Goal: Task Accomplishment & Management: Manage account settings

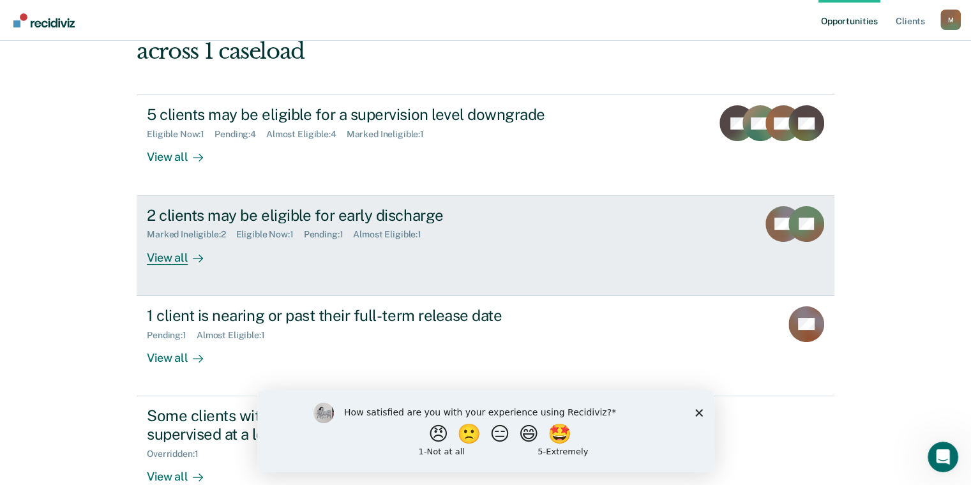
scroll to position [187, 0]
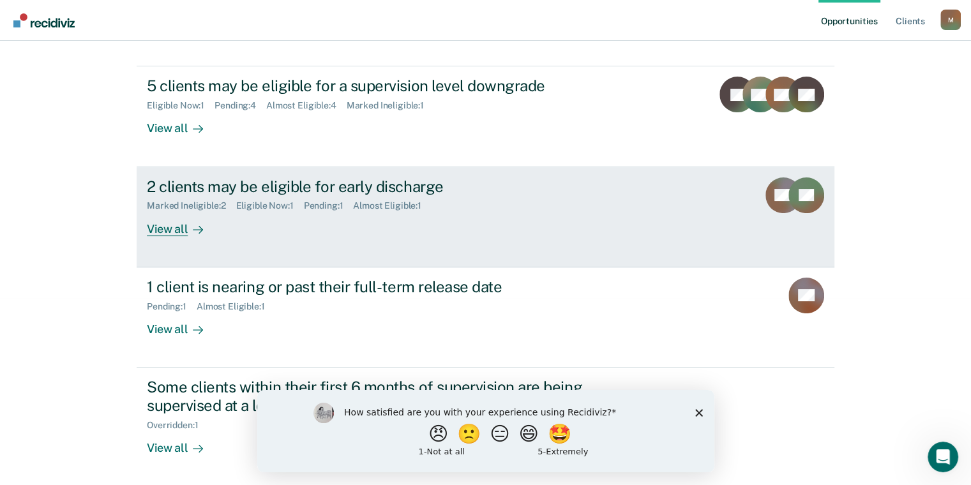
click at [163, 229] on div "View all" at bounding box center [183, 223] width 72 height 25
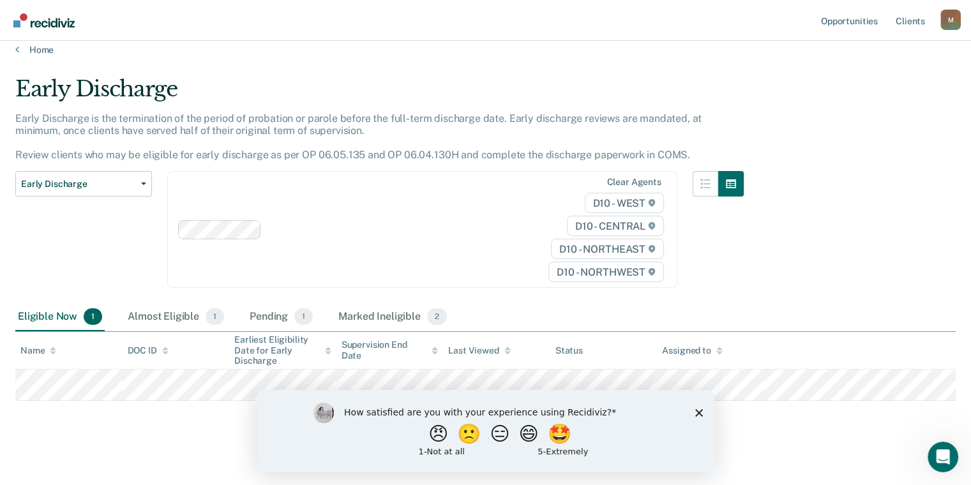
scroll to position [18, 0]
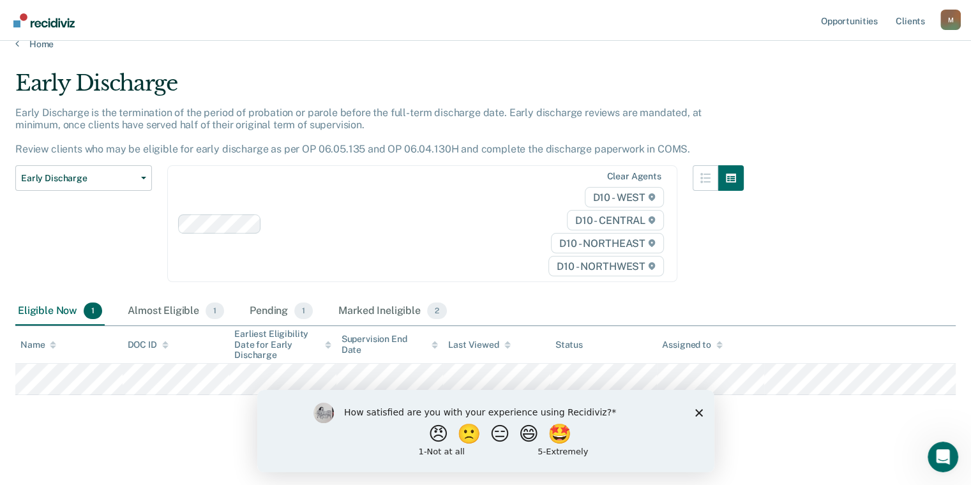
click at [698, 411] on polygon "Close survey" at bounding box center [699, 413] width 8 height 8
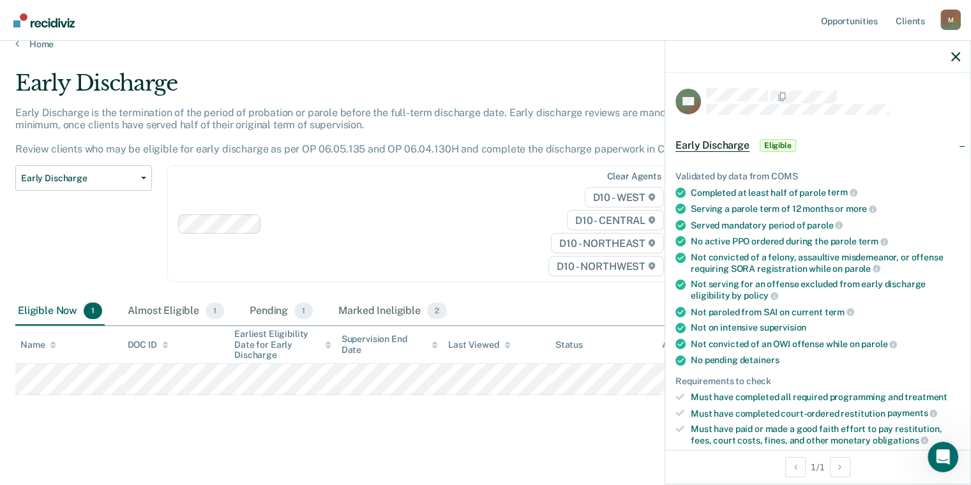
click at [772, 150] on span "Eligible" at bounding box center [778, 145] width 36 height 13
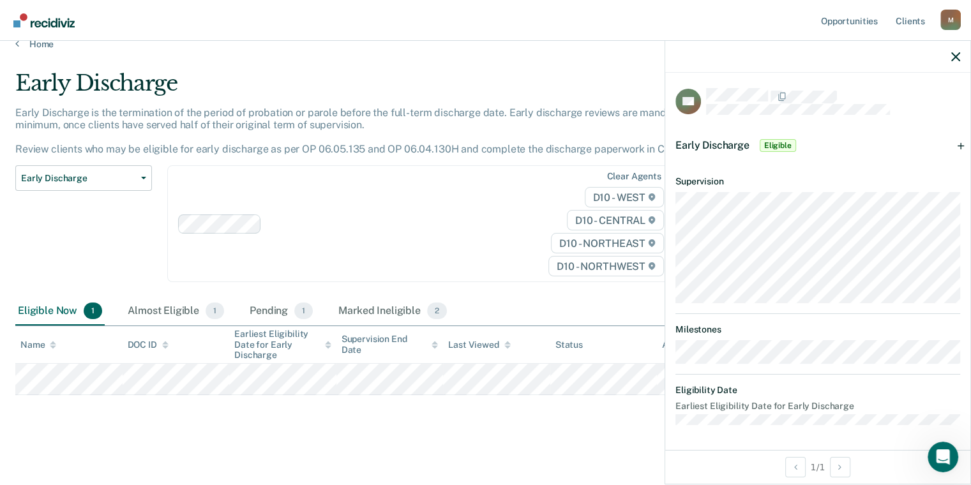
click at [775, 146] on span "Eligible" at bounding box center [778, 145] width 36 height 13
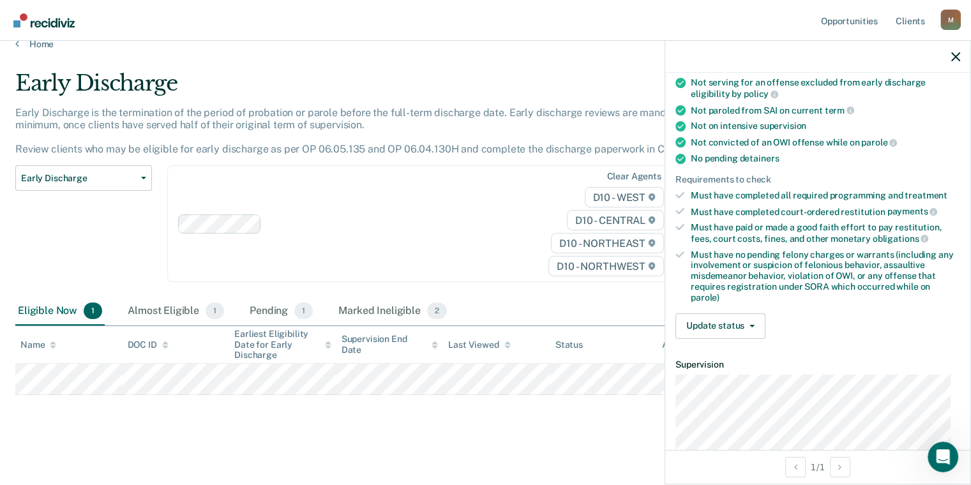
scroll to position [255, 0]
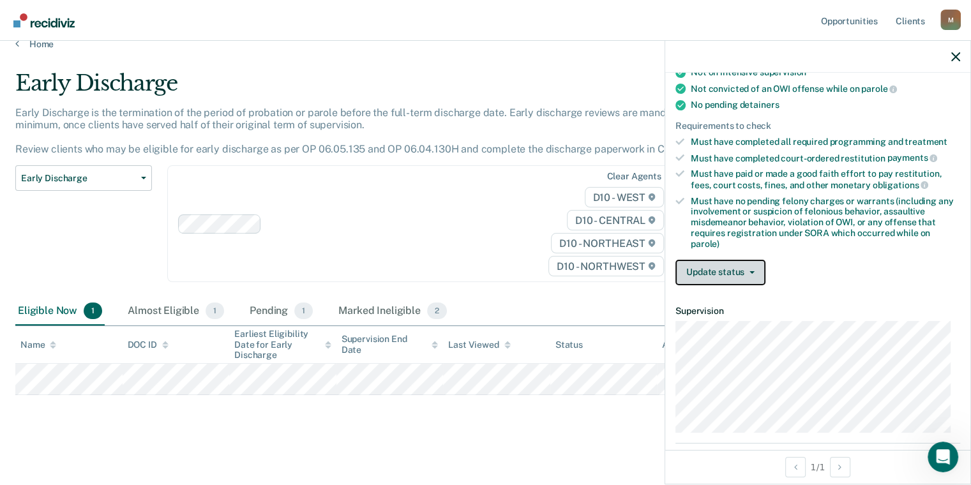
click at [753, 268] on button "Update status" at bounding box center [721, 273] width 90 height 26
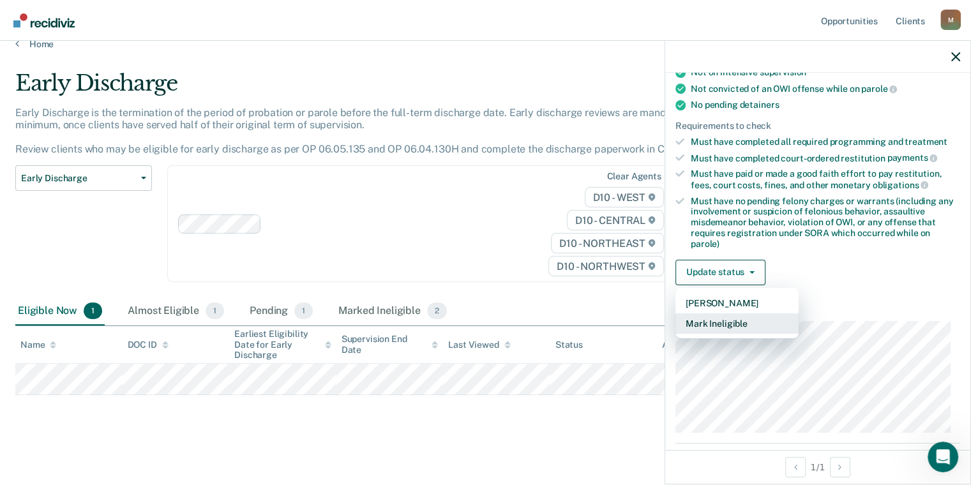
click at [738, 321] on button "Mark Ineligible" at bounding box center [737, 324] width 123 height 20
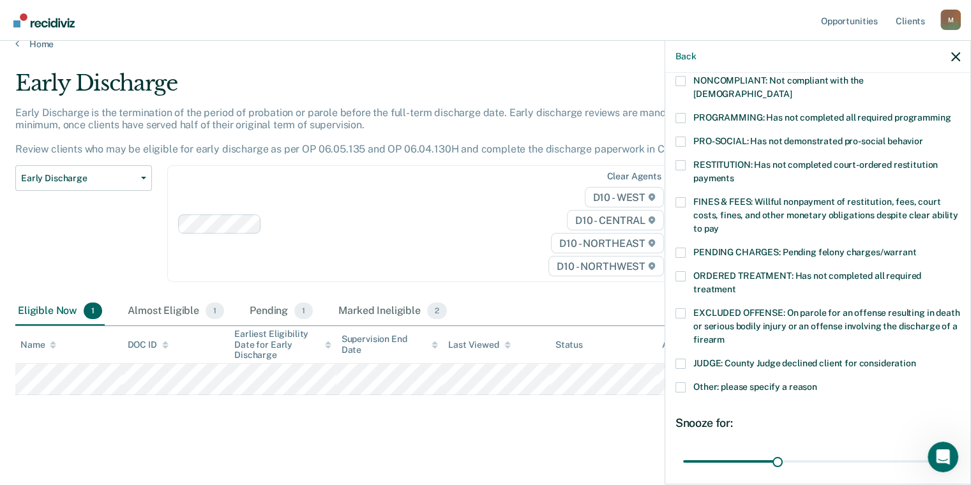
scroll to position [192, 0]
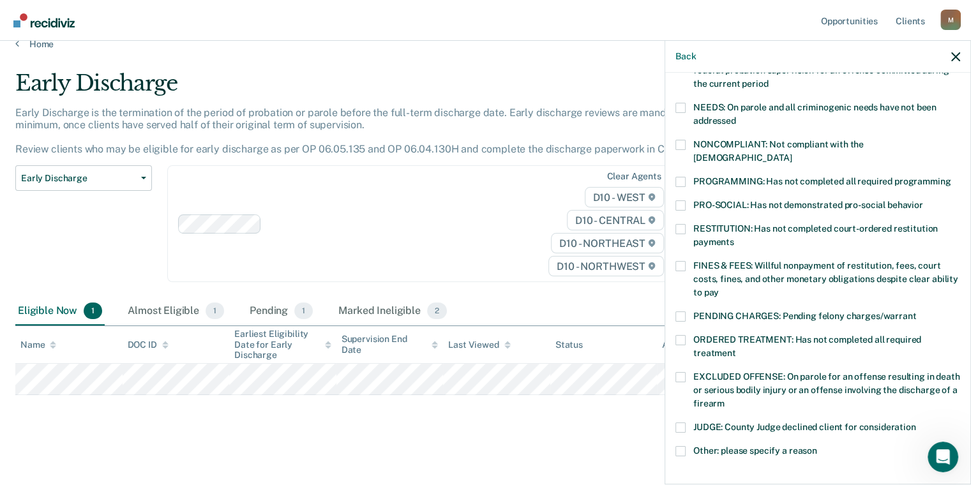
click at [679, 224] on span at bounding box center [681, 229] width 10 height 10
click at [734, 238] on input "RESTITUTION: Has not completed court-ordered restitution payments" at bounding box center [734, 238] width 0 height 0
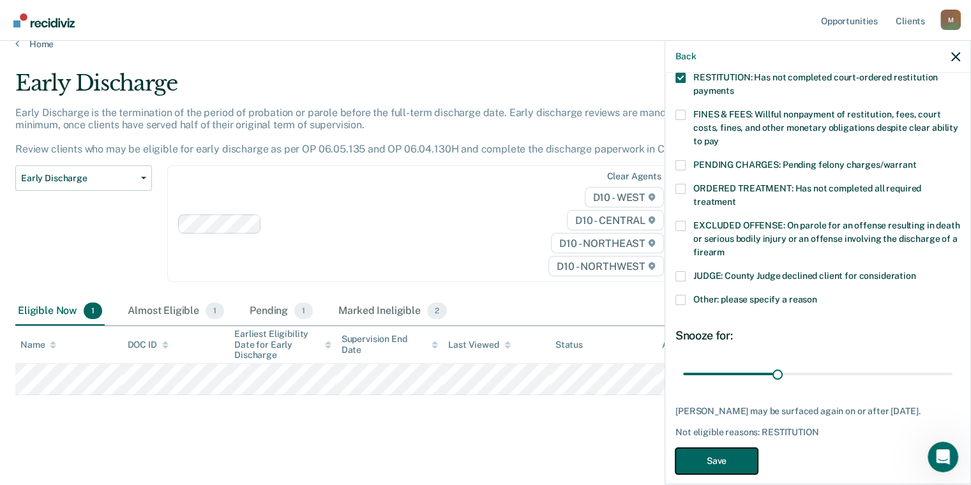
click at [720, 448] on button "Save" at bounding box center [717, 461] width 82 height 26
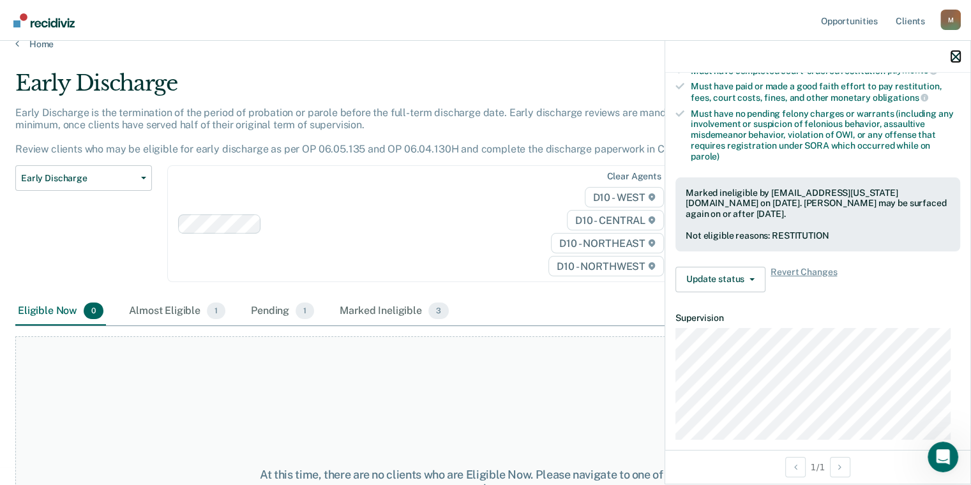
click at [957, 54] on icon "button" at bounding box center [956, 56] width 9 height 9
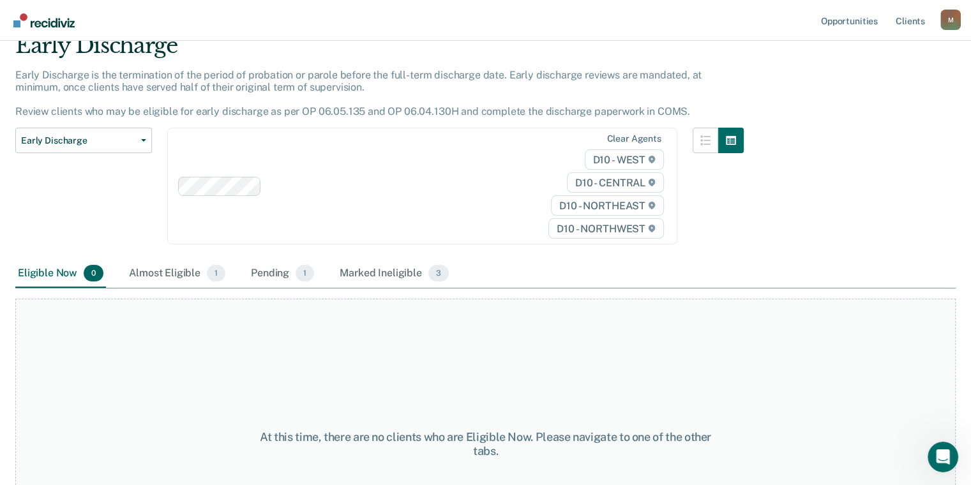
scroll to position [0, 0]
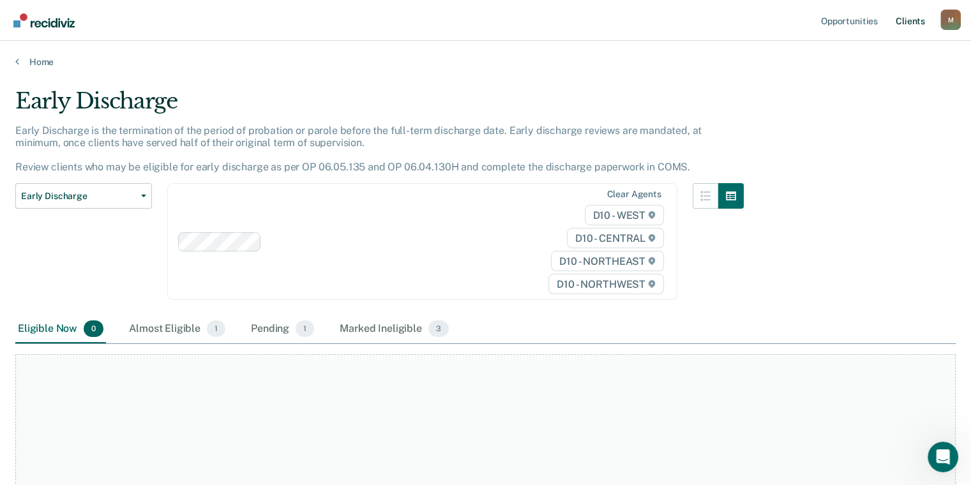
click at [911, 20] on link "Client s" at bounding box center [910, 20] width 34 height 41
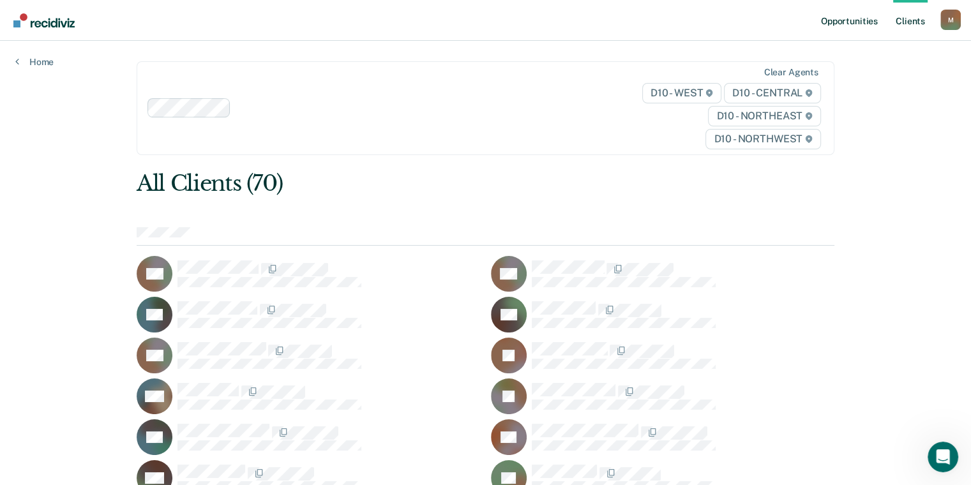
click at [838, 21] on link "Opportunities" at bounding box center [850, 20] width 62 height 41
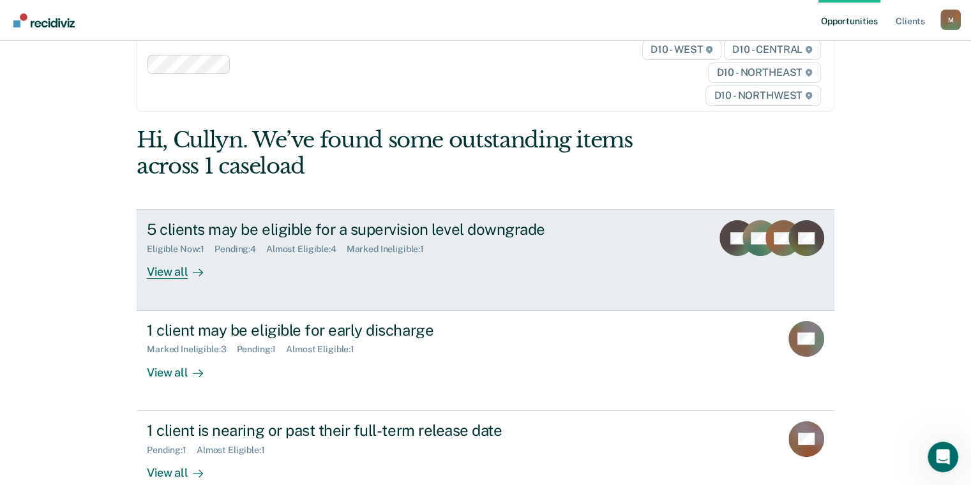
scroll to position [64, 0]
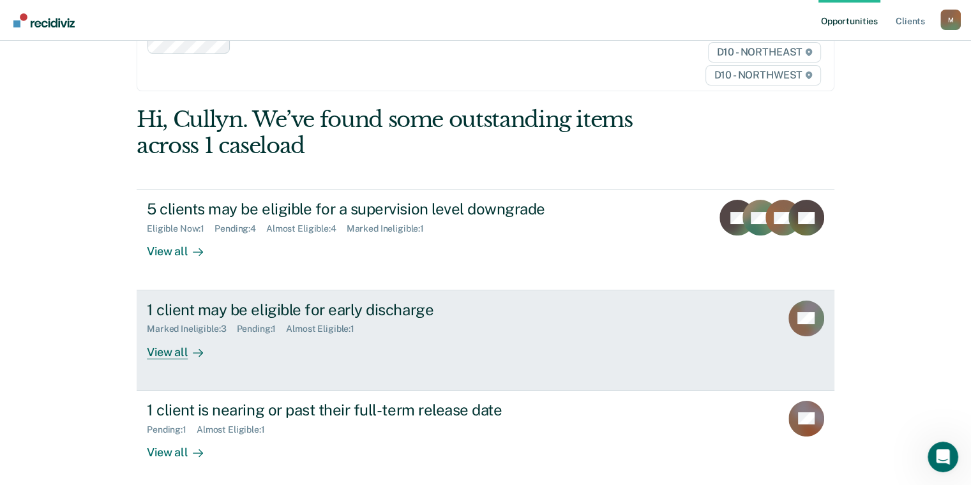
click at [798, 314] on icon at bounding box center [798, 320] width 36 height 44
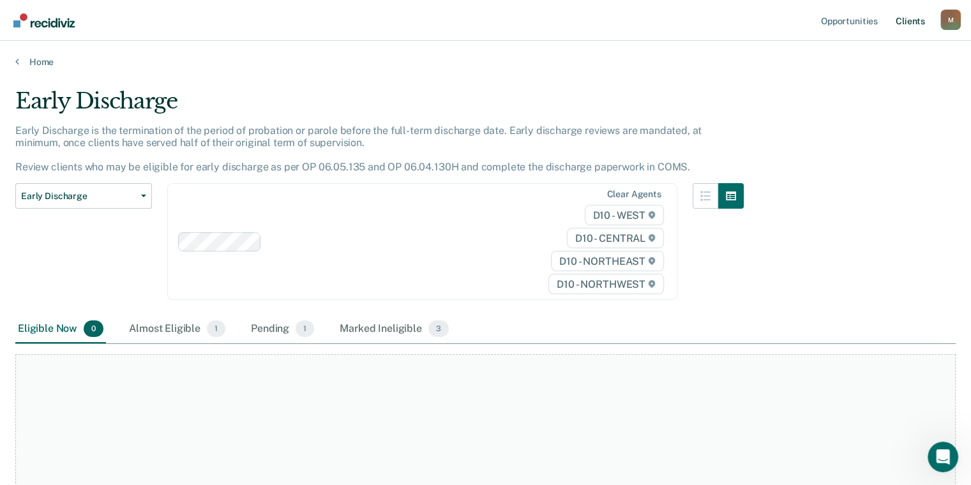
click at [914, 24] on link "Client s" at bounding box center [910, 20] width 34 height 41
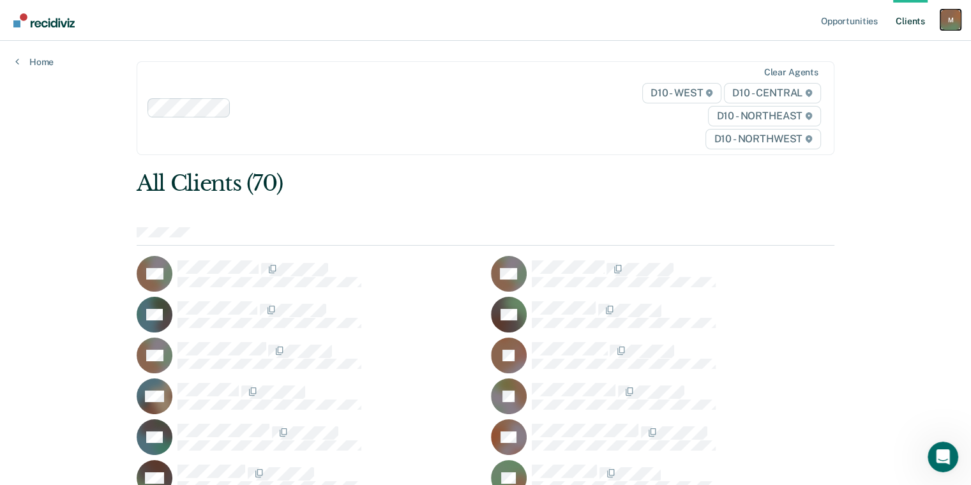
click at [955, 20] on div "M" at bounding box center [951, 20] width 20 height 20
click at [858, 25] on link "Opportunities" at bounding box center [850, 20] width 62 height 41
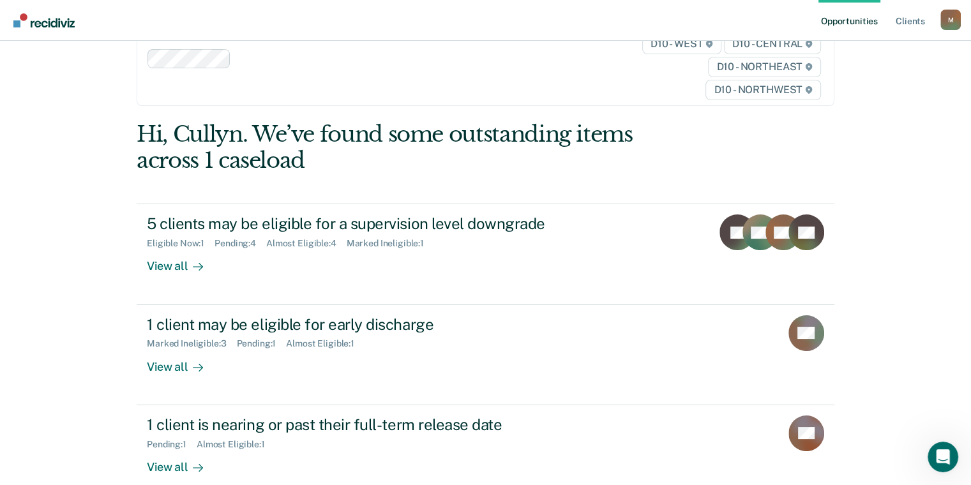
scroll to position [128, 0]
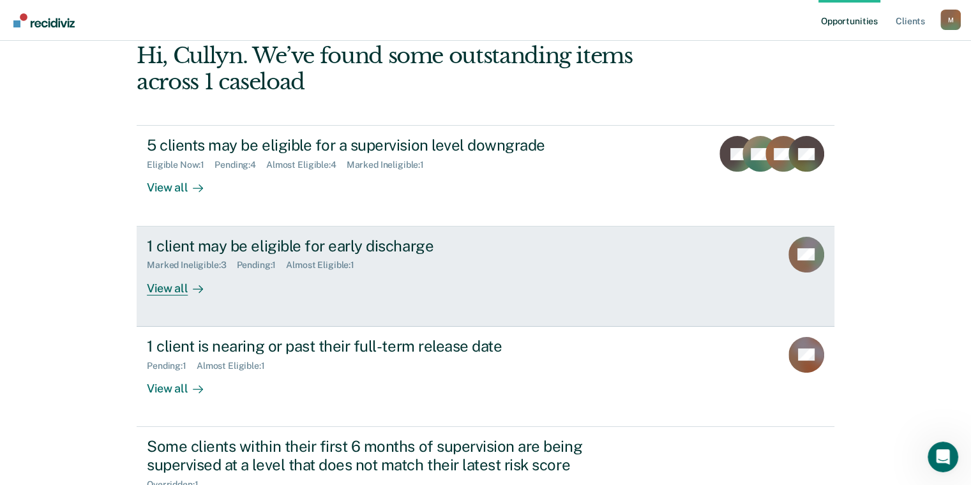
click at [199, 263] on div "Marked Ineligible : 3" at bounding box center [191, 265] width 89 height 11
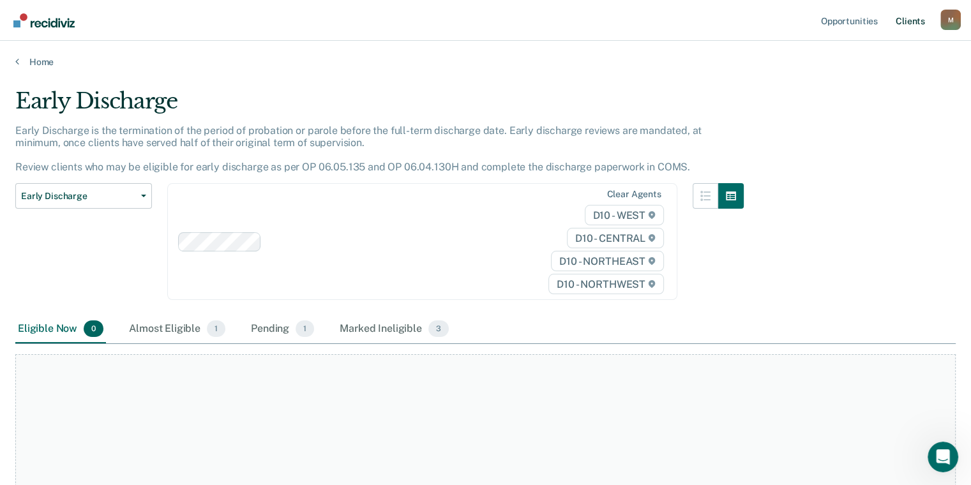
click at [909, 14] on link "Client s" at bounding box center [910, 20] width 34 height 41
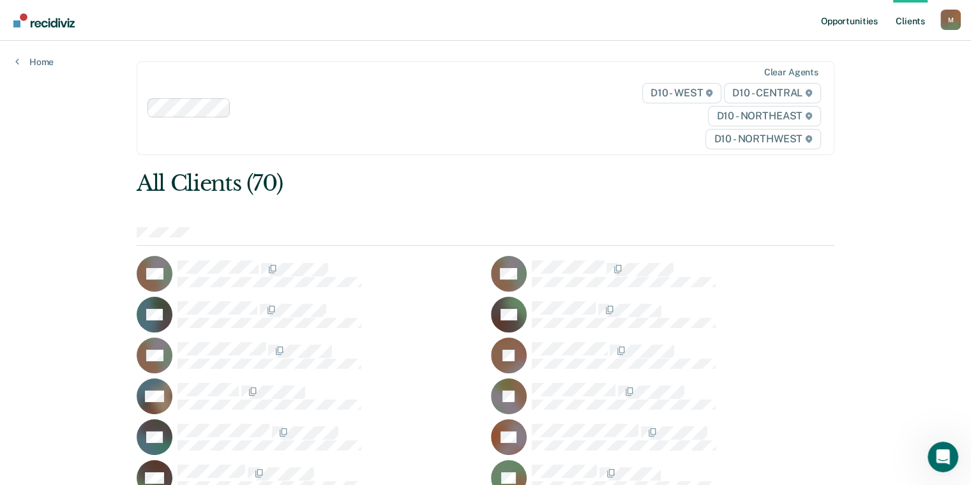
click at [854, 17] on link "Opportunities" at bounding box center [850, 20] width 62 height 41
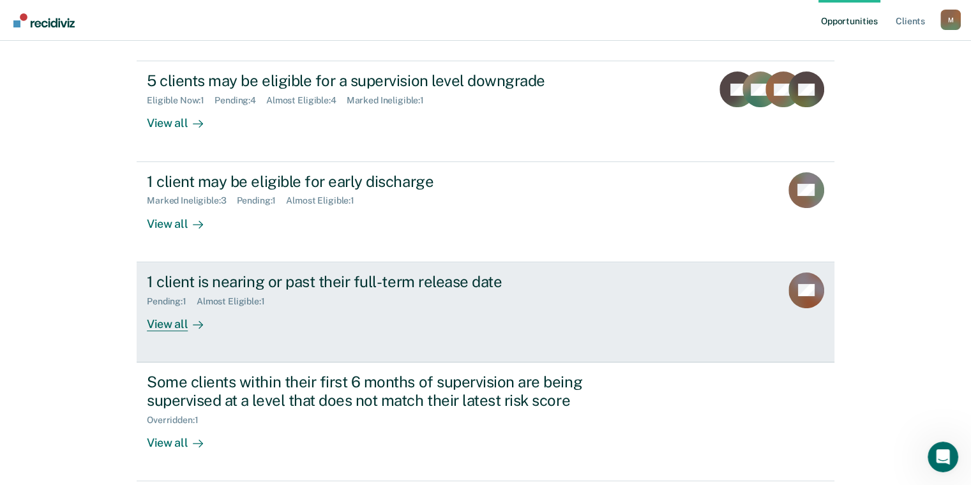
scroll to position [266, 0]
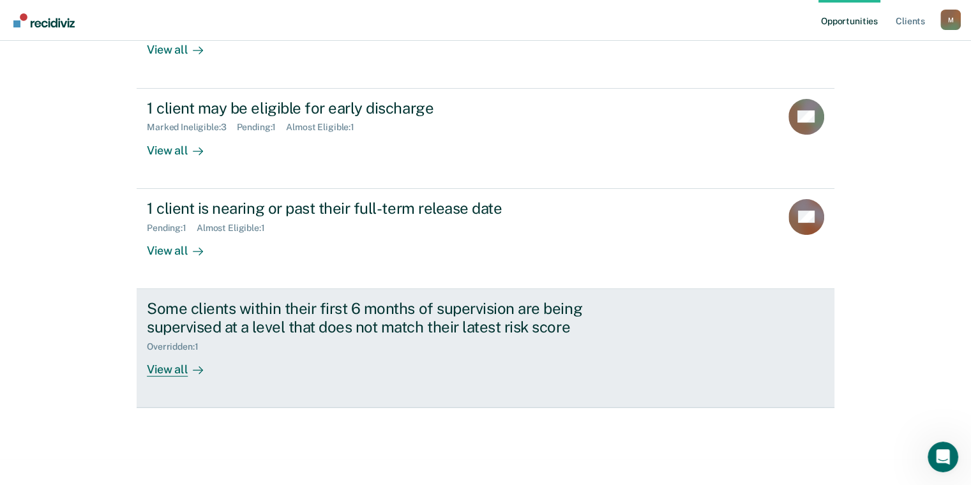
click at [172, 366] on div "View all" at bounding box center [183, 364] width 72 height 25
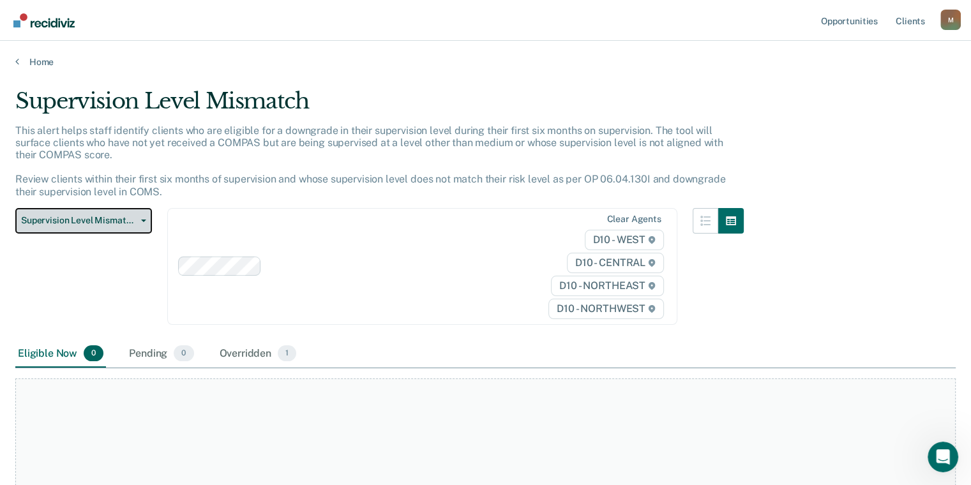
click at [142, 220] on icon "button" at bounding box center [143, 221] width 5 height 3
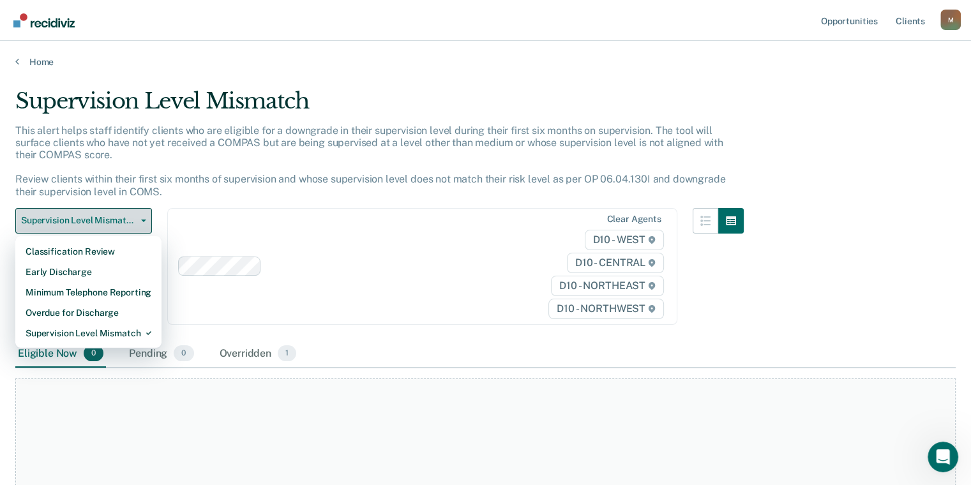
click at [142, 220] on icon "button" at bounding box center [143, 221] width 5 height 3
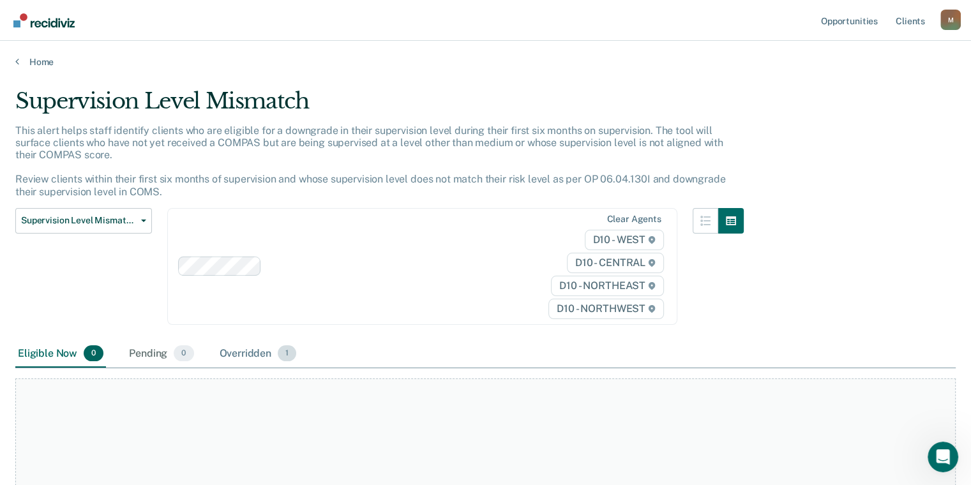
click at [251, 358] on div "Overridden 1" at bounding box center [258, 354] width 82 height 28
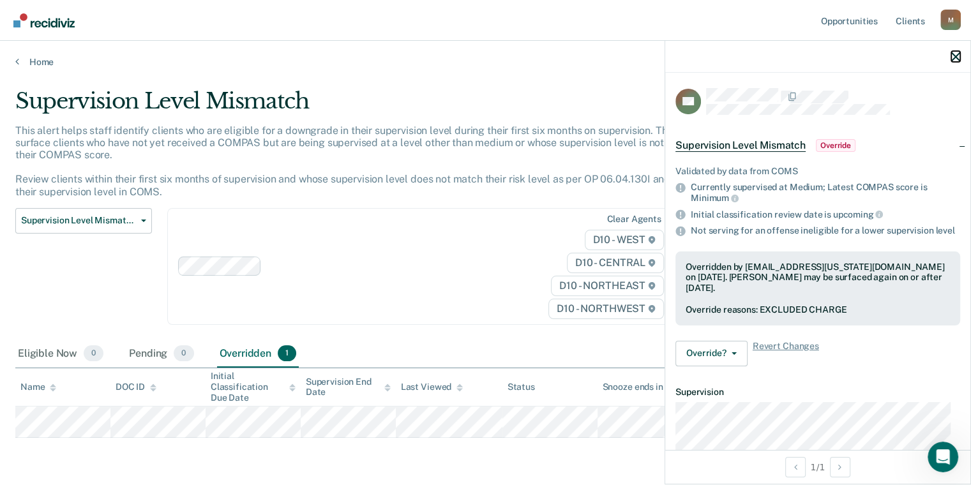
click at [956, 56] on icon "button" at bounding box center [956, 56] width 9 height 9
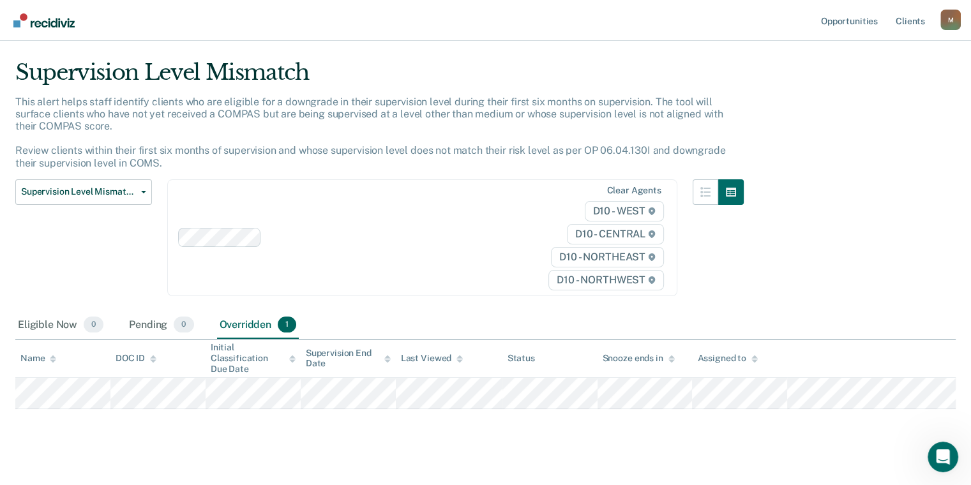
scroll to position [43, 0]
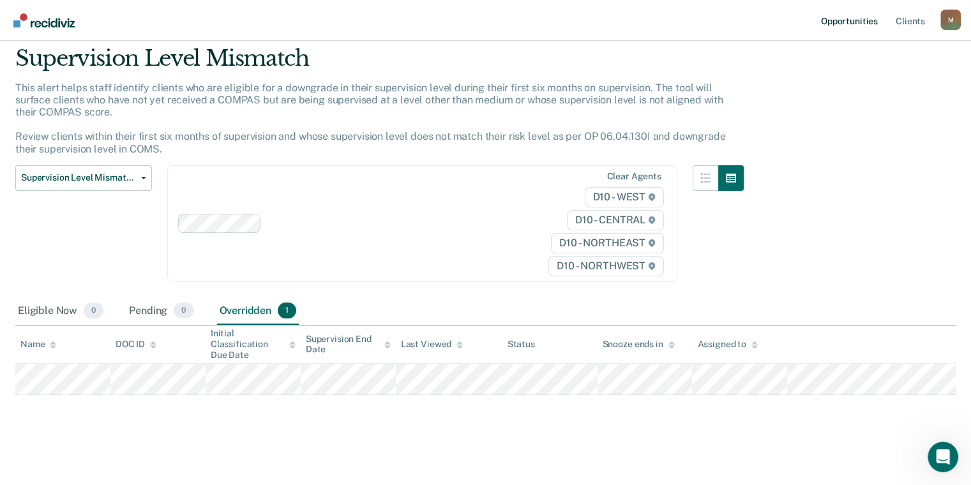
click at [853, 20] on link "Opportunities" at bounding box center [850, 20] width 62 height 41
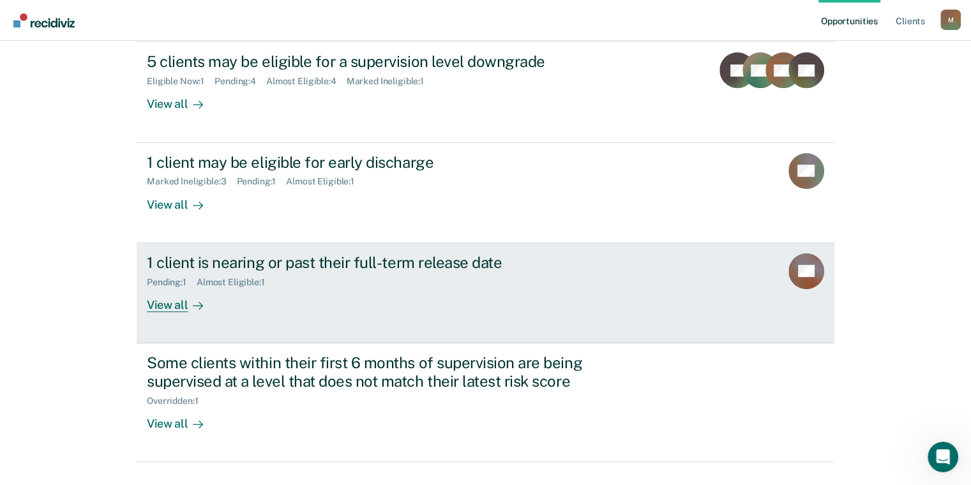
scroll to position [266, 0]
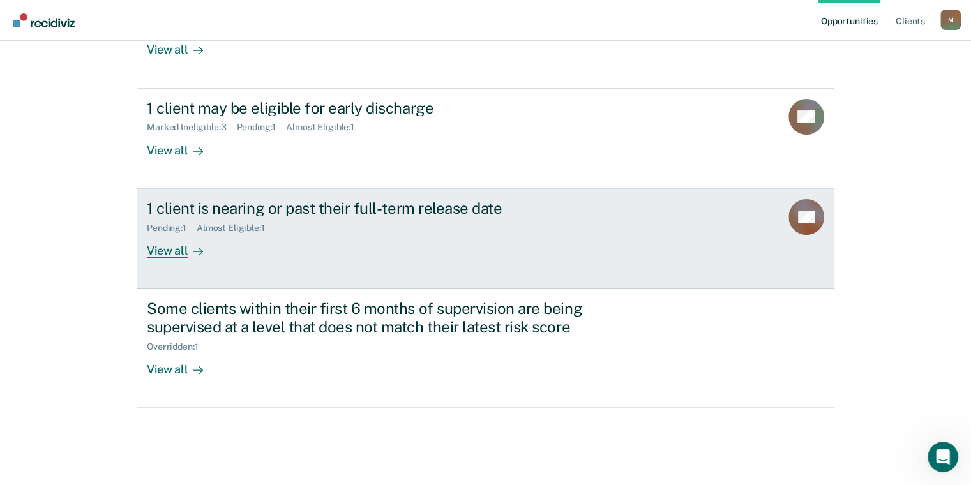
click at [169, 252] on div "View all" at bounding box center [183, 245] width 72 height 25
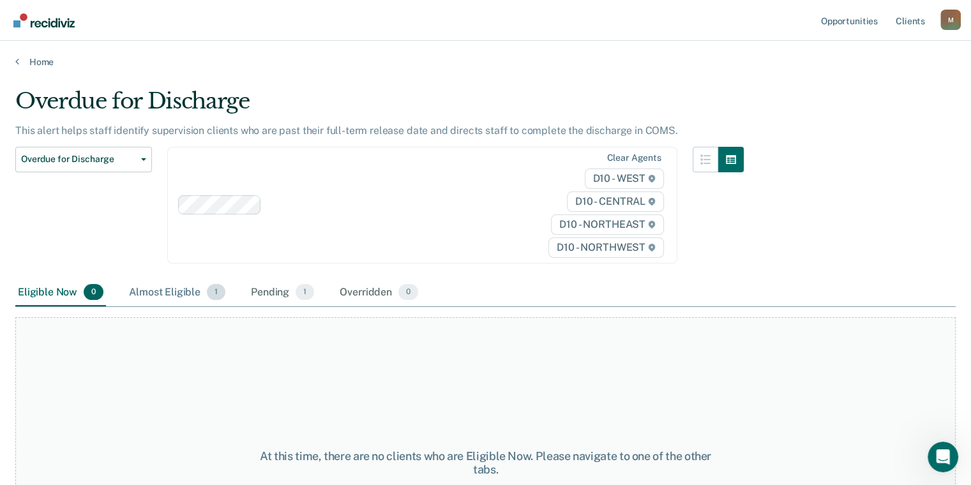
click at [160, 291] on div "Almost Eligible 1" at bounding box center [177, 293] width 102 height 28
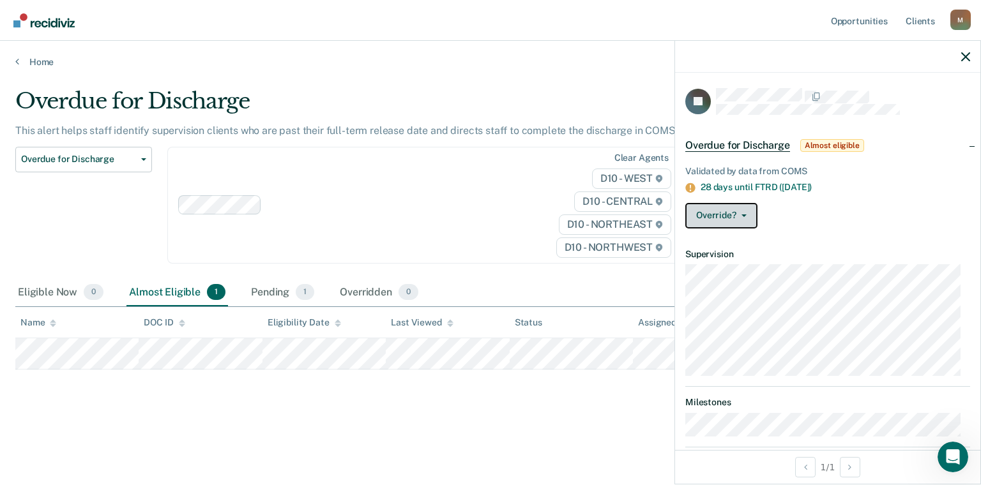
click at [741, 215] on icon "button" at bounding box center [743, 216] width 5 height 3
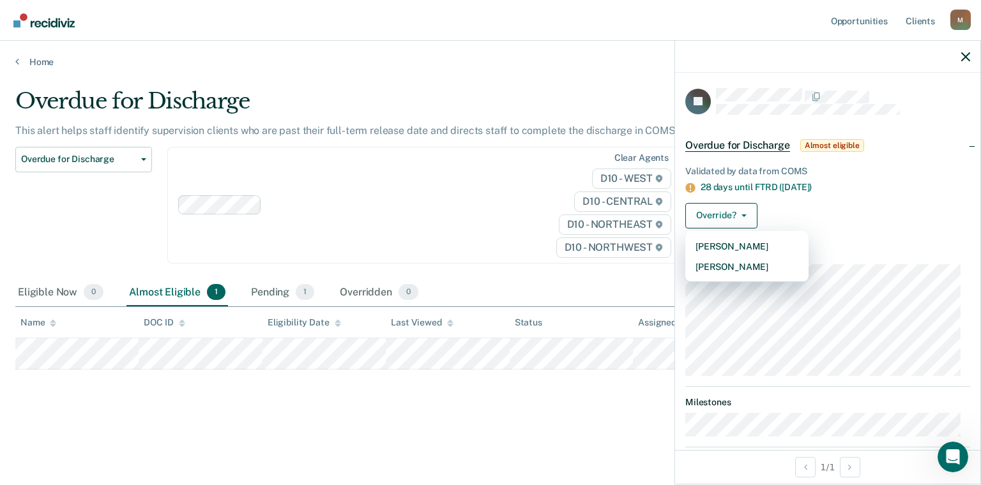
click at [869, 249] on dt "Supervision" at bounding box center [827, 254] width 285 height 11
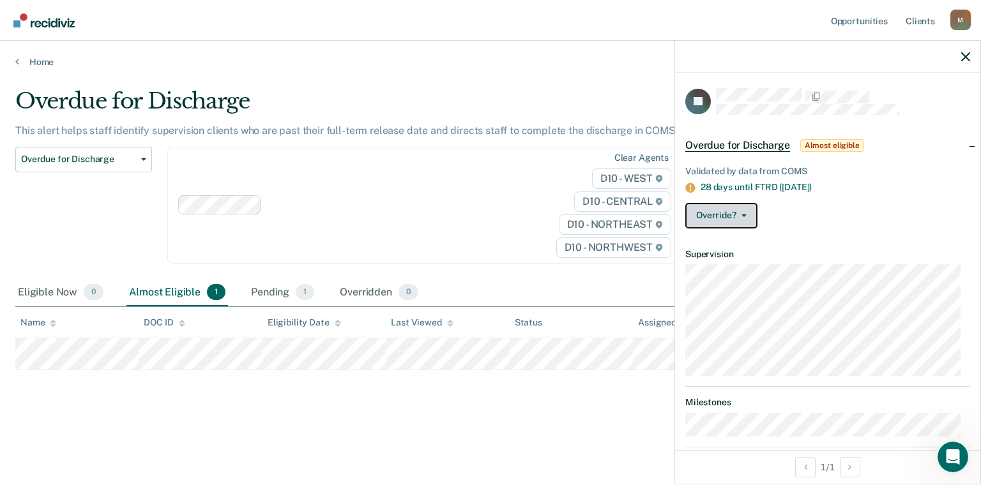
click at [738, 216] on button "Override?" at bounding box center [721, 216] width 72 height 26
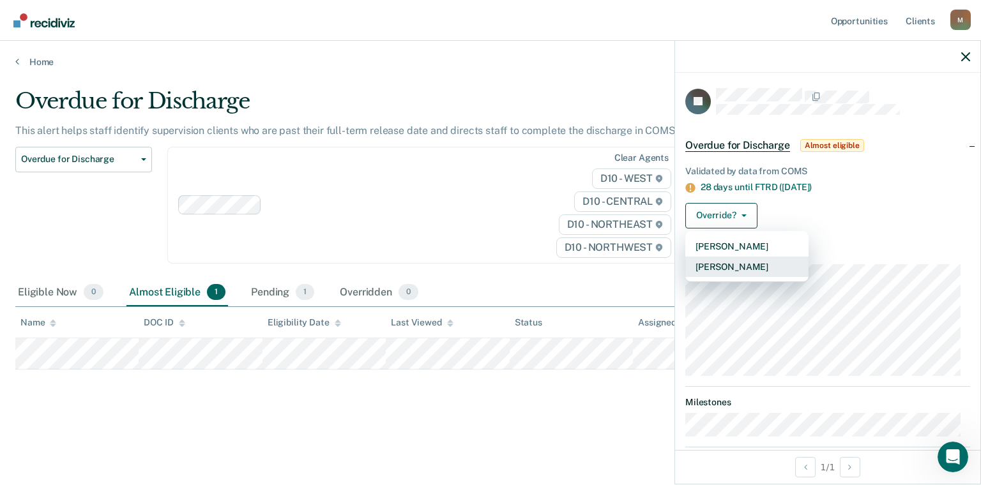
click at [738, 261] on button "[PERSON_NAME]" at bounding box center [746, 267] width 123 height 20
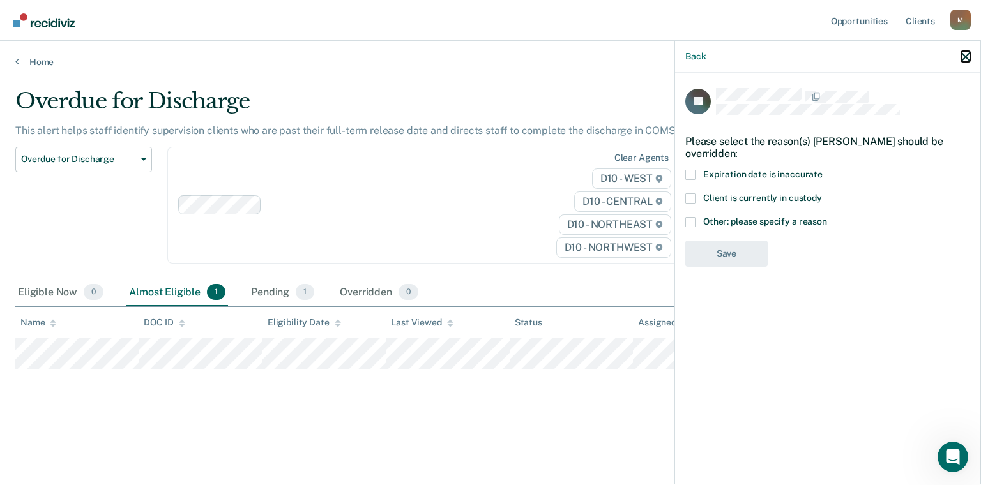
click at [966, 56] on icon "button" at bounding box center [965, 56] width 9 height 9
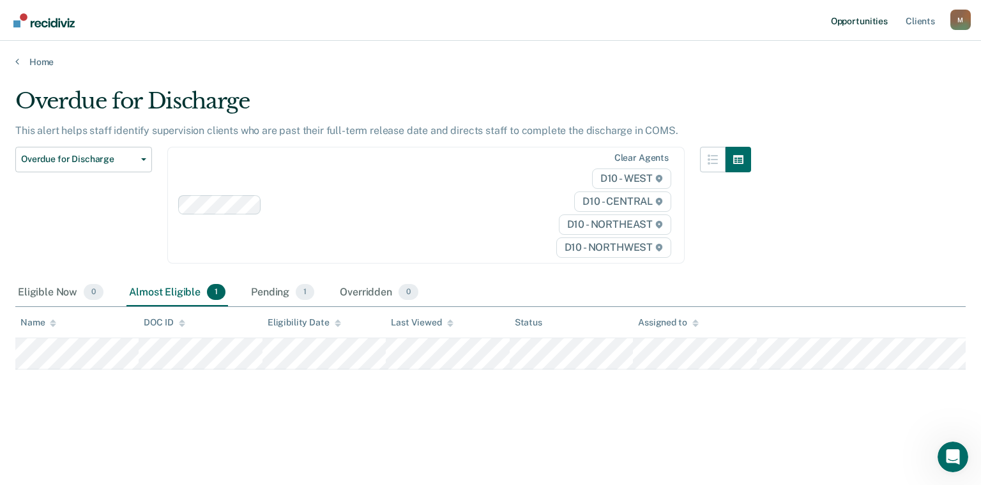
click at [856, 26] on link "Opportunities" at bounding box center [859, 20] width 62 height 41
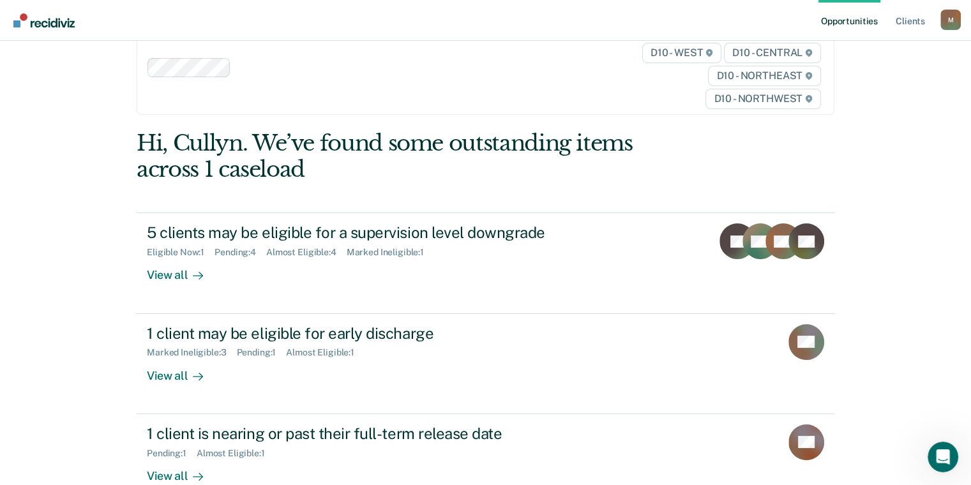
scroll to position [10, 0]
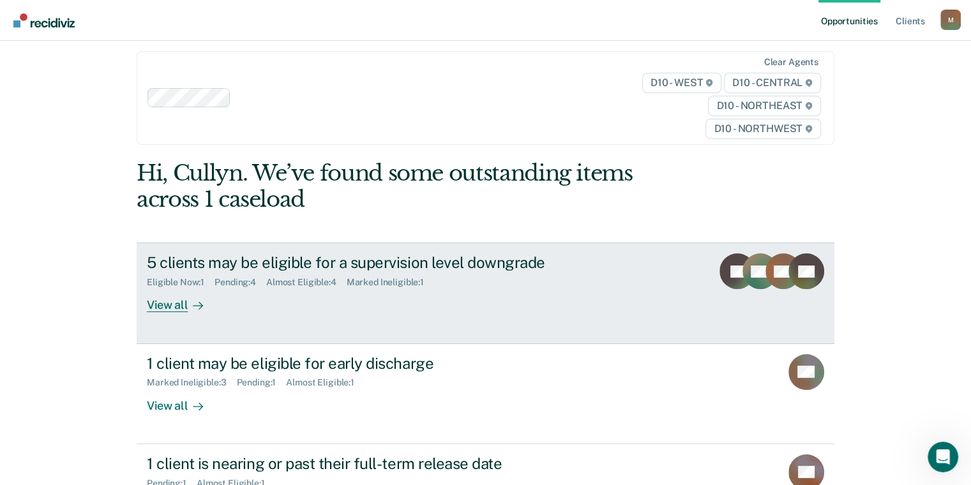
click at [160, 305] on div "View all" at bounding box center [183, 300] width 72 height 25
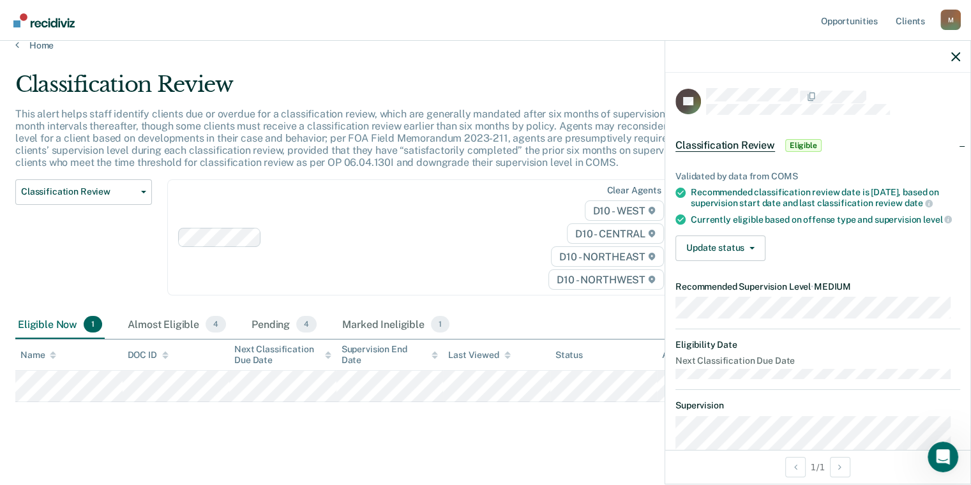
scroll to position [24, 0]
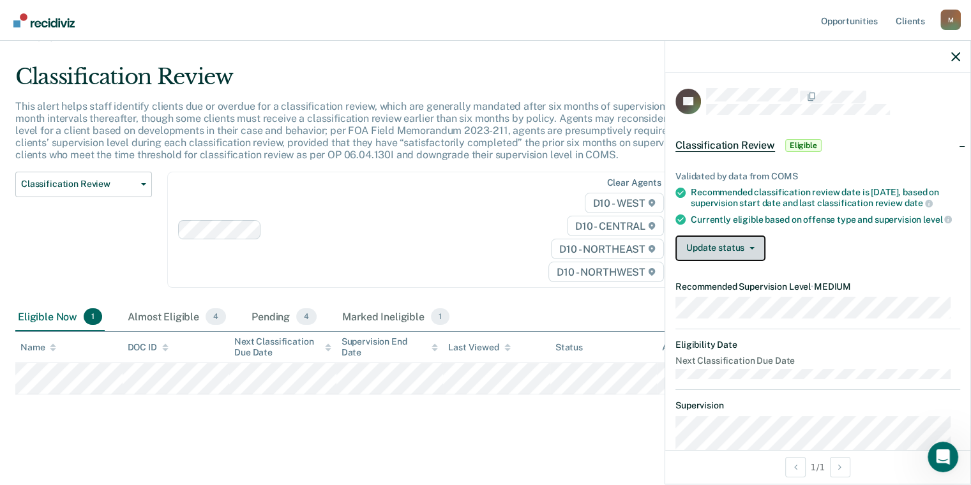
click at [725, 257] on button "Update status" at bounding box center [721, 249] width 90 height 26
click at [828, 251] on div "Update status [PERSON_NAME] Mark Ineligible" at bounding box center [818, 249] width 285 height 26
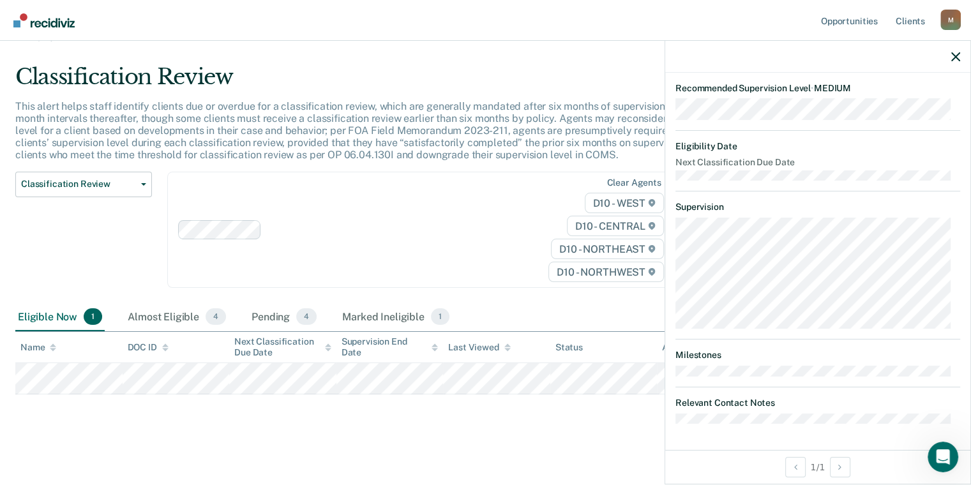
scroll to position [0, 0]
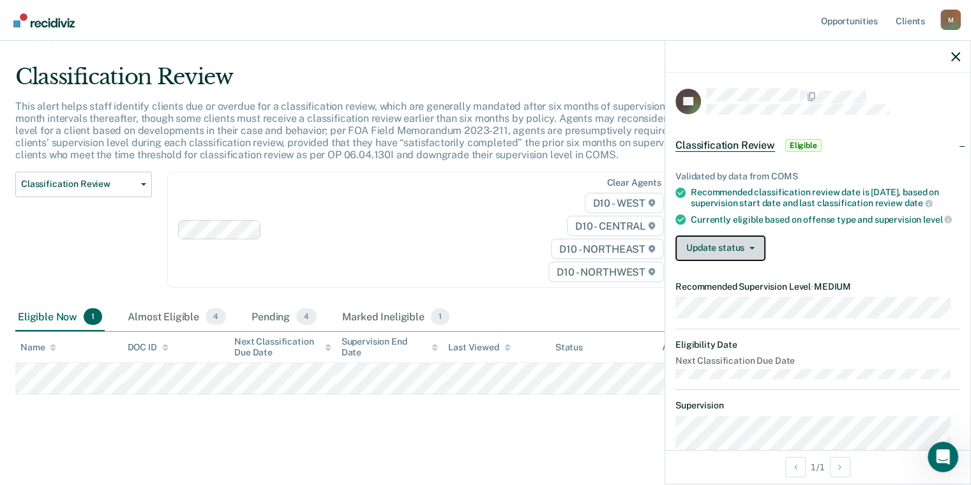
click at [750, 250] on icon "button" at bounding box center [752, 248] width 5 height 3
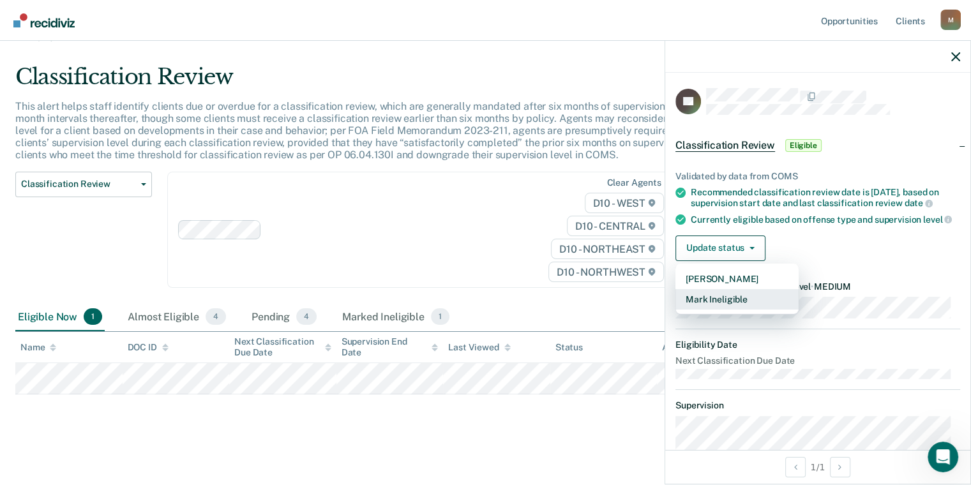
click at [740, 308] on button "Mark Ineligible" at bounding box center [737, 299] width 123 height 20
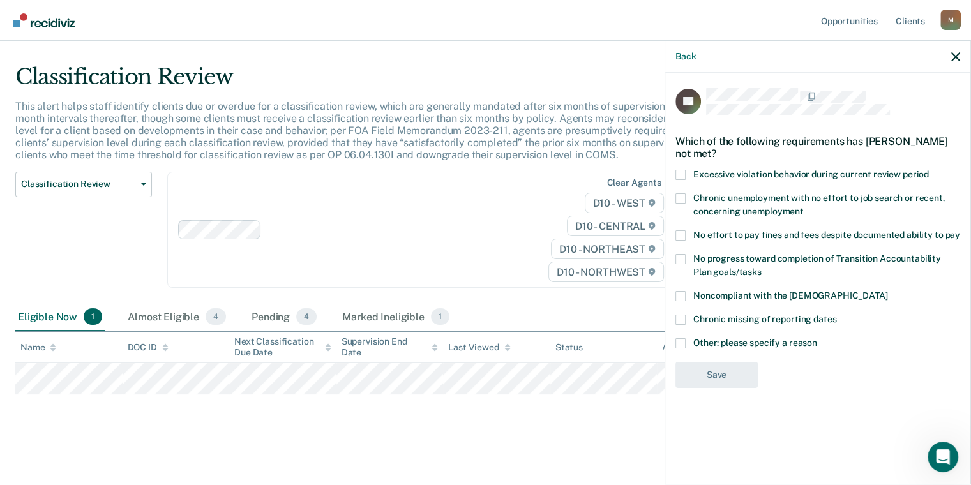
click at [683, 298] on span at bounding box center [681, 296] width 10 height 10
click at [888, 291] on input "Noncompliant with the order of supervision" at bounding box center [888, 291] width 0 height 0
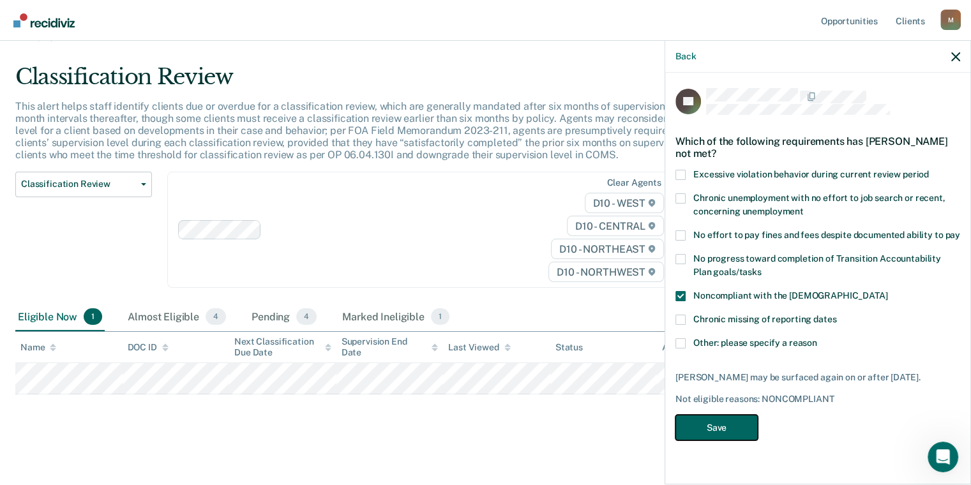
click at [733, 423] on button "Save" at bounding box center [717, 428] width 82 height 26
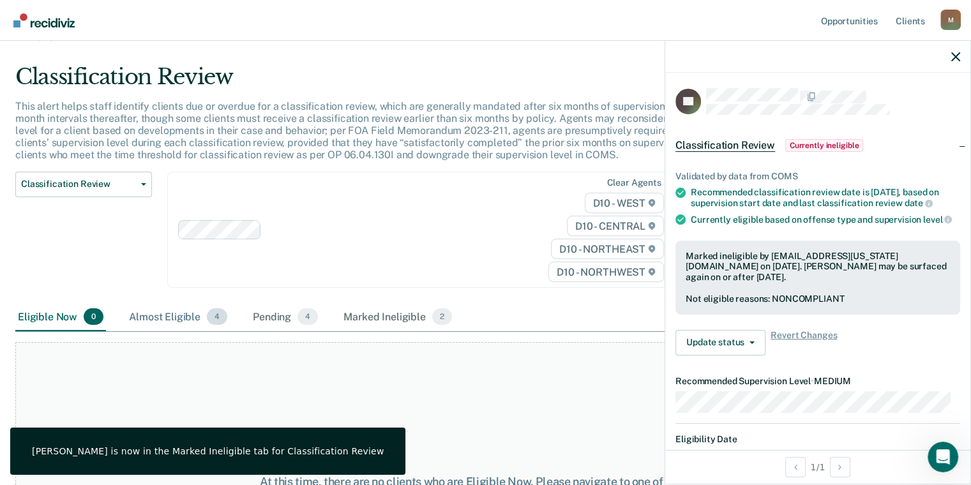
click at [153, 316] on div "Almost Eligible 4" at bounding box center [177, 317] width 103 height 28
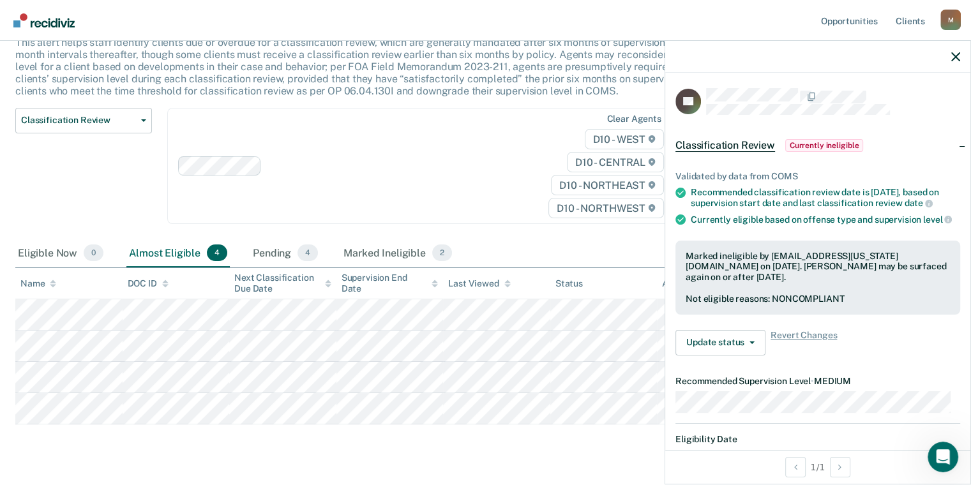
scroll to position [118, 0]
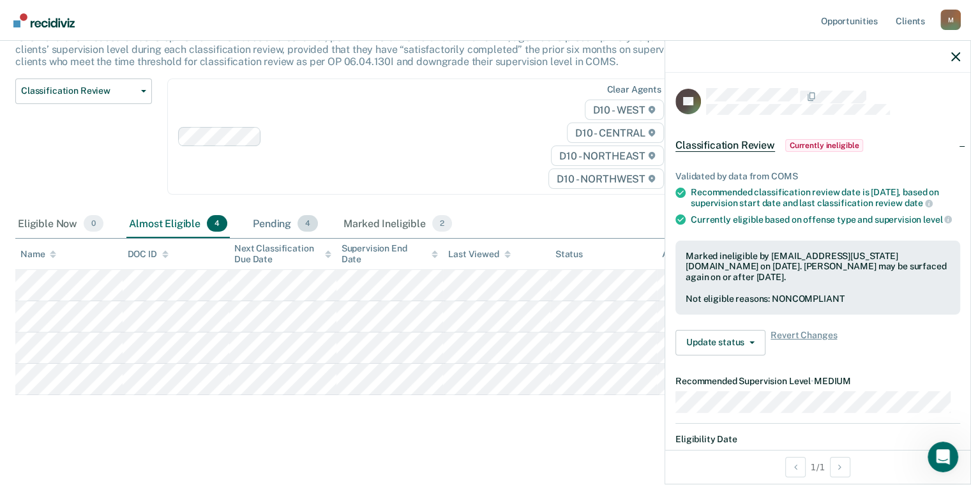
click at [271, 214] on div "Pending 4" at bounding box center [285, 224] width 70 height 28
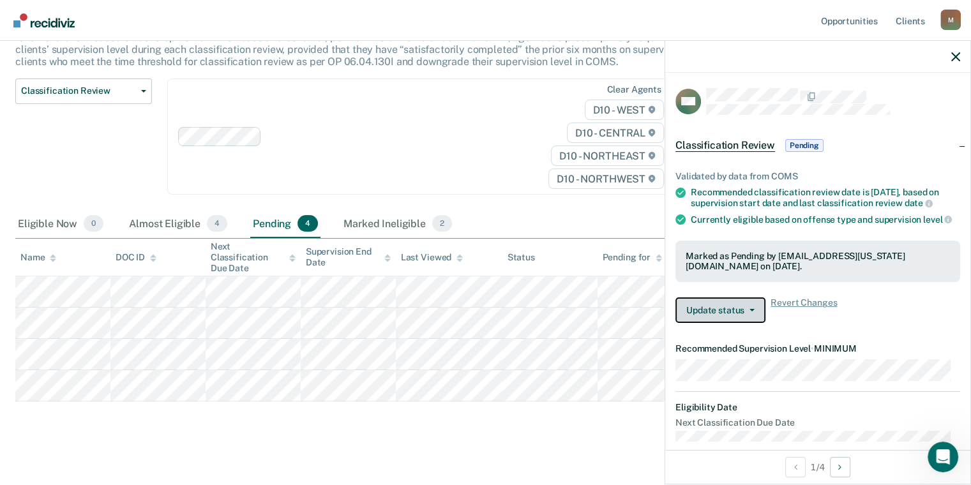
click at [761, 316] on button "Update status" at bounding box center [721, 311] width 90 height 26
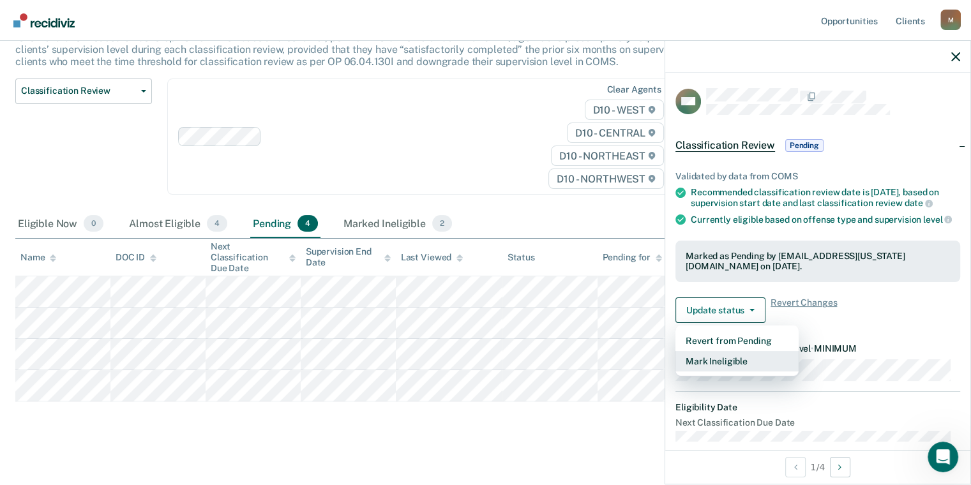
click at [742, 370] on button "Mark Ineligible" at bounding box center [737, 361] width 123 height 20
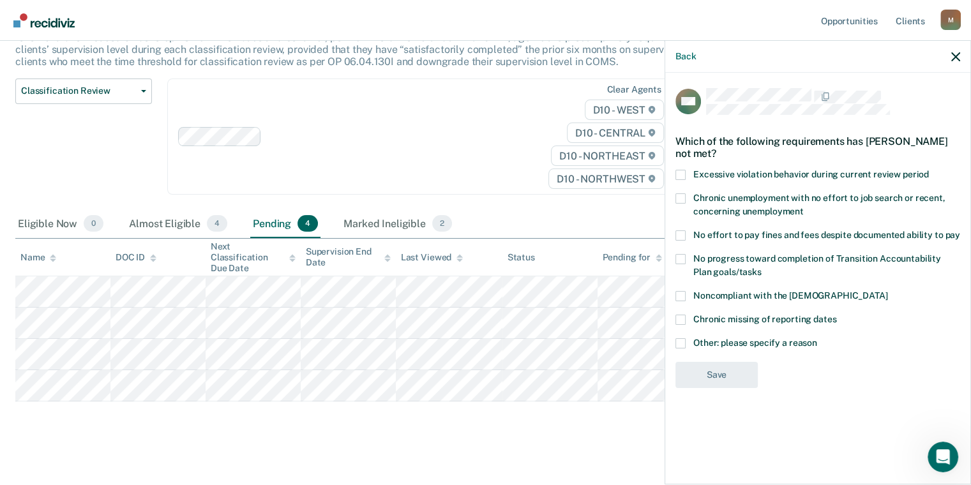
click at [678, 342] on span at bounding box center [681, 343] width 10 height 10
click at [817, 338] on input "Other: please specify a reason" at bounding box center [817, 338] width 0 height 0
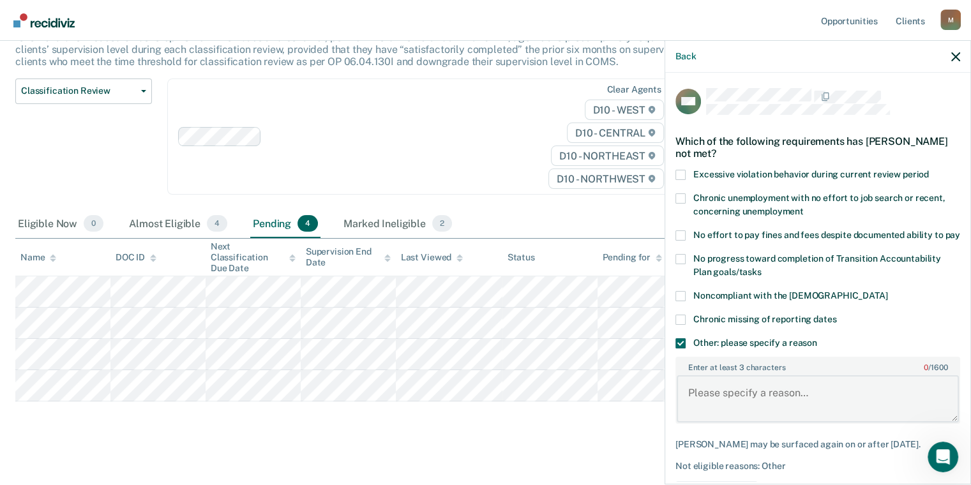
click at [777, 407] on textarea "Enter at least 3 characters 0 / 1600" at bounding box center [818, 399] width 282 height 47
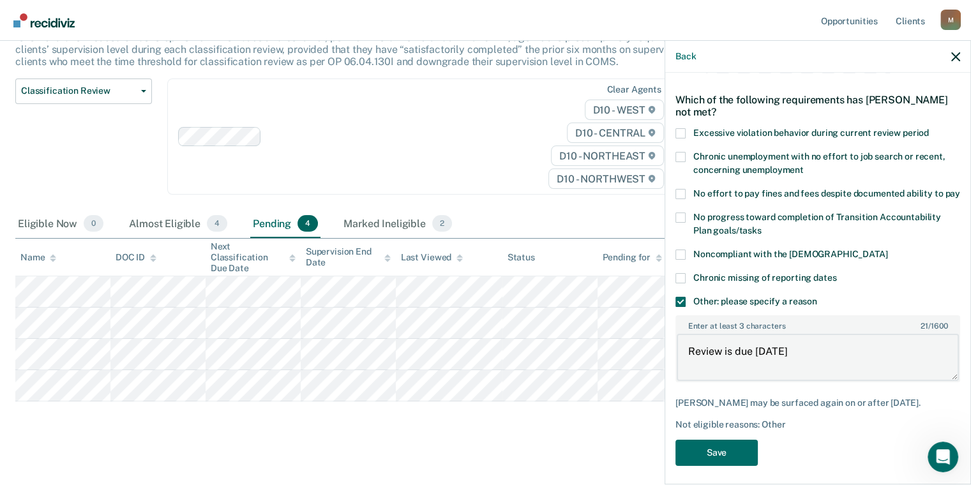
scroll to position [70, 0]
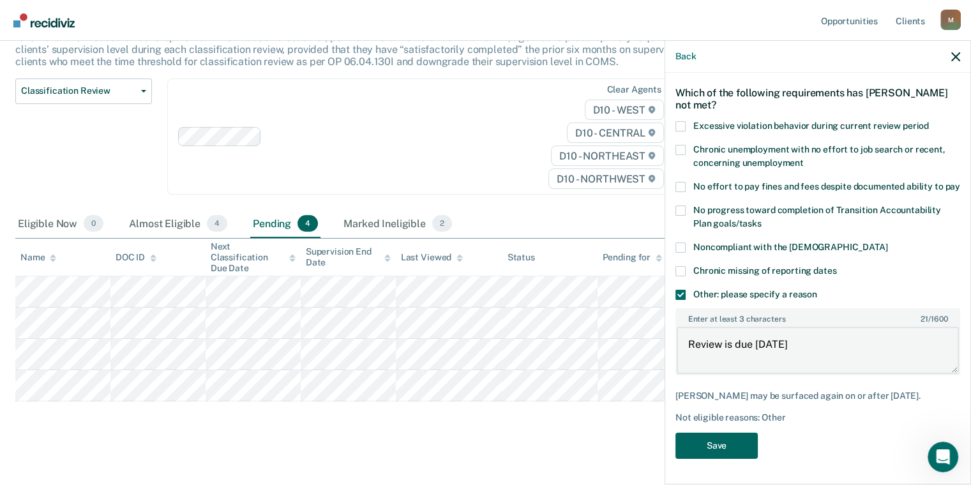
type textarea "Review is due 10/6/25"
click at [729, 446] on button "Save" at bounding box center [717, 446] width 82 height 26
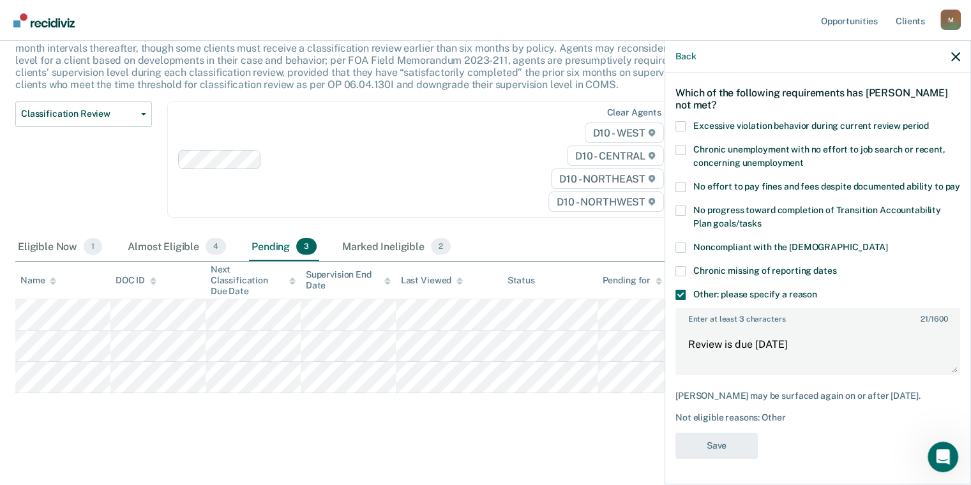
scroll to position [93, 0]
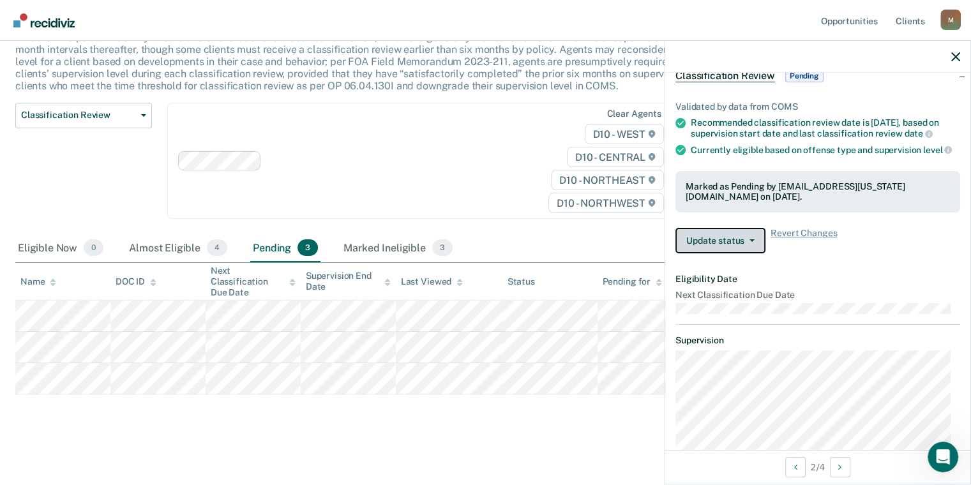
click at [754, 243] on button "Update status" at bounding box center [721, 241] width 90 height 26
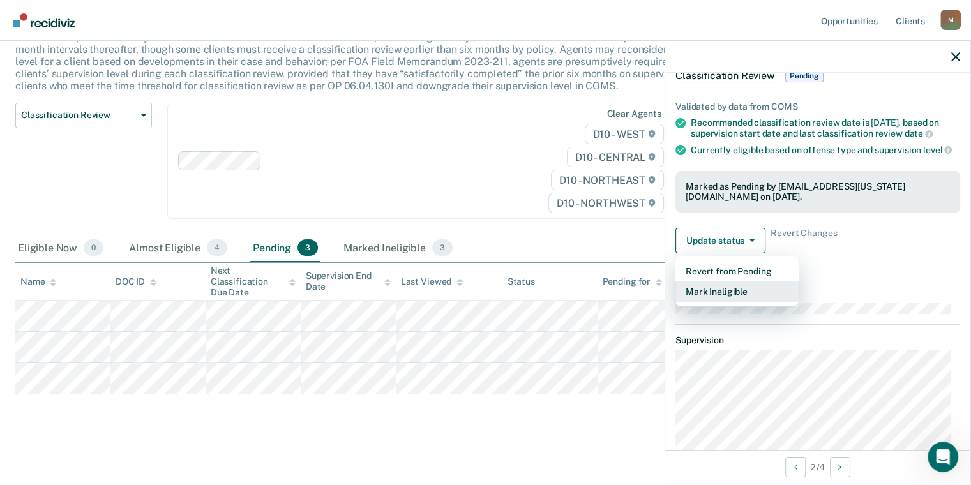
click at [738, 301] on button "Mark Ineligible" at bounding box center [737, 292] width 123 height 20
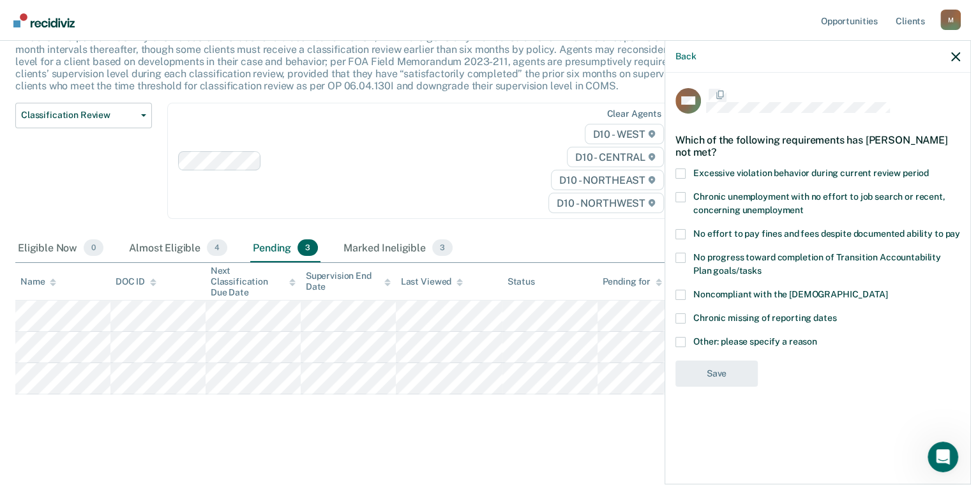
scroll to position [0, 0]
click at [680, 343] on span at bounding box center [681, 343] width 10 height 10
click at [817, 338] on input "Other: please specify a reason" at bounding box center [817, 338] width 0 height 0
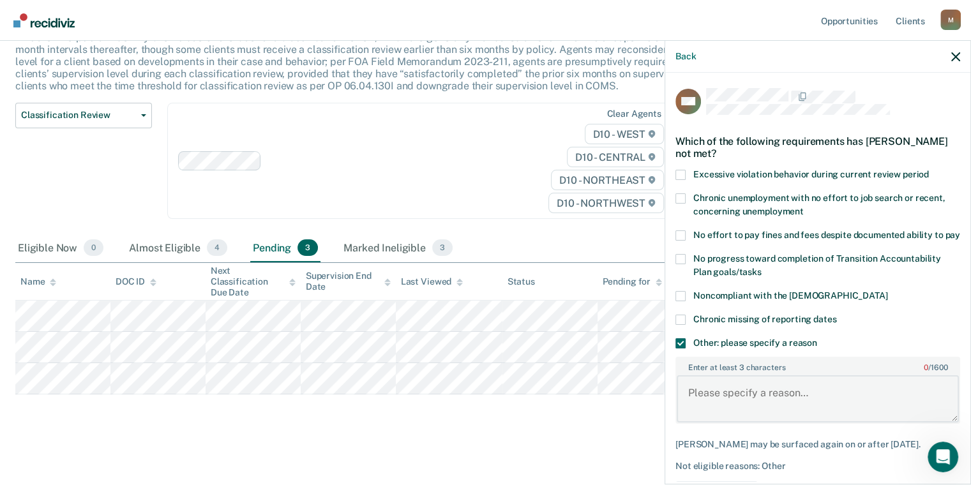
click at [743, 395] on textarea "Enter at least 3 characters 0 / 1600" at bounding box center [818, 399] width 282 height 47
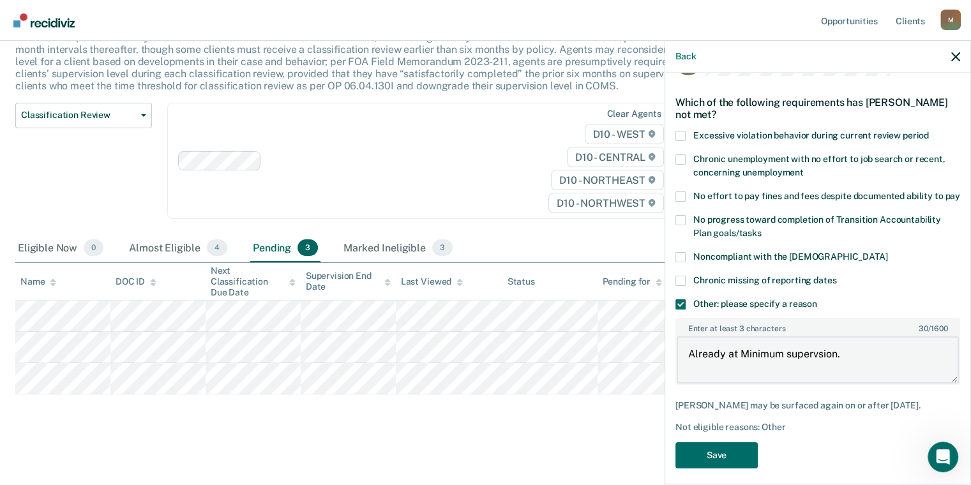
scroll to position [59, 0]
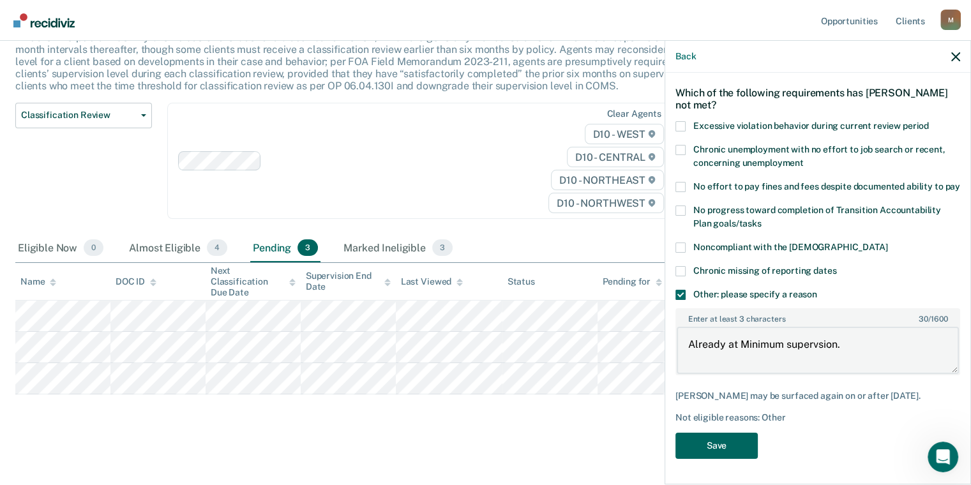
type textarea "Already at Minimum supervsion."
click at [718, 446] on button "Save" at bounding box center [717, 446] width 82 height 26
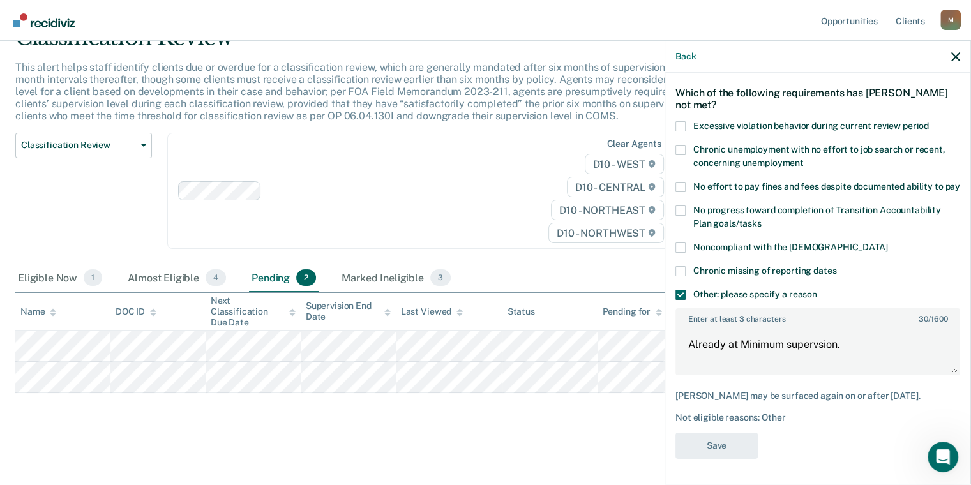
scroll to position [62, 0]
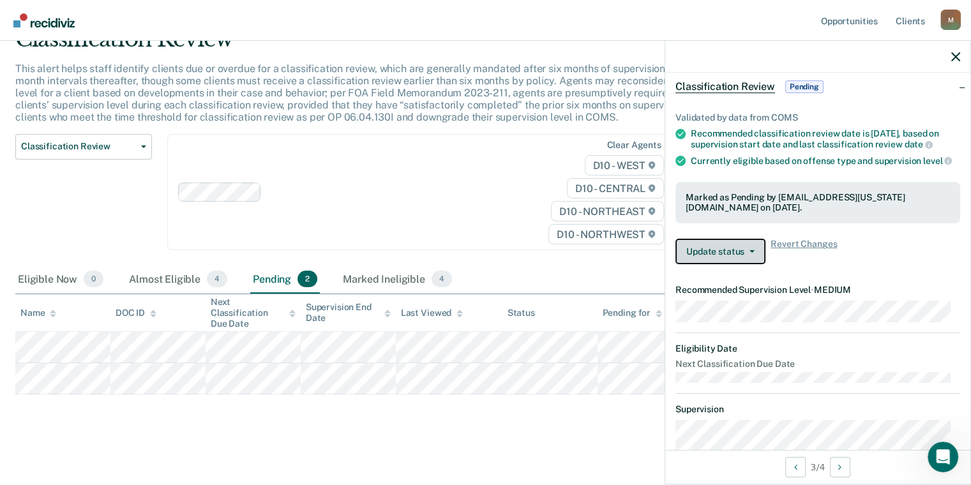
click at [724, 261] on button "Update status" at bounding box center [721, 252] width 90 height 26
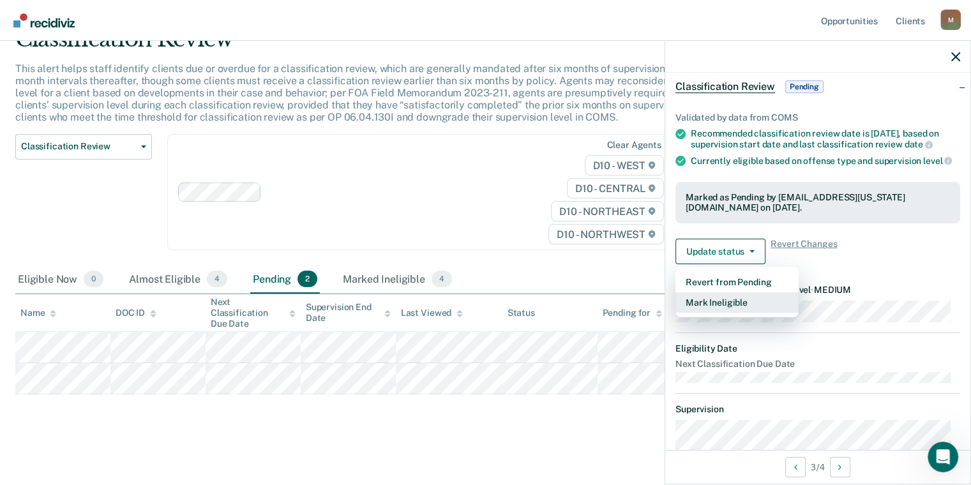
click at [731, 312] on button "Mark Ineligible" at bounding box center [737, 302] width 123 height 20
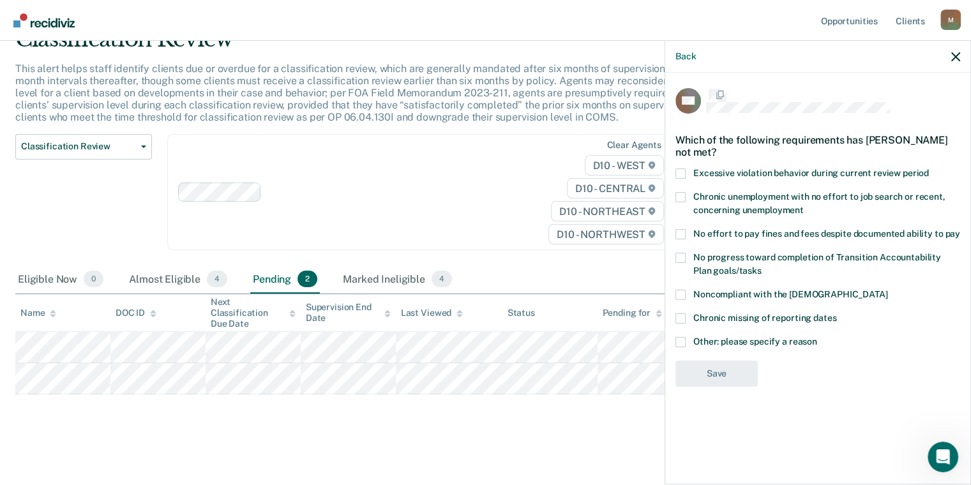
scroll to position [0, 0]
click at [682, 172] on span at bounding box center [681, 175] width 10 height 10
click at [929, 170] on input "Excessive violation behavior during current review period" at bounding box center [929, 170] width 0 height 0
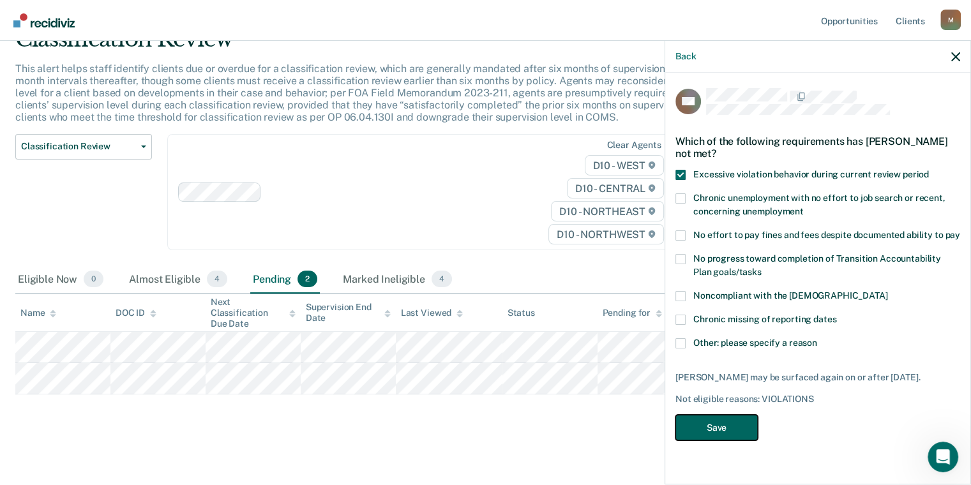
click at [719, 425] on button "Save" at bounding box center [717, 428] width 82 height 26
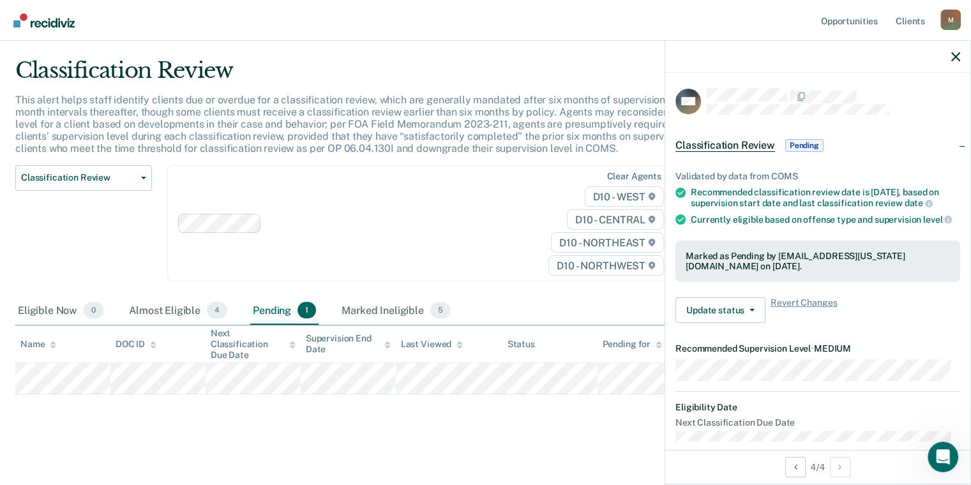
drag, startPoint x: 662, startPoint y: 360, endPoint x: 589, endPoint y: 402, distance: 83.6
click at [589, 402] on div "Classification Review This alert helps staff identify clients due or overdue fo…" at bounding box center [485, 244] width 941 height 374
click at [748, 321] on button "Update status" at bounding box center [721, 311] width 90 height 26
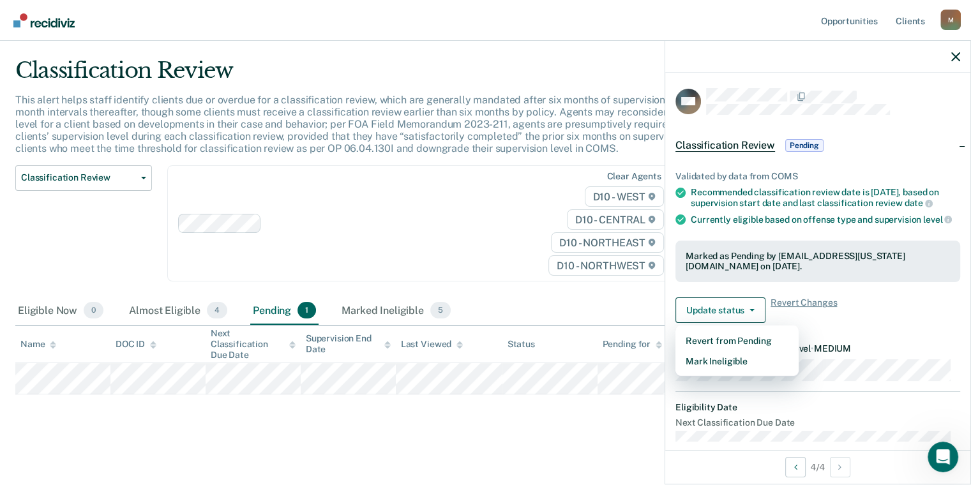
click at [614, 424] on div "Classification Review This alert helps staff identify clients due or overdue fo…" at bounding box center [485, 244] width 941 height 374
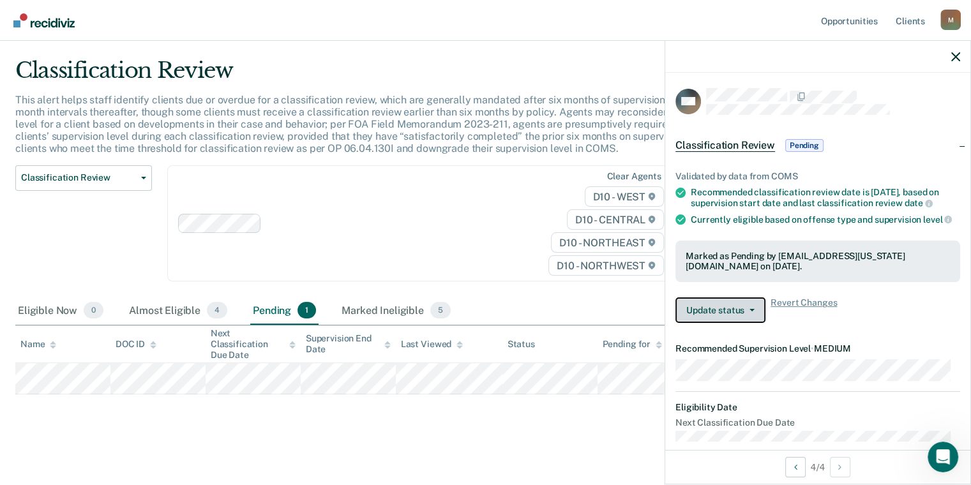
click at [750, 312] on icon "button" at bounding box center [752, 310] width 5 height 3
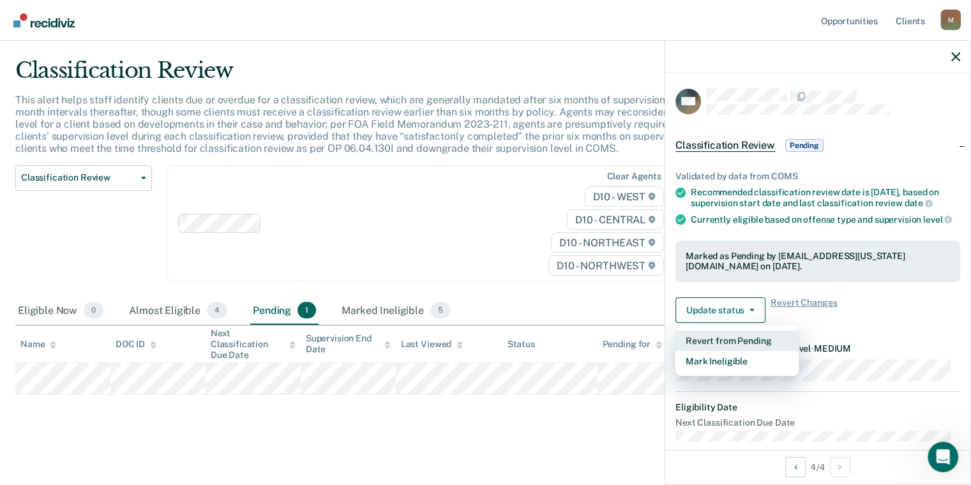
click at [736, 351] on button "Revert from Pending" at bounding box center [737, 341] width 123 height 20
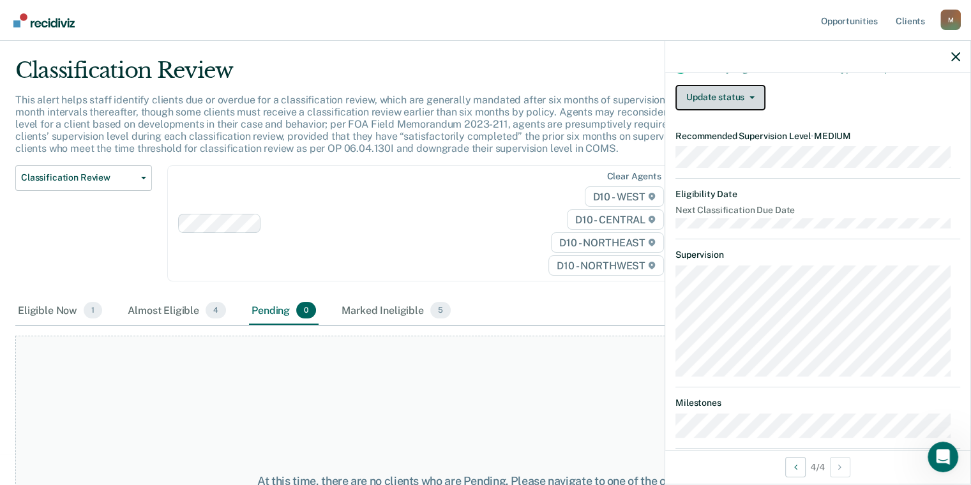
scroll to position [192, 0]
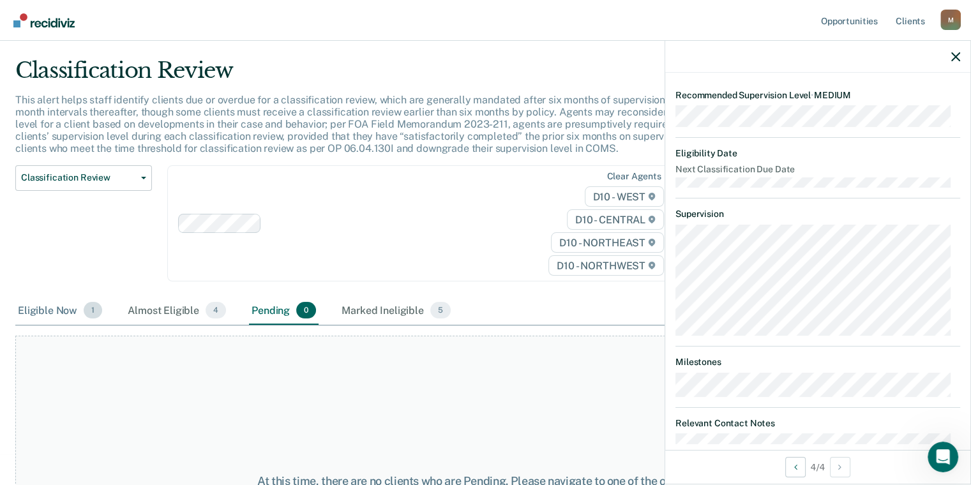
click at [36, 310] on div "Eligible Now 1" at bounding box center [59, 311] width 89 height 28
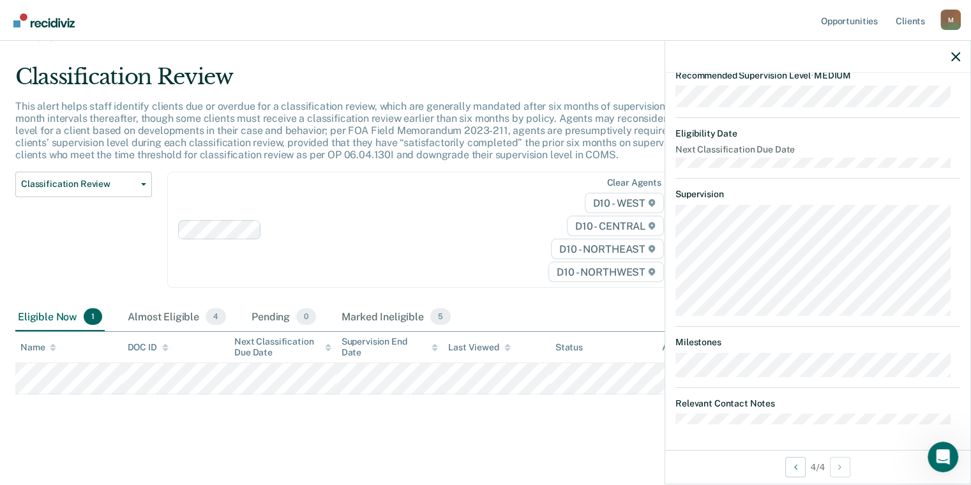
scroll to position [0, 0]
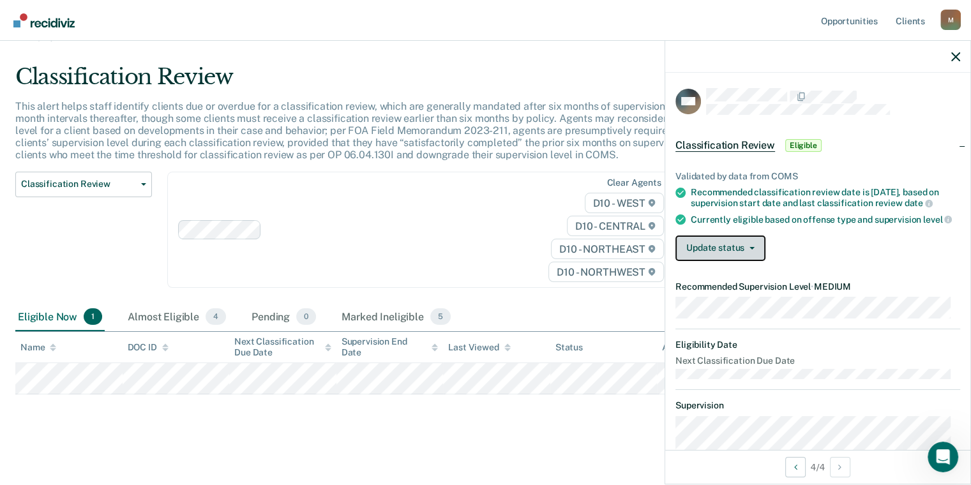
click at [720, 261] on button "Update status" at bounding box center [721, 249] width 90 height 26
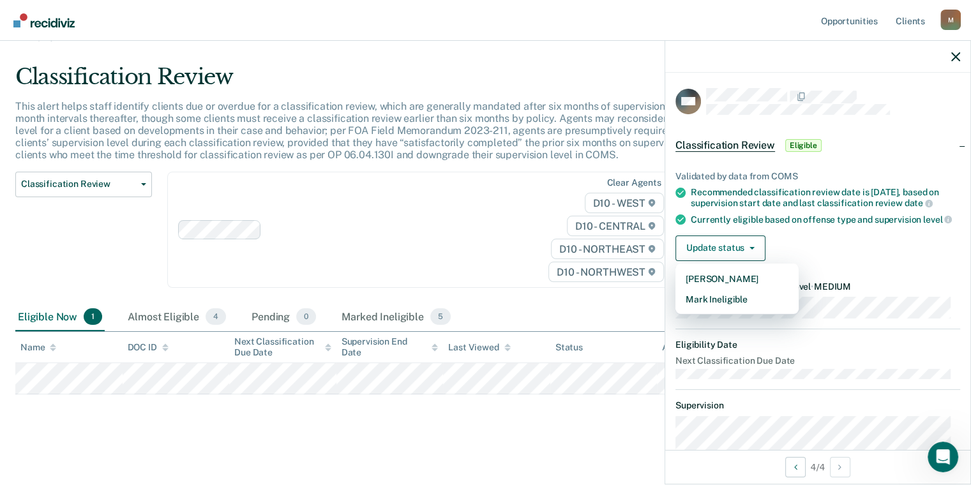
click at [821, 259] on div "Update status [PERSON_NAME] Mark Ineligible" at bounding box center [818, 249] width 285 height 26
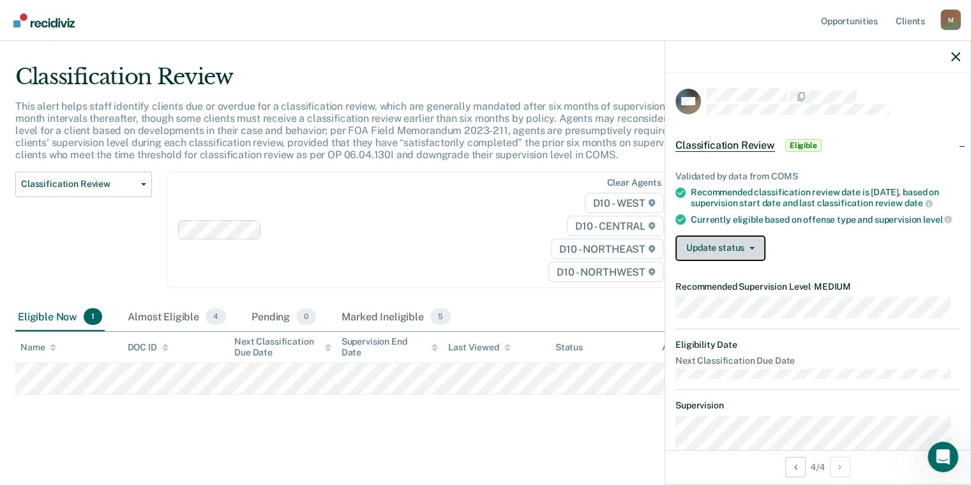
click at [754, 255] on button "Update status" at bounding box center [721, 249] width 90 height 26
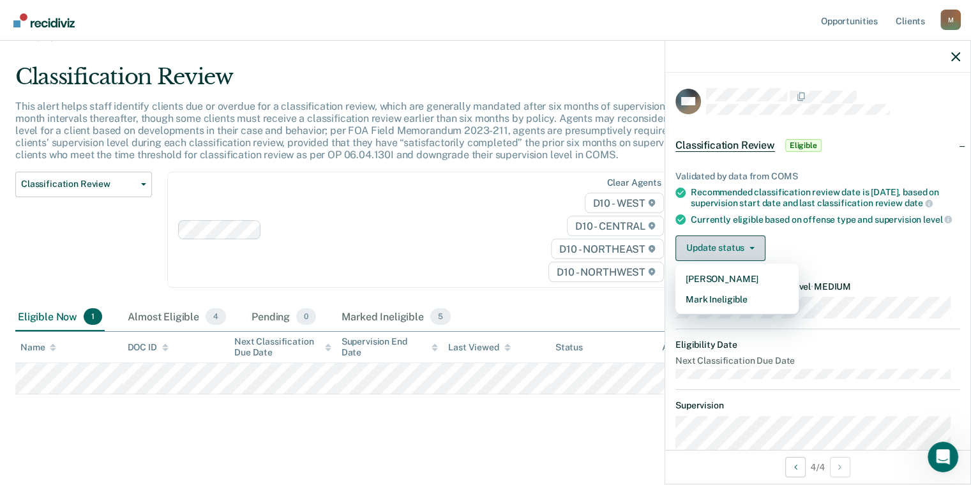
click at [754, 255] on button "Update status" at bounding box center [721, 249] width 90 height 26
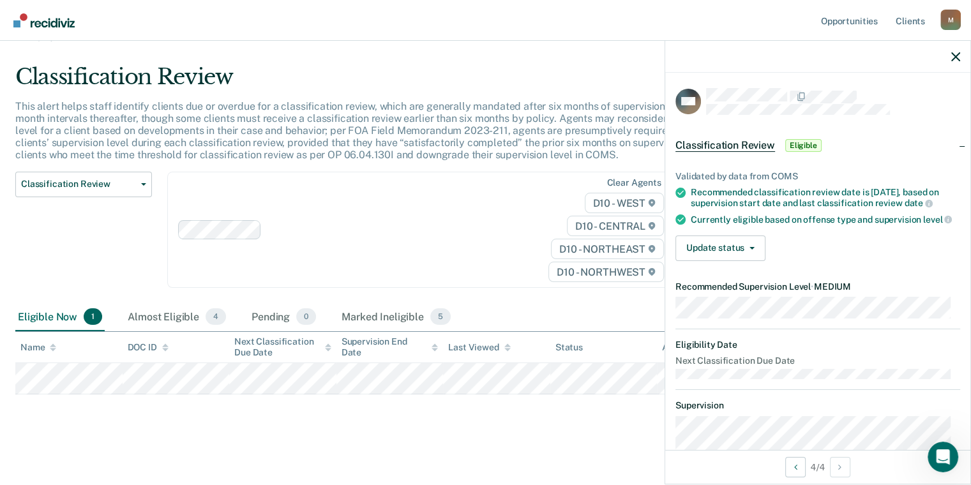
click at [791, 144] on span "Eligible" at bounding box center [804, 145] width 36 height 13
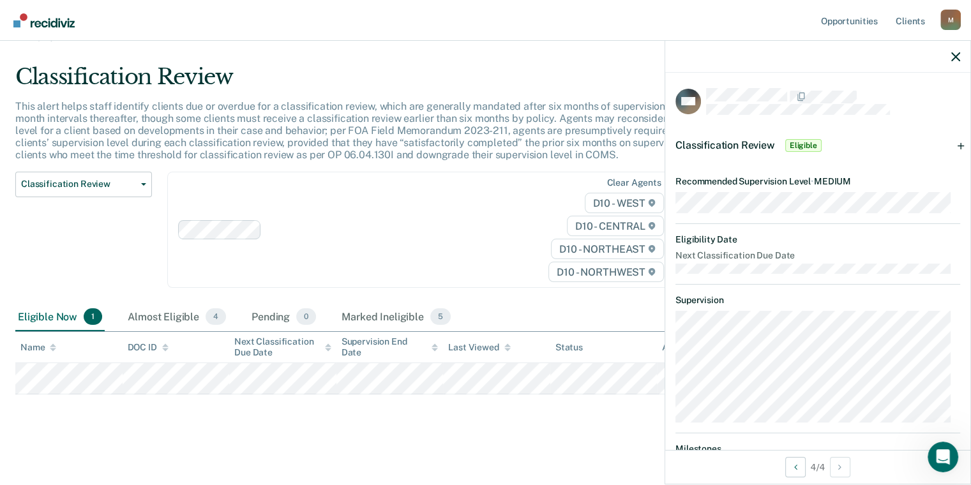
scroll to position [104, 0]
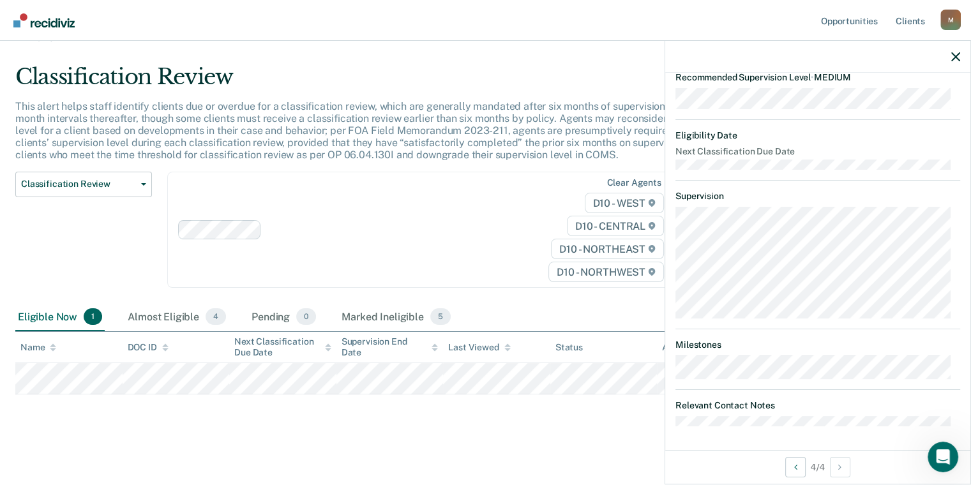
click at [536, 420] on div "Classification Review This alert helps staff identify clients due or overdue fo…" at bounding box center [485, 248] width 941 height 368
click at [608, 416] on div "Classification Review This alert helps staff identify clients due or overdue fo…" at bounding box center [485, 248] width 941 height 368
click at [962, 54] on div at bounding box center [817, 57] width 305 height 32
click at [961, 56] on div at bounding box center [817, 57] width 305 height 32
click at [952, 59] on icon "button" at bounding box center [956, 56] width 9 height 9
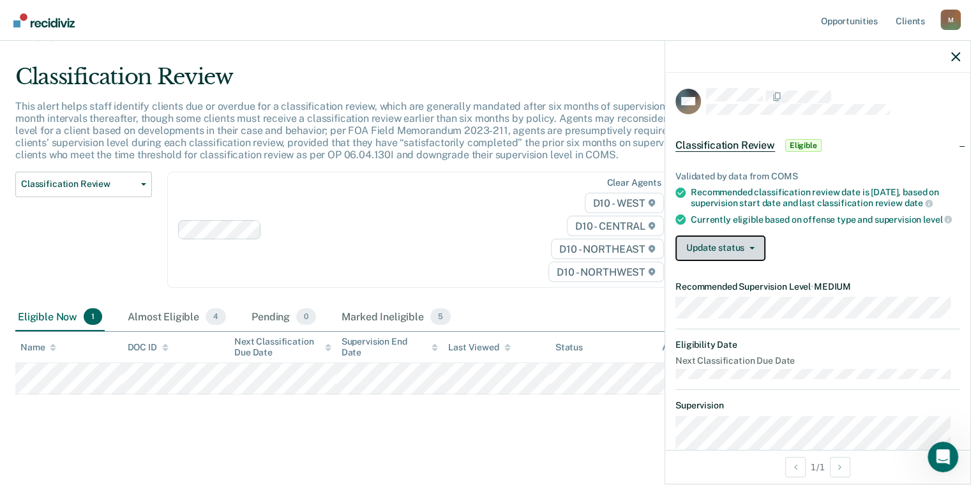
click at [713, 254] on button "Update status" at bounding box center [721, 249] width 90 height 26
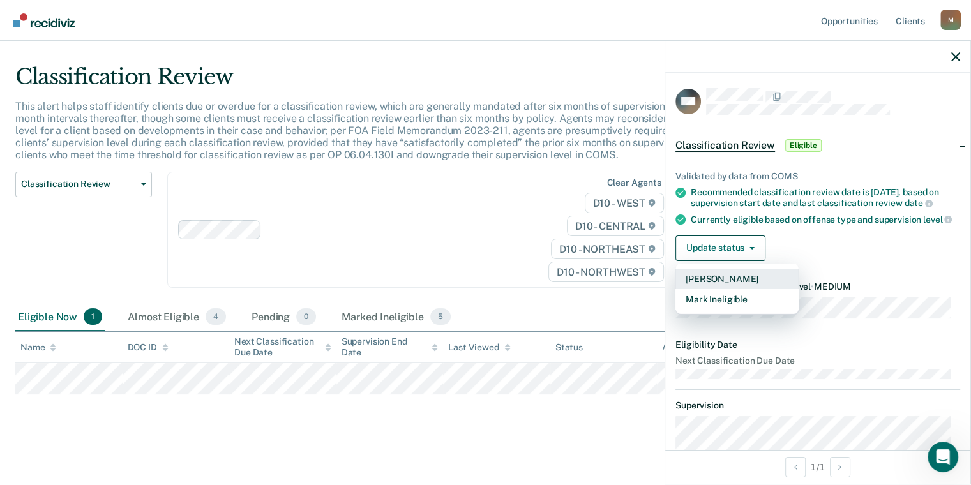
click at [719, 287] on button "[PERSON_NAME]" at bounding box center [737, 279] width 123 height 20
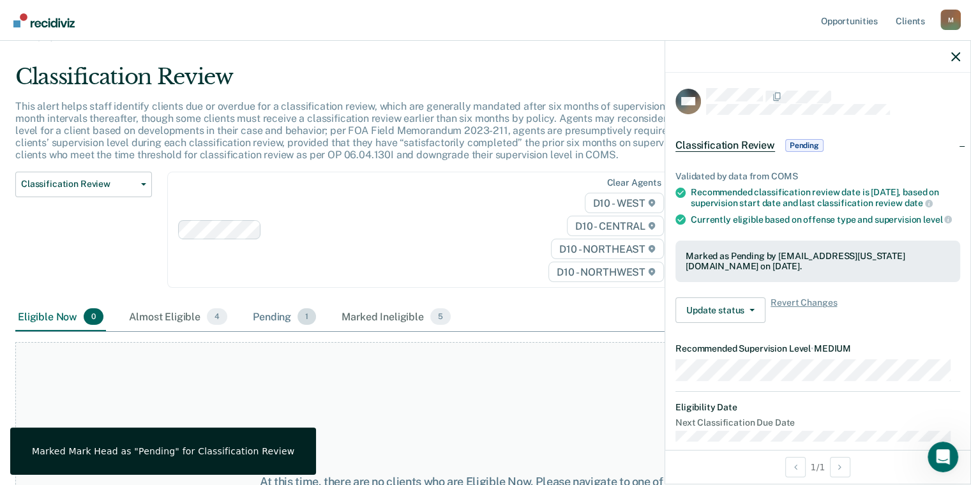
click at [277, 316] on div "Pending 1" at bounding box center [284, 317] width 68 height 28
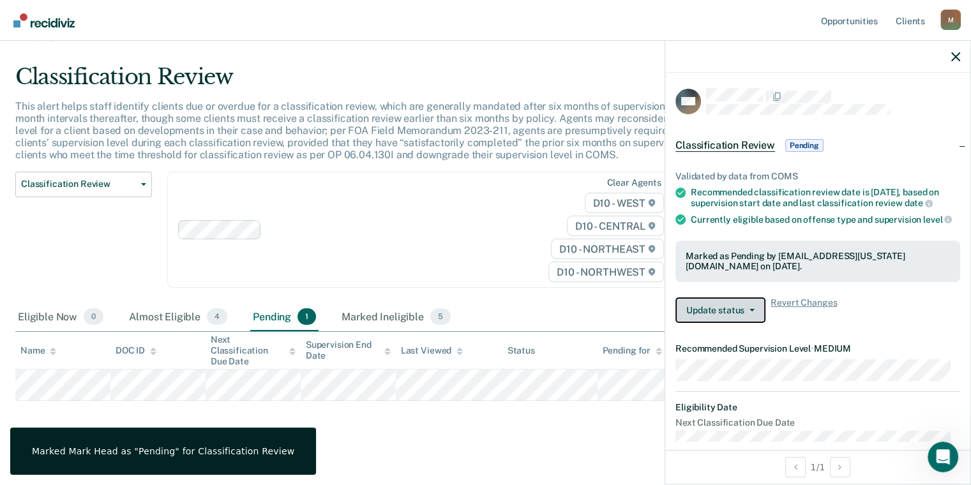
click at [719, 323] on button "Update status" at bounding box center [721, 311] width 90 height 26
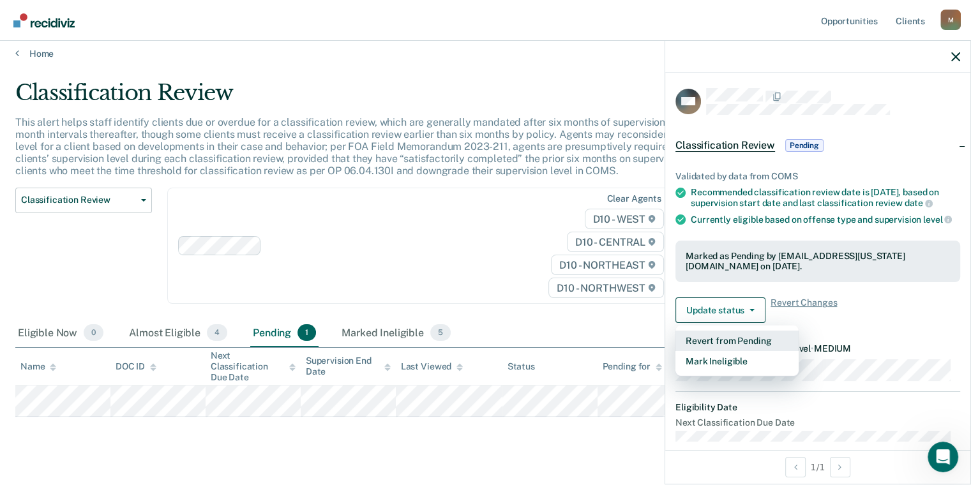
scroll to position [0, 0]
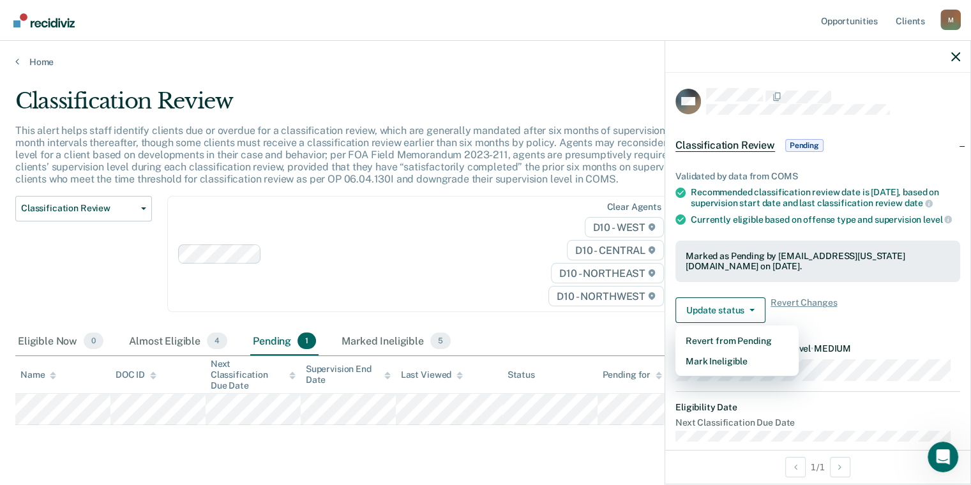
click at [736, 148] on span "Classification Review" at bounding box center [726, 145] width 100 height 13
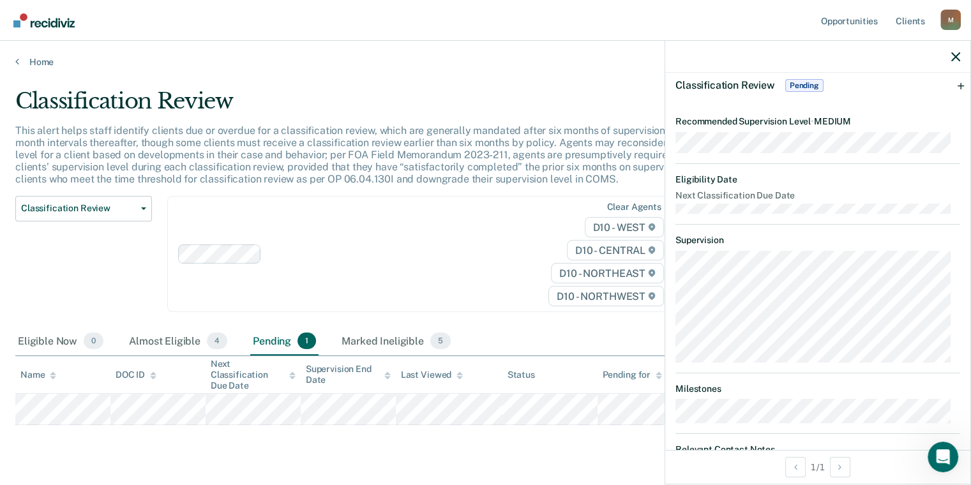
scroll to position [104, 0]
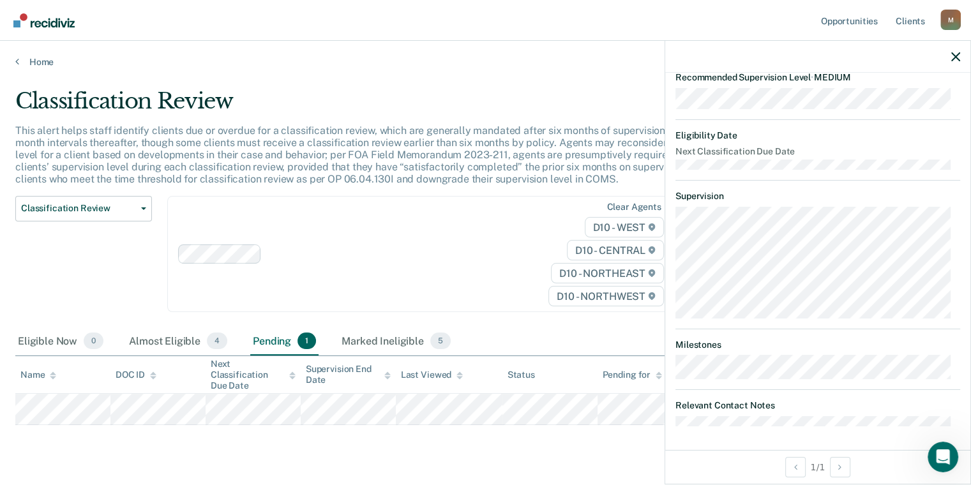
click at [585, 443] on div "Classification Review This alert helps staff identify clients due or overdue fo…" at bounding box center [485, 275] width 941 height 374
click at [952, 59] on icon "button" at bounding box center [956, 56] width 9 height 9
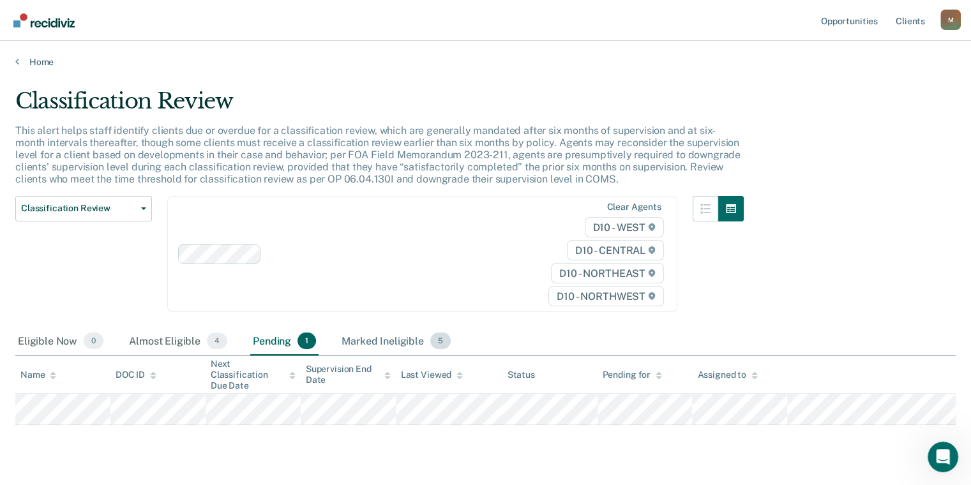
click at [375, 339] on div "Marked Ineligible 5" at bounding box center [396, 342] width 114 height 28
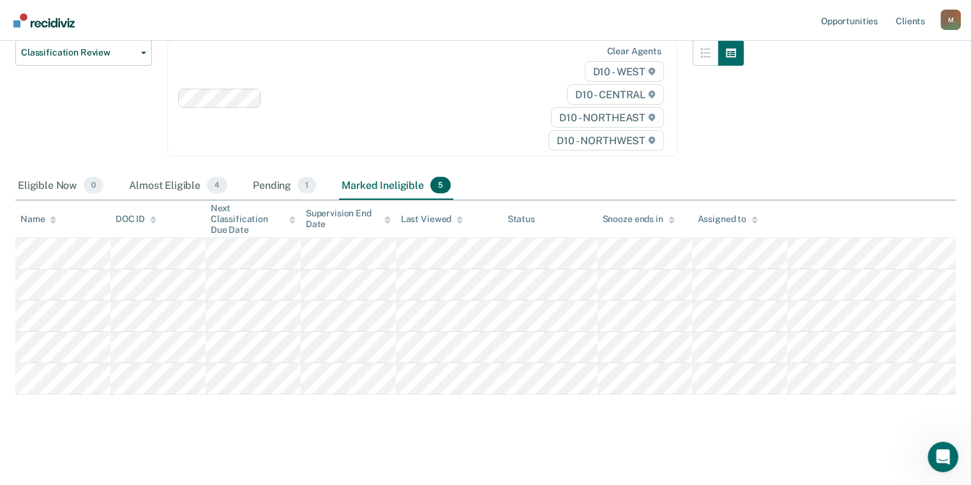
scroll to position [0, 0]
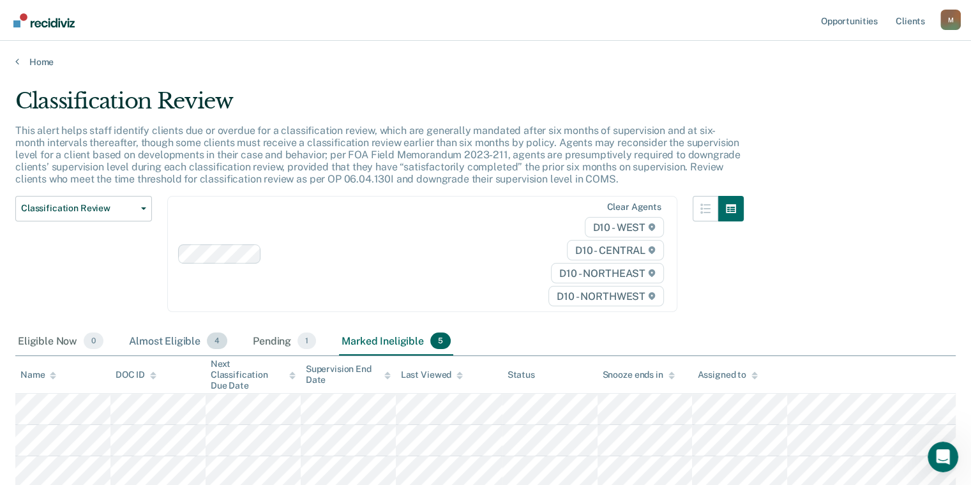
click at [167, 340] on div "Almost Eligible 4" at bounding box center [177, 342] width 103 height 28
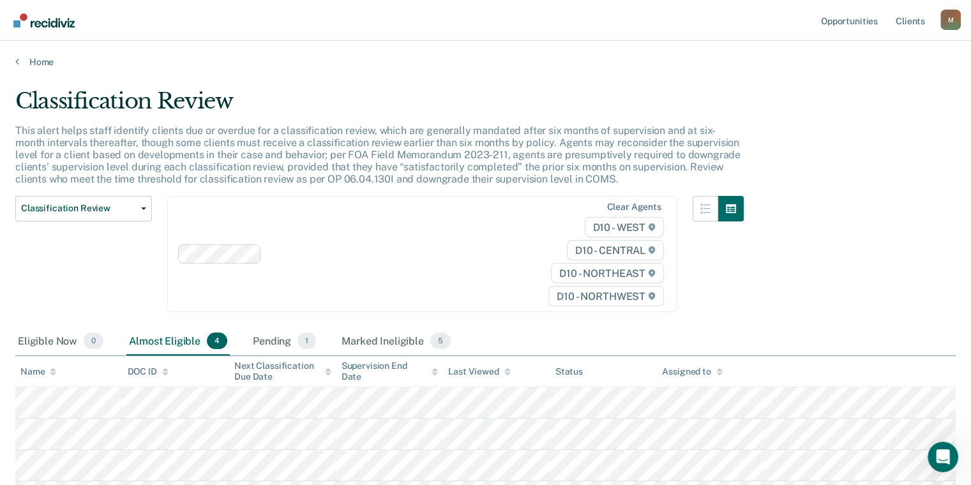
scroll to position [118, 0]
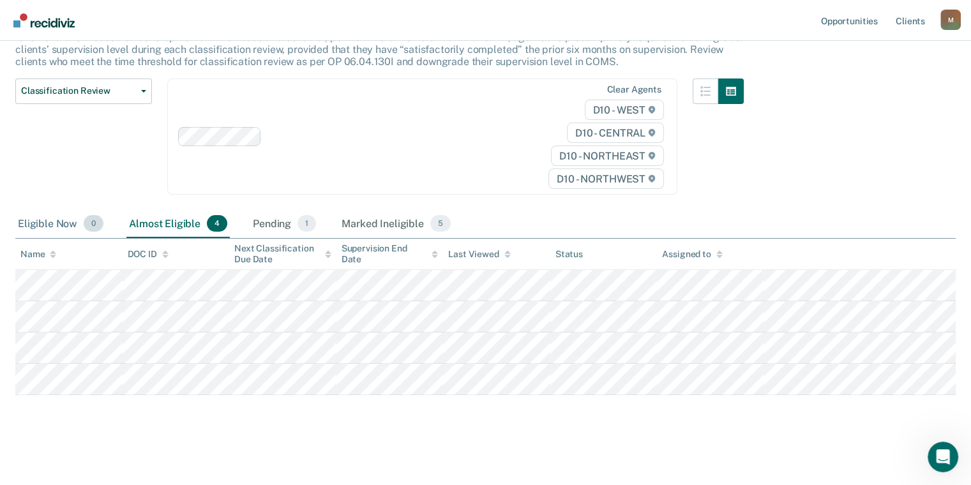
click at [39, 225] on div "Eligible Now 0" at bounding box center [60, 224] width 91 height 28
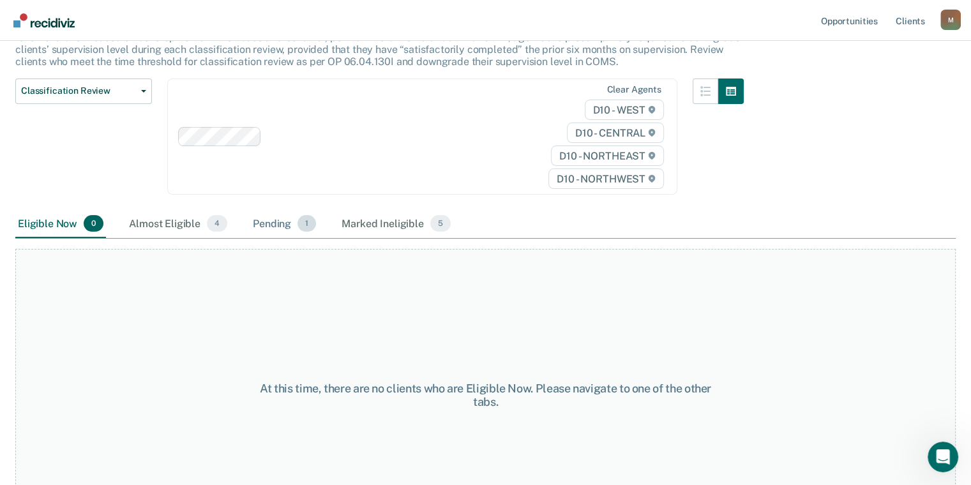
click at [278, 222] on div "Pending 1" at bounding box center [284, 224] width 68 height 28
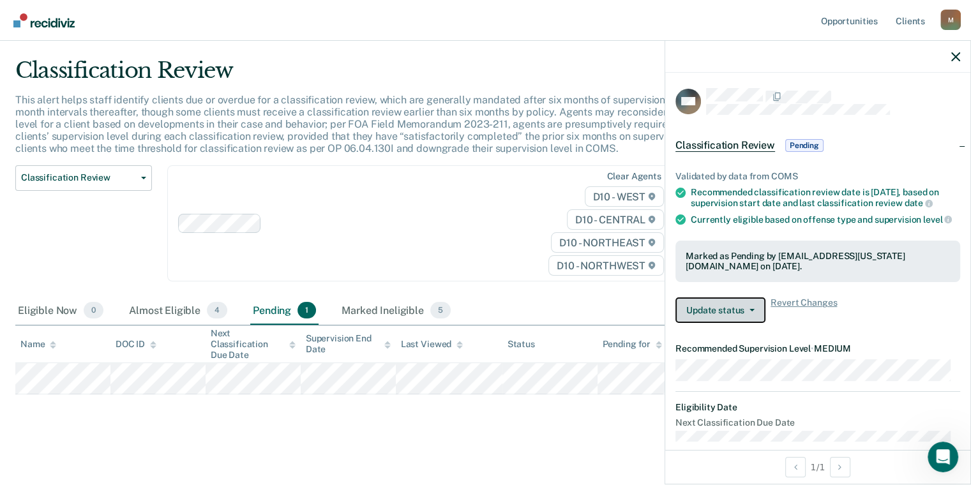
click at [750, 322] on button "Update status" at bounding box center [721, 311] width 90 height 26
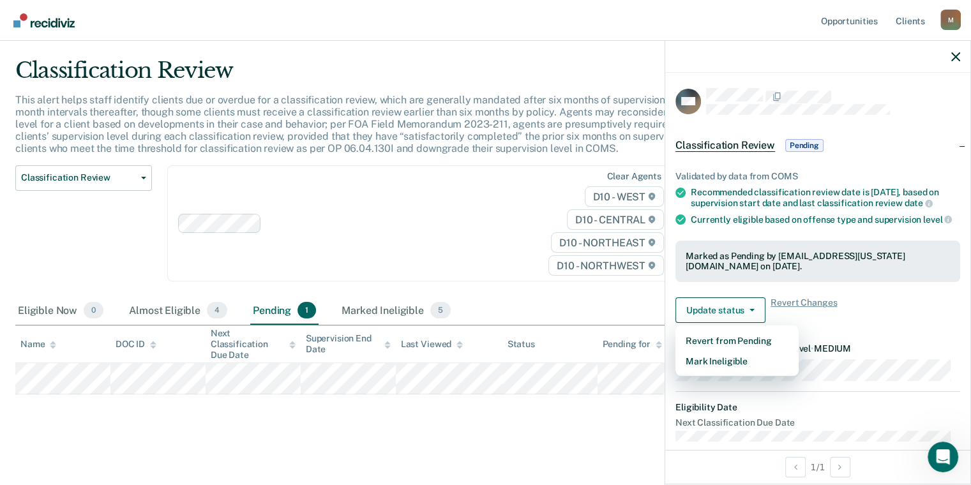
click at [881, 323] on div "Update status Revert from Pending Mark Ineligible Revert Changes" at bounding box center [818, 311] width 285 height 26
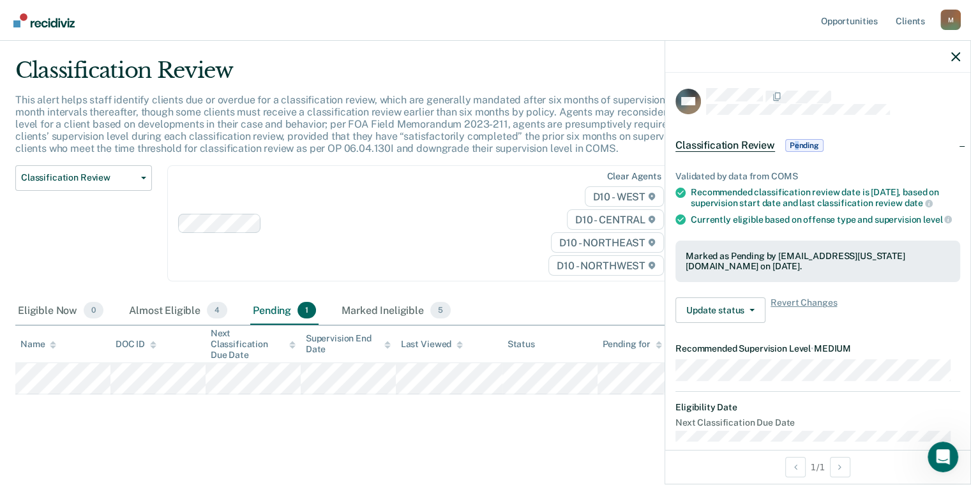
click at [797, 141] on span "Pending" at bounding box center [805, 145] width 38 height 13
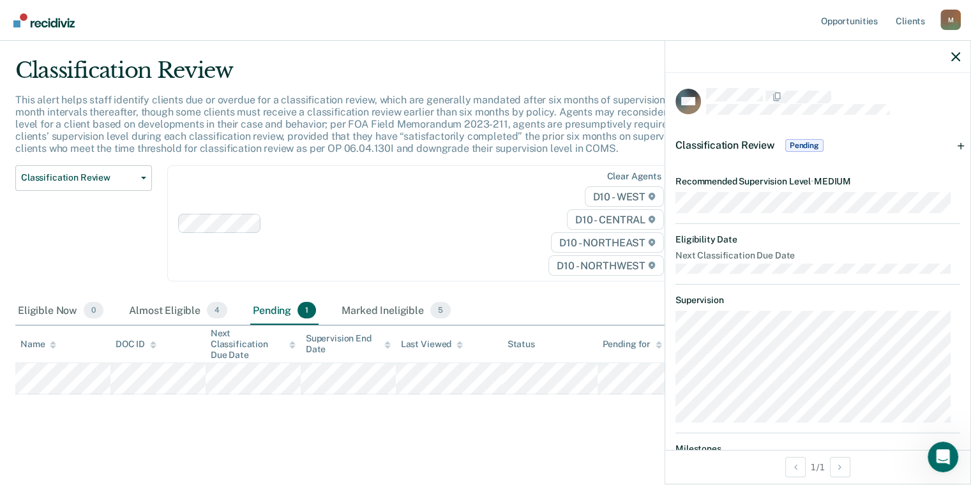
drag, startPoint x: 797, startPoint y: 141, endPoint x: 878, endPoint y: 279, distance: 160.0
click at [878, 279] on article "MH Classification Review Pending Validated by data from COMS Recommended classi…" at bounding box center [818, 309] width 285 height 443
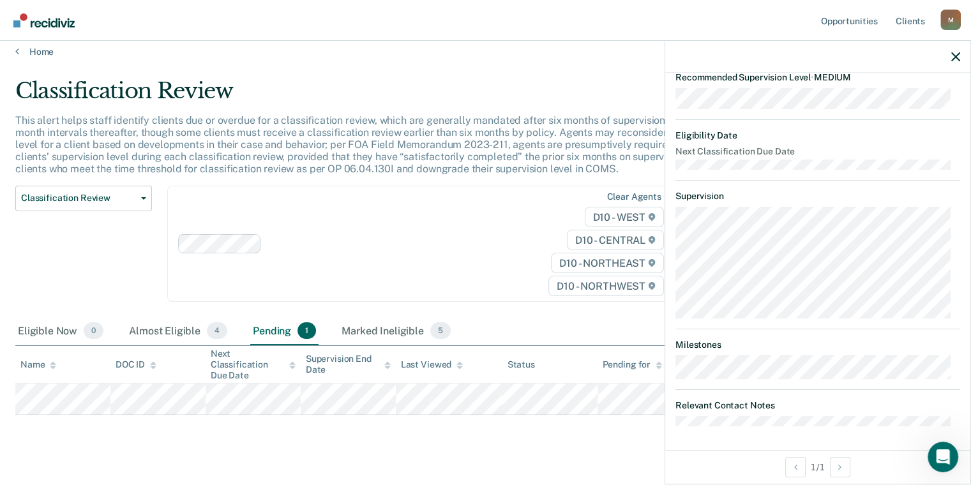
scroll to position [0, 0]
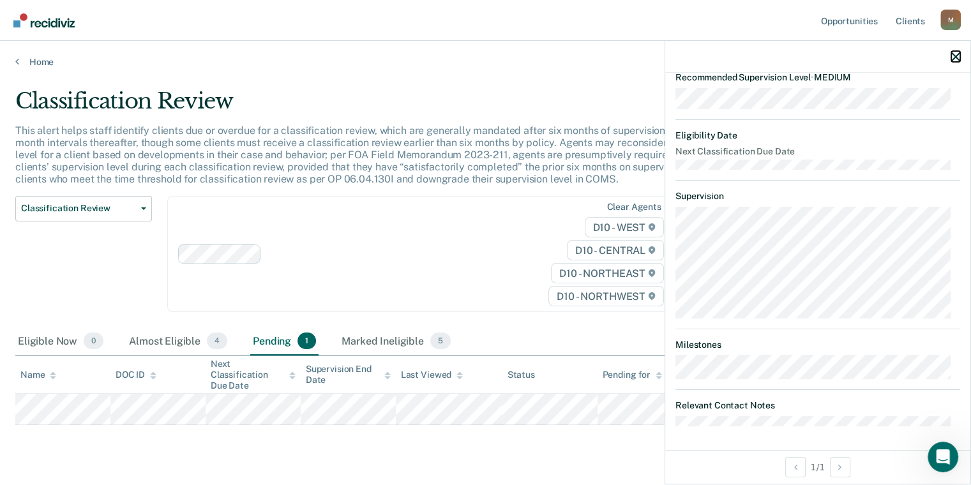
click at [955, 56] on icon "button" at bounding box center [956, 56] width 9 height 9
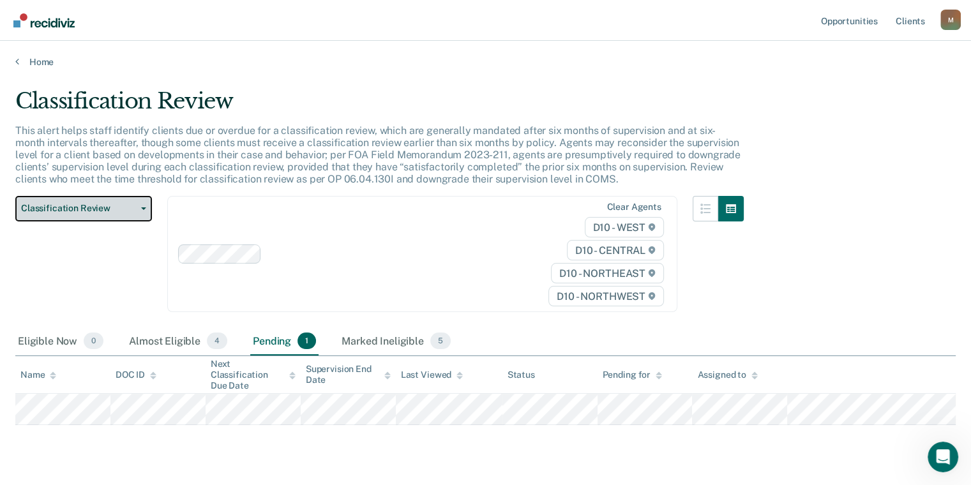
click at [137, 208] on span "button" at bounding box center [141, 209] width 10 height 3
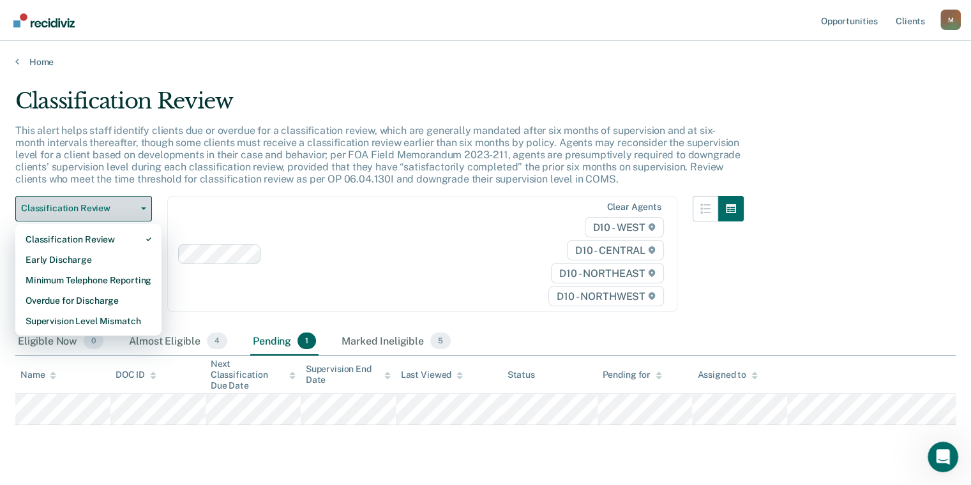
click at [137, 208] on span "button" at bounding box center [141, 209] width 10 height 3
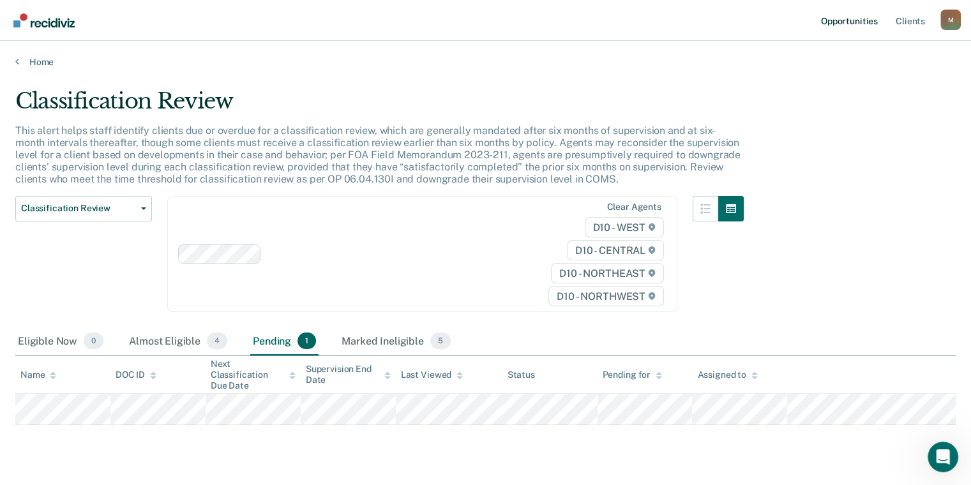
click at [846, 20] on link "Opportunities" at bounding box center [850, 20] width 62 height 41
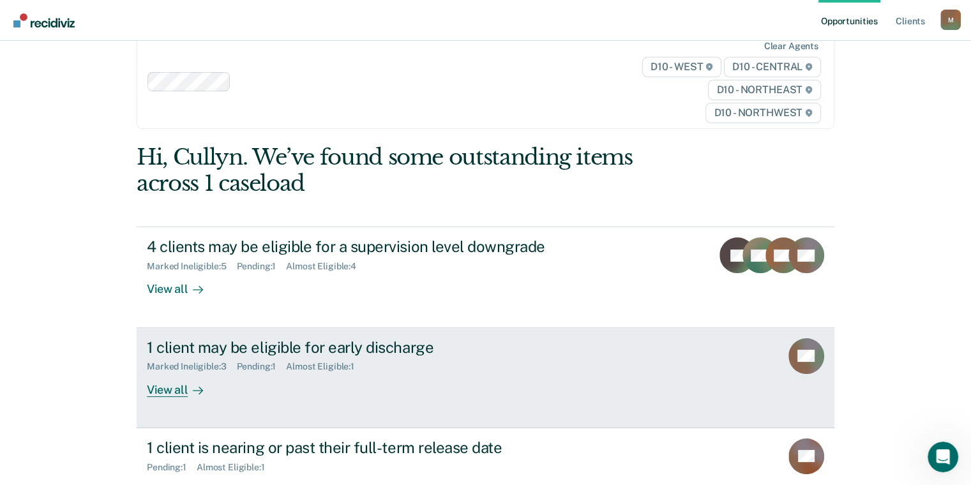
scroll to position [10, 0]
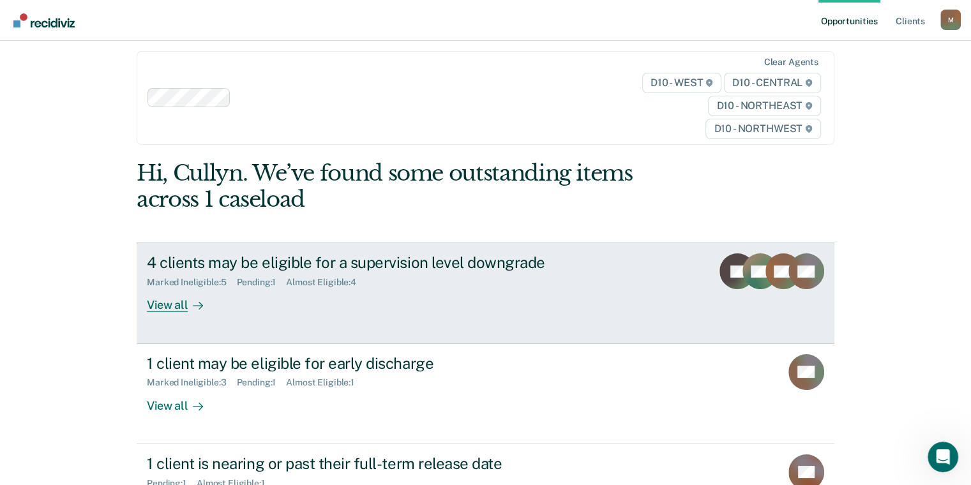
click at [160, 307] on div "View all" at bounding box center [183, 300] width 72 height 25
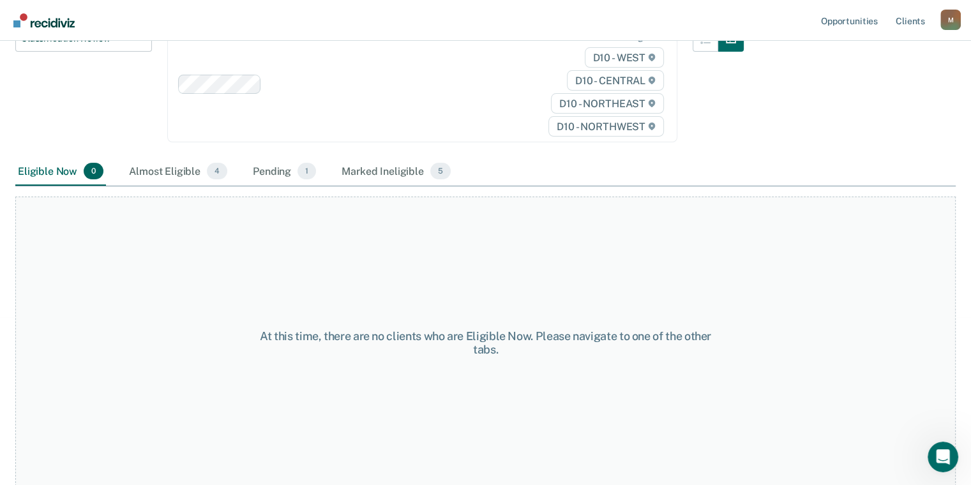
scroll to position [171, 0]
click at [273, 170] on div "Pending 1" at bounding box center [284, 170] width 68 height 28
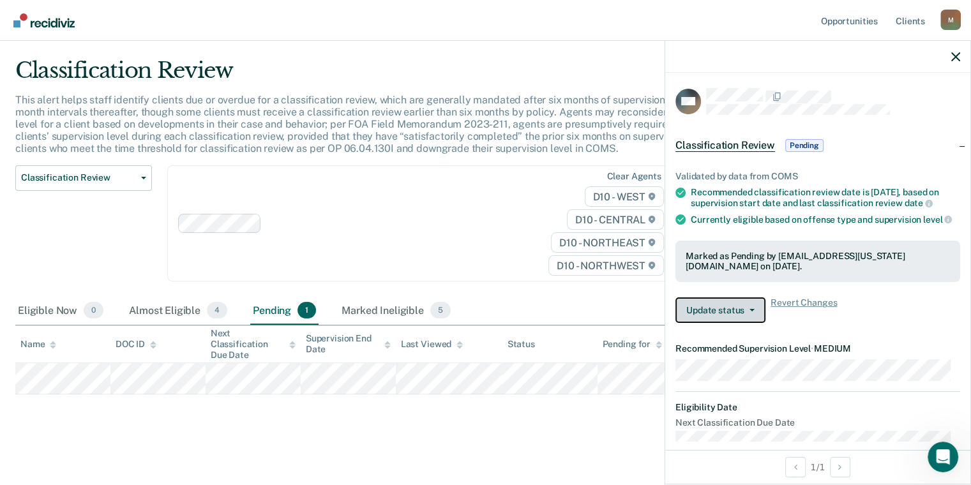
click at [747, 312] on span "button" at bounding box center [750, 310] width 10 height 3
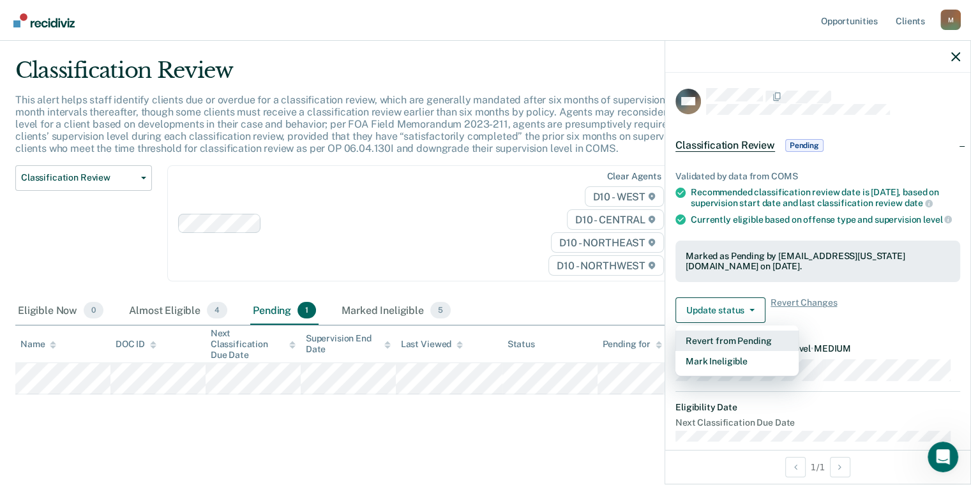
click at [745, 351] on button "Revert from Pending" at bounding box center [737, 341] width 123 height 20
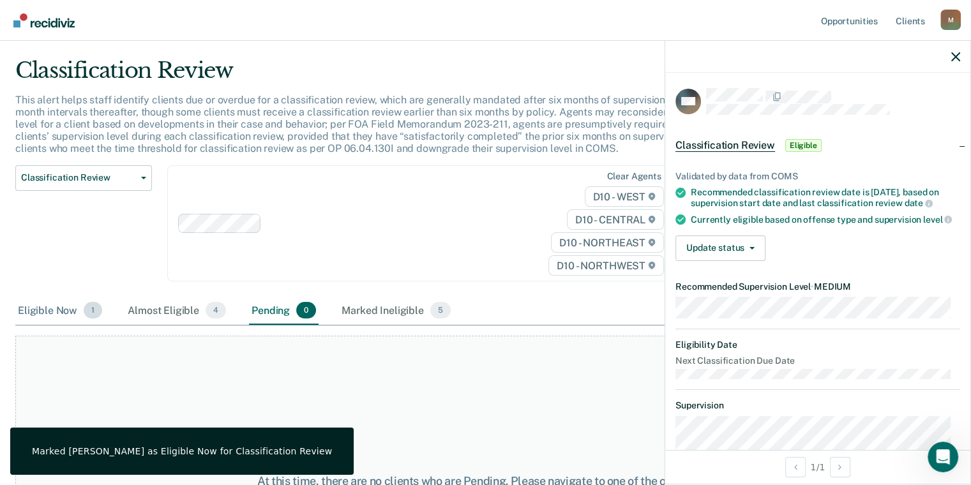
click at [62, 301] on div "Eligible Now 1" at bounding box center [59, 311] width 89 height 28
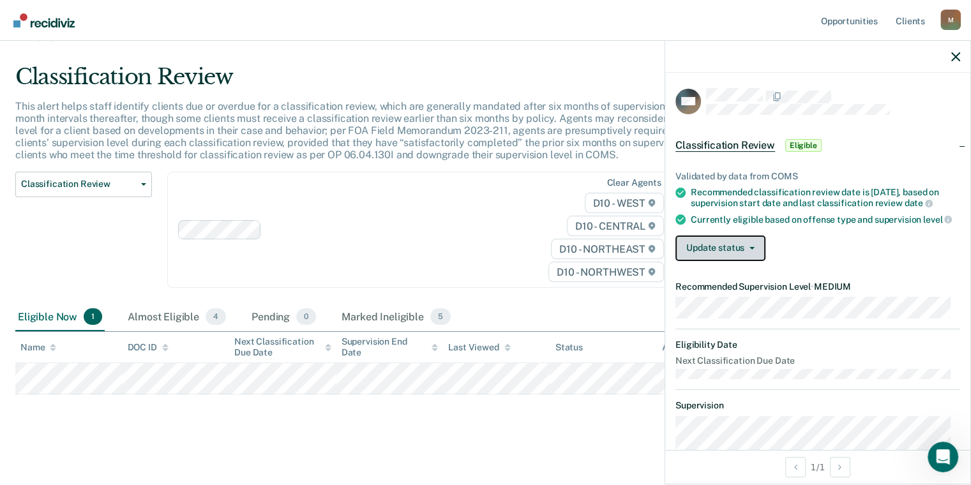
click at [715, 258] on button "Update status" at bounding box center [721, 249] width 90 height 26
click at [831, 245] on div "Update status [PERSON_NAME] Mark Ineligible" at bounding box center [818, 249] width 285 height 26
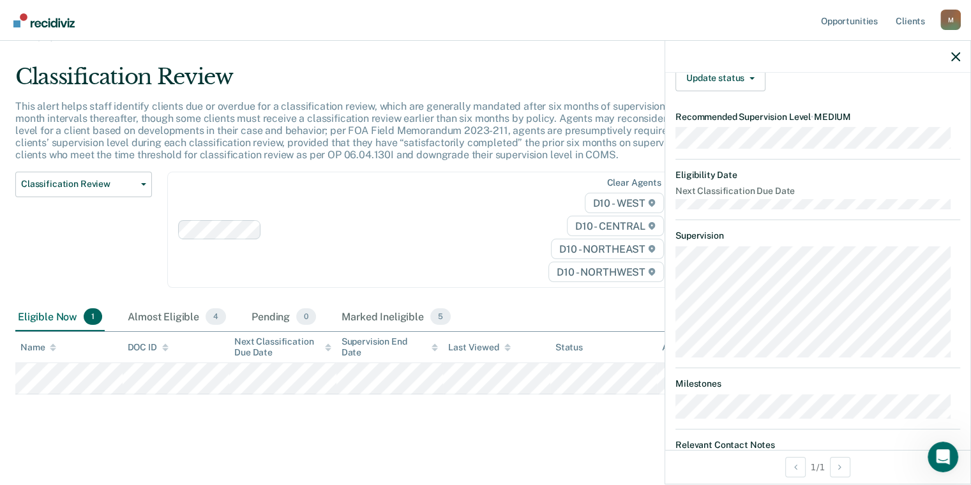
scroll to position [0, 0]
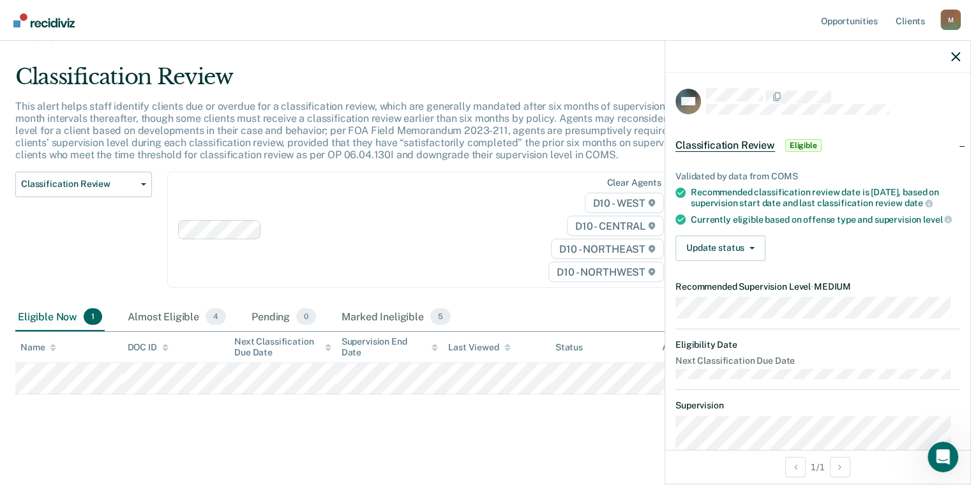
click at [604, 429] on main "Classification Review This alert helps staff identify clients due or overdue fo…" at bounding box center [485, 262] width 971 height 439
click at [959, 57] on icon "button" at bounding box center [956, 56] width 9 height 9
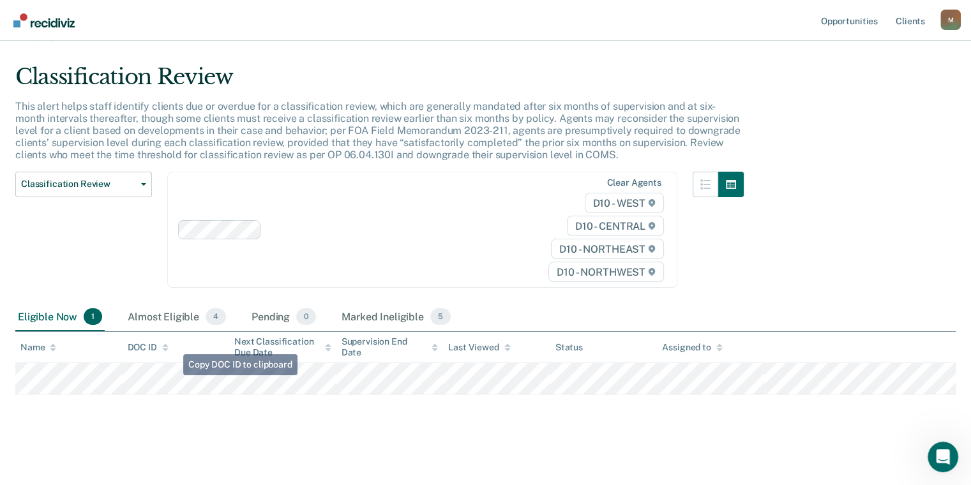
drag, startPoint x: 324, startPoint y: 393, endPoint x: 263, endPoint y: 409, distance: 63.4
click at [263, 409] on div "Classification Review This alert helps staff identify clients due or overdue fo…" at bounding box center [485, 248] width 941 height 368
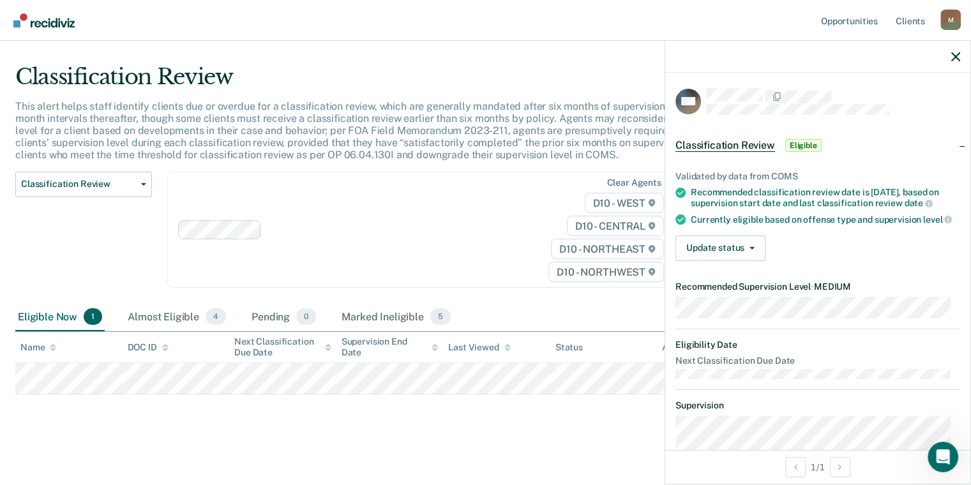
click at [800, 142] on span "Eligible" at bounding box center [804, 145] width 36 height 13
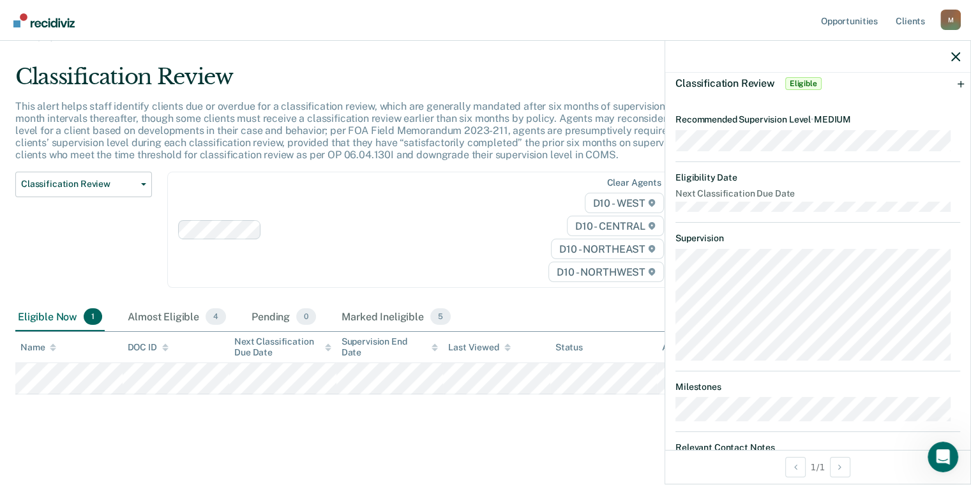
scroll to position [40, 0]
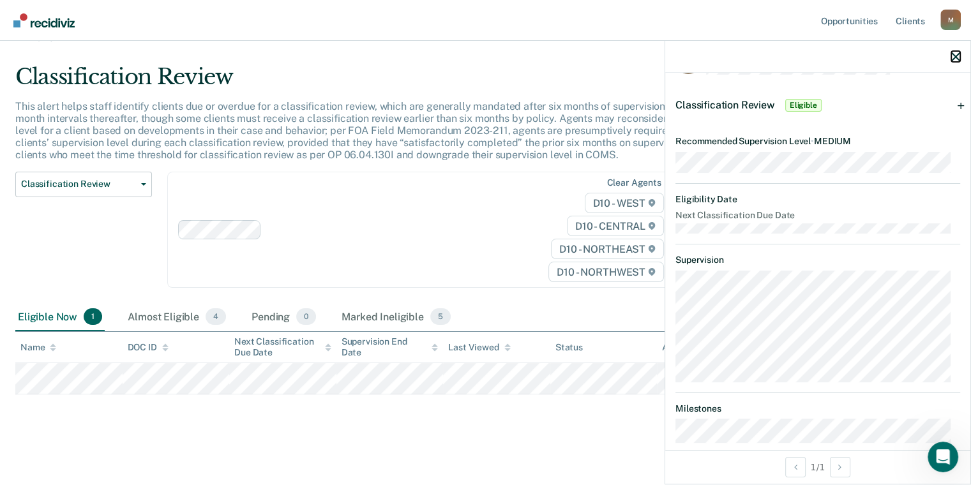
click at [952, 56] on icon "button" at bounding box center [956, 56] width 9 height 9
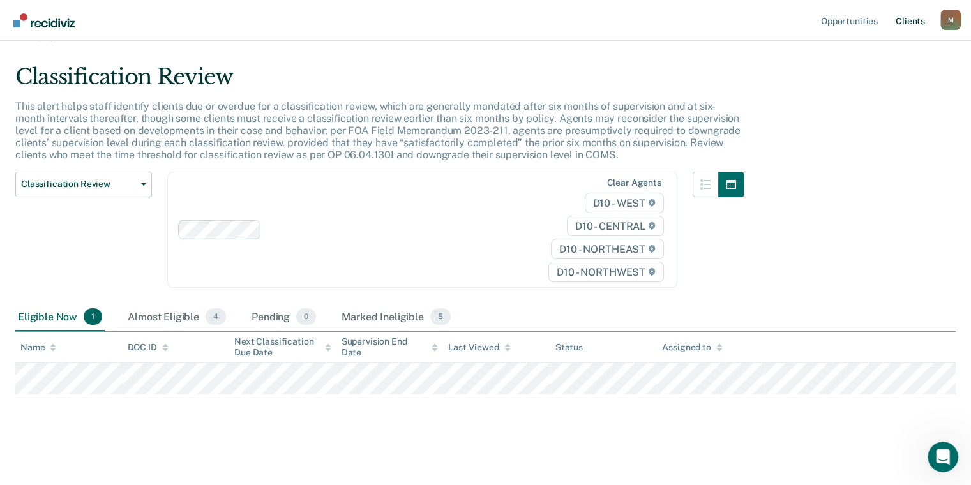
click at [915, 20] on link "Client s" at bounding box center [910, 20] width 34 height 41
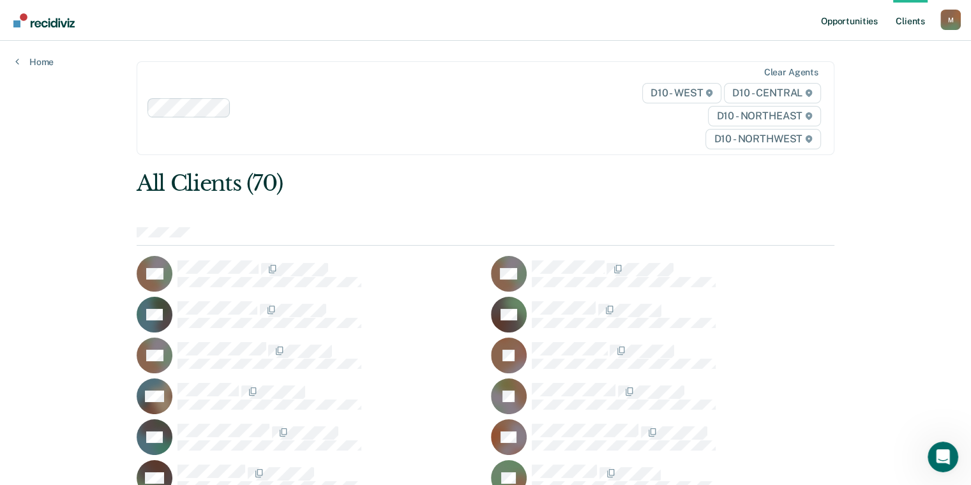
click at [863, 23] on link "Opportunities" at bounding box center [850, 20] width 62 height 41
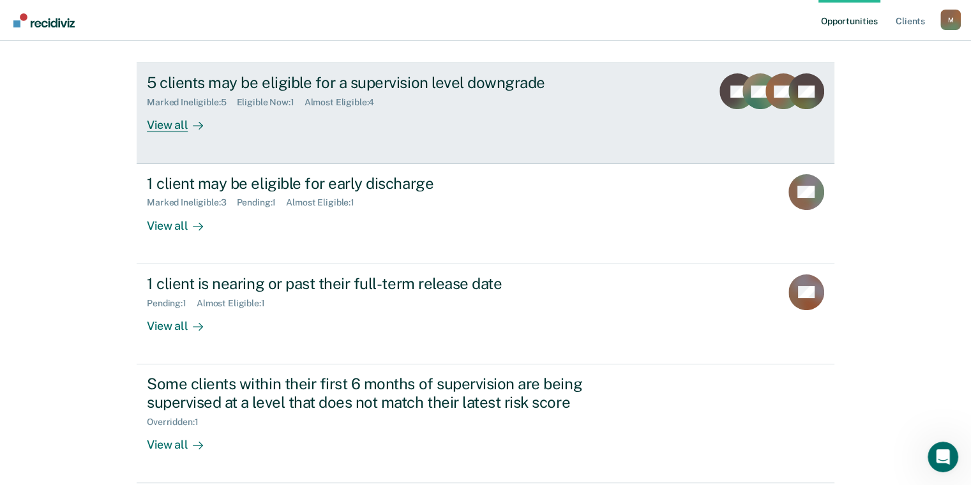
scroll to position [255, 0]
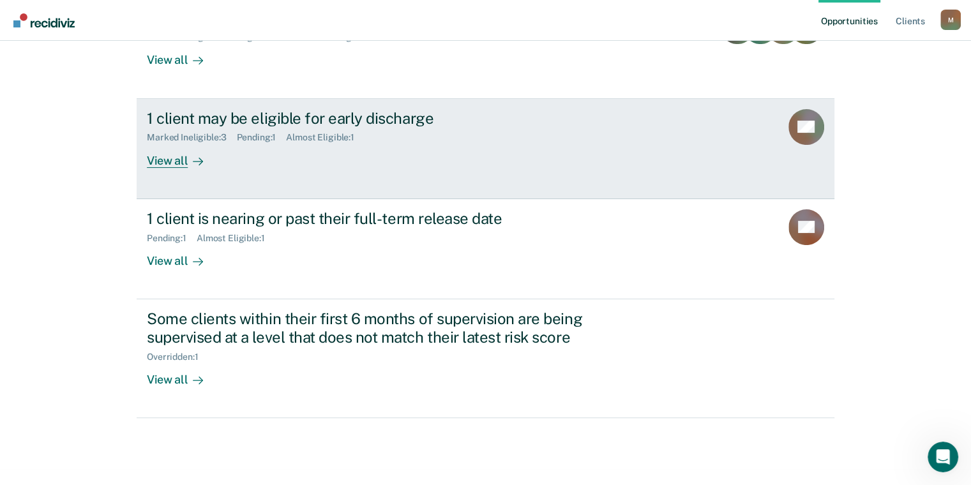
click at [161, 161] on div "View all" at bounding box center [183, 155] width 72 height 25
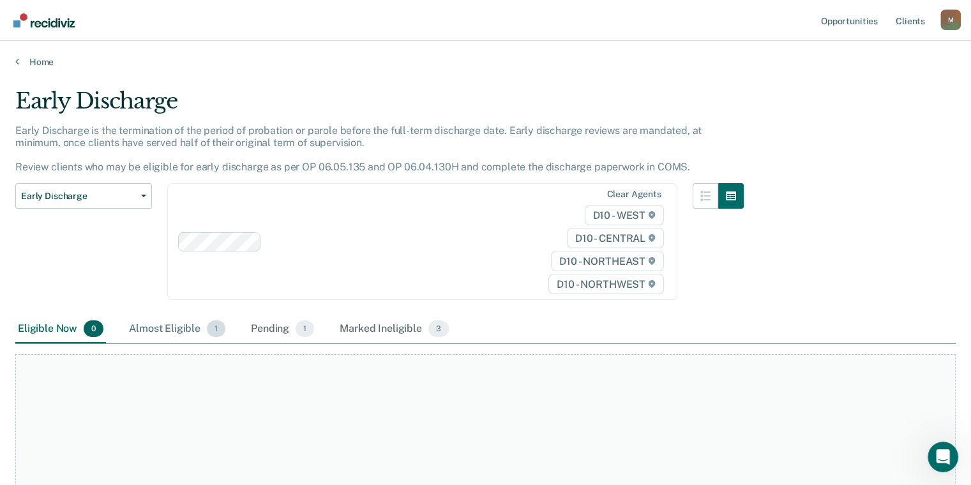
click at [160, 327] on div "Almost Eligible 1" at bounding box center [177, 329] width 102 height 28
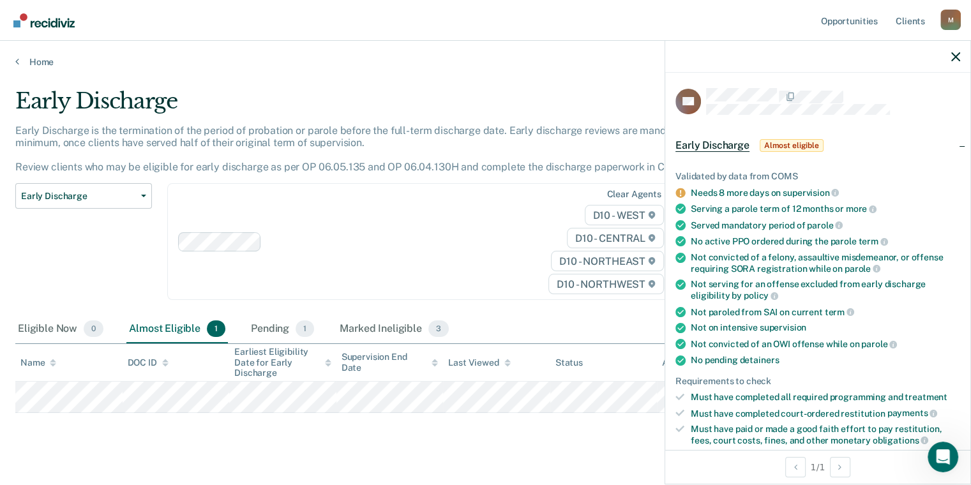
click at [790, 142] on span "Almost eligible" at bounding box center [792, 145] width 64 height 13
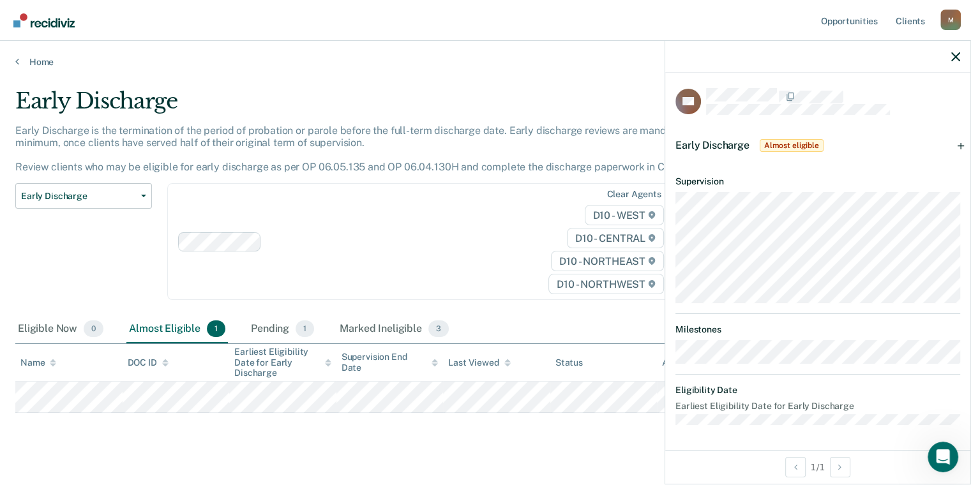
click at [790, 142] on span "Almost eligible" at bounding box center [792, 145] width 64 height 13
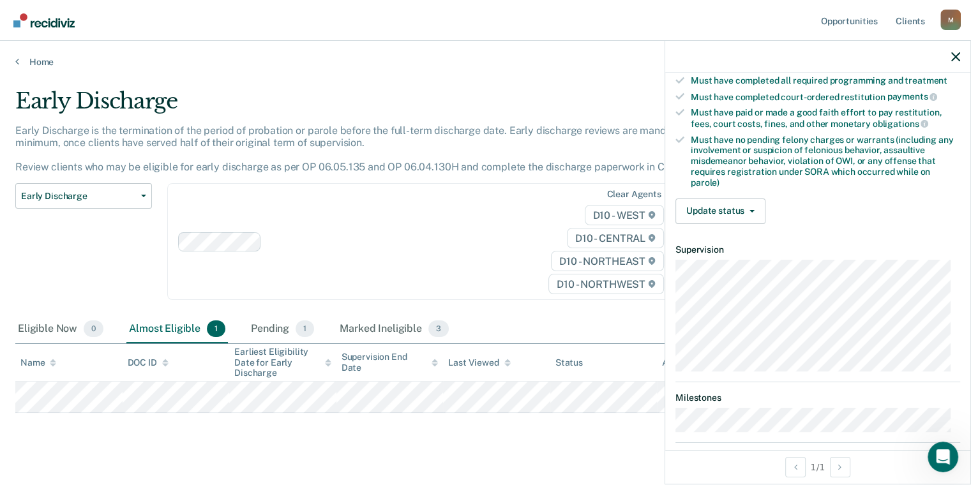
scroll to position [319, 0]
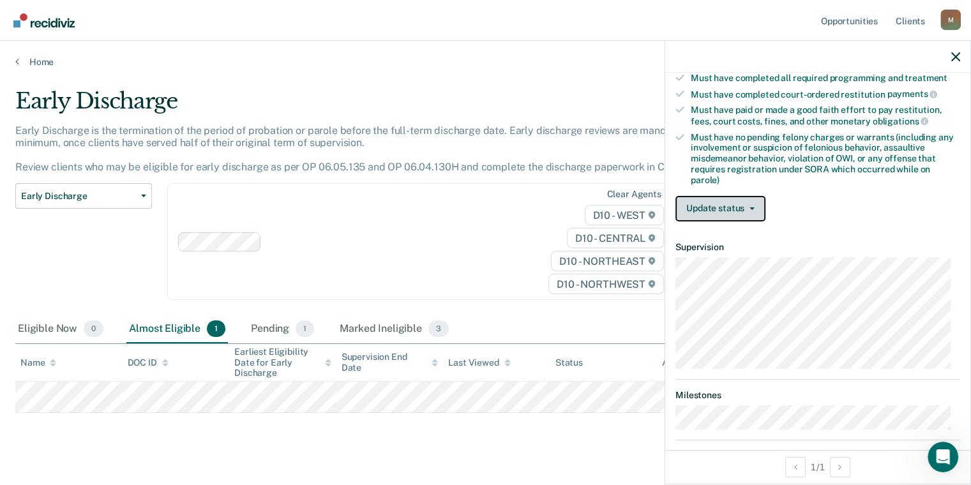
click at [729, 208] on button "Update status" at bounding box center [721, 209] width 90 height 26
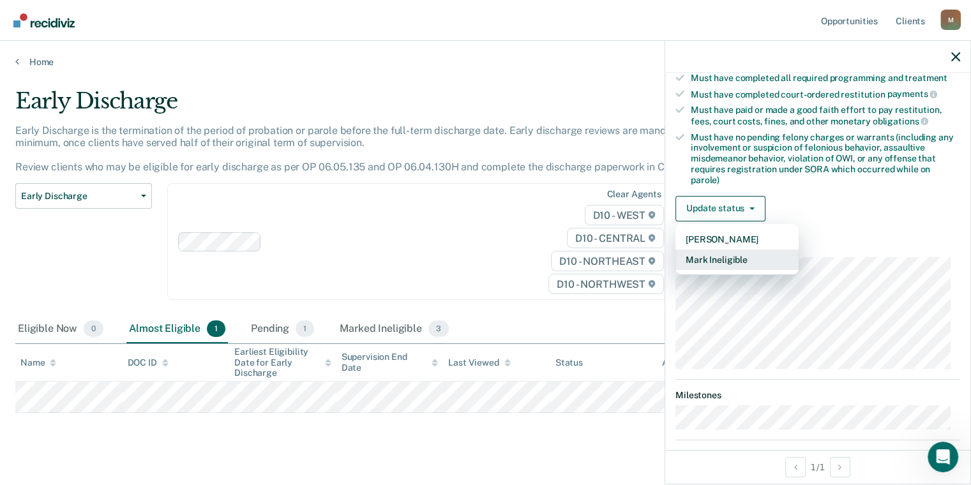
click at [734, 257] on button "Mark Ineligible" at bounding box center [737, 260] width 123 height 20
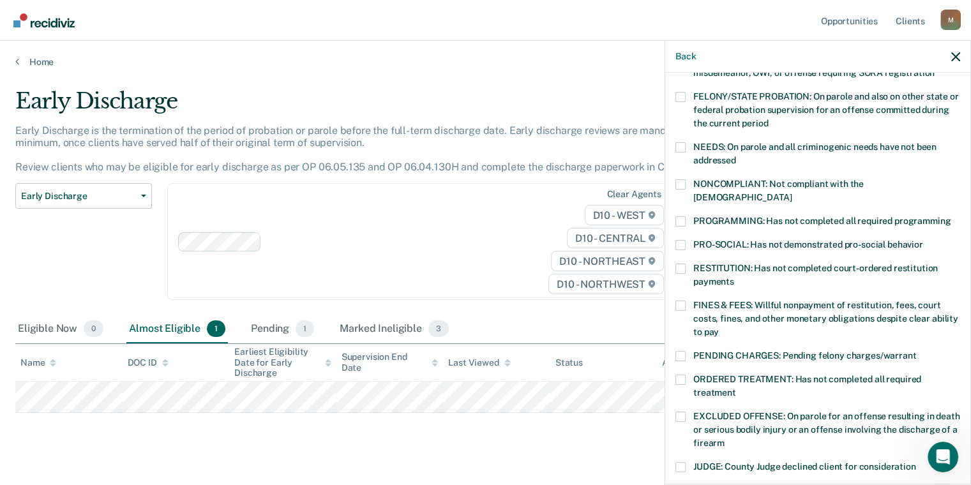
scroll to position [151, 0]
click at [694, 185] on span "NONCOMPLIANT: Not compliant with the order of supervision" at bounding box center [779, 191] width 171 height 24
click at [792, 194] on input "NONCOMPLIANT: Not compliant with the order of supervision" at bounding box center [792, 194] width 0 height 0
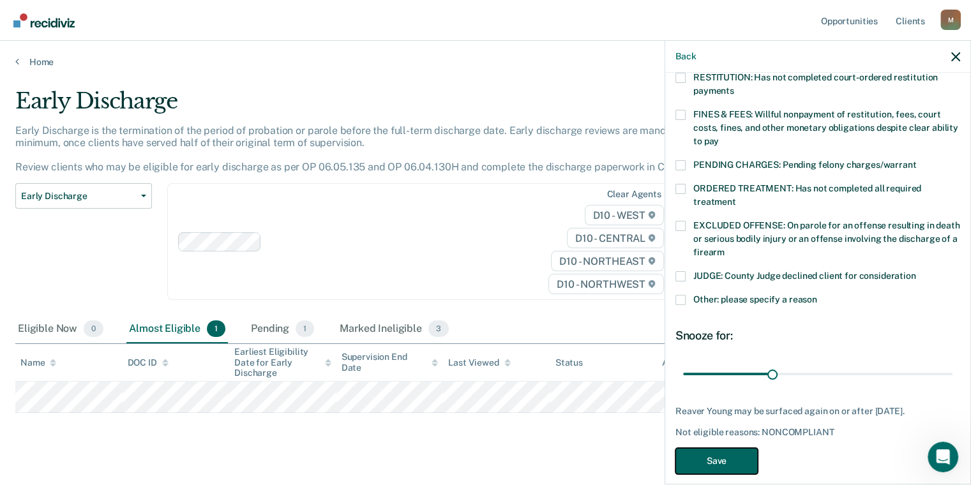
click at [729, 449] on button "Save" at bounding box center [717, 461] width 82 height 26
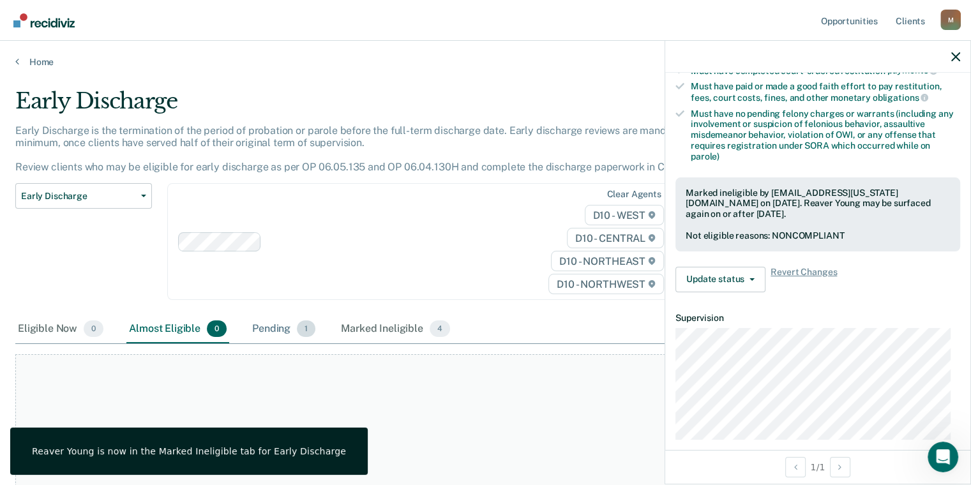
click at [276, 331] on div "Pending 1" at bounding box center [284, 329] width 68 height 28
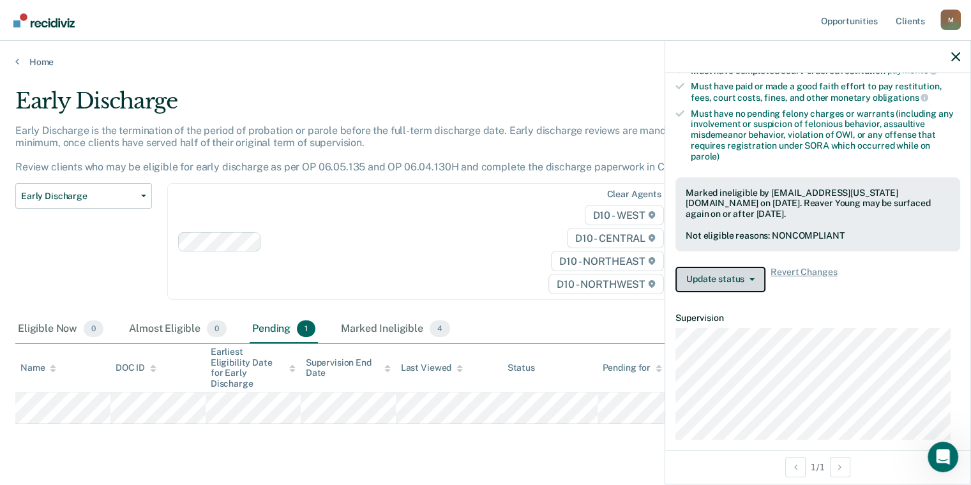
click at [750, 278] on icon "button" at bounding box center [752, 279] width 5 height 3
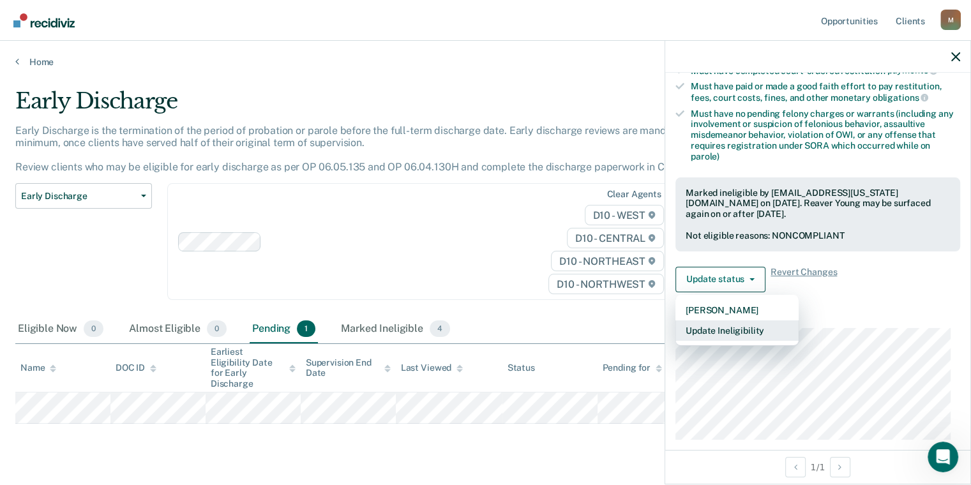
click at [742, 329] on button "Update Ineligibility" at bounding box center [737, 331] width 123 height 20
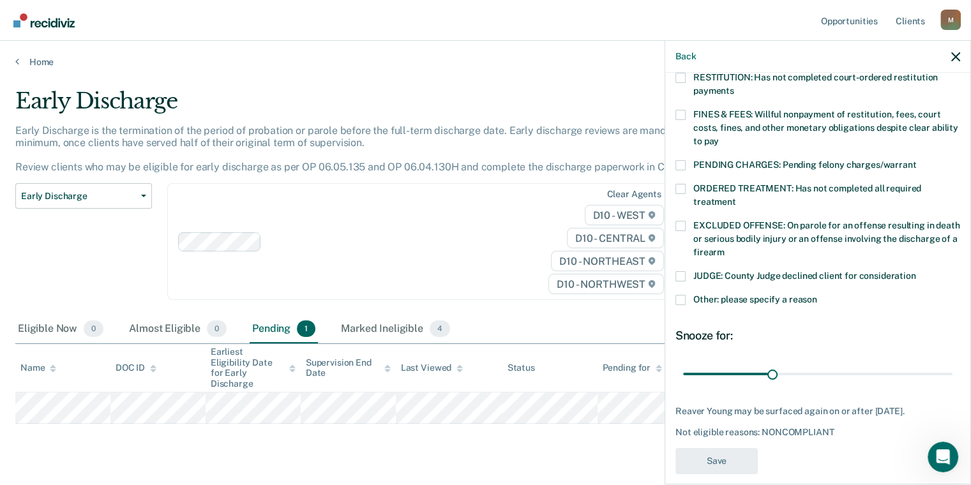
click at [683, 110] on span at bounding box center [681, 115] width 10 height 10
click at [719, 137] on input "FINES & FEES: Willful nonpayment of restitution, fees, court costs, fines, and …" at bounding box center [719, 137] width 0 height 0
click at [722, 448] on button "Save" at bounding box center [717, 461] width 82 height 26
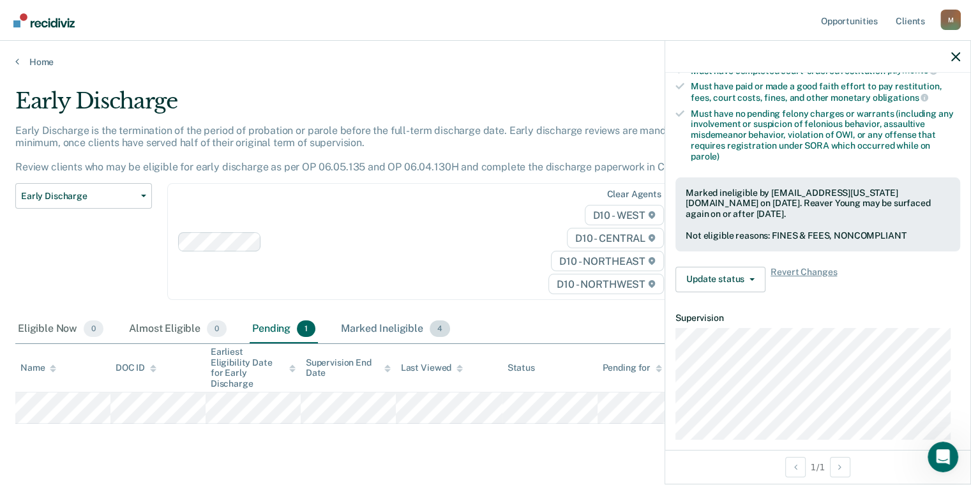
click at [383, 328] on div "Marked Ineligible 4" at bounding box center [395, 329] width 114 height 28
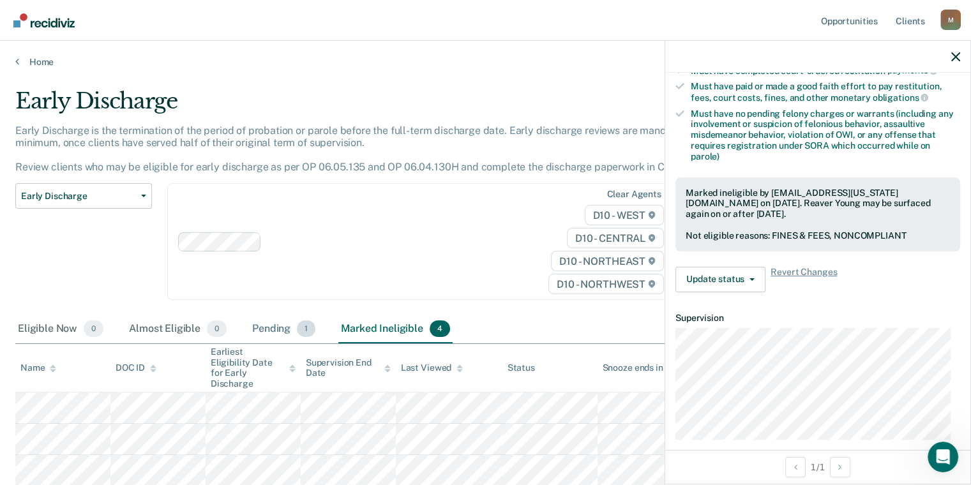
click at [294, 323] on div "Pending 1" at bounding box center [284, 329] width 68 height 28
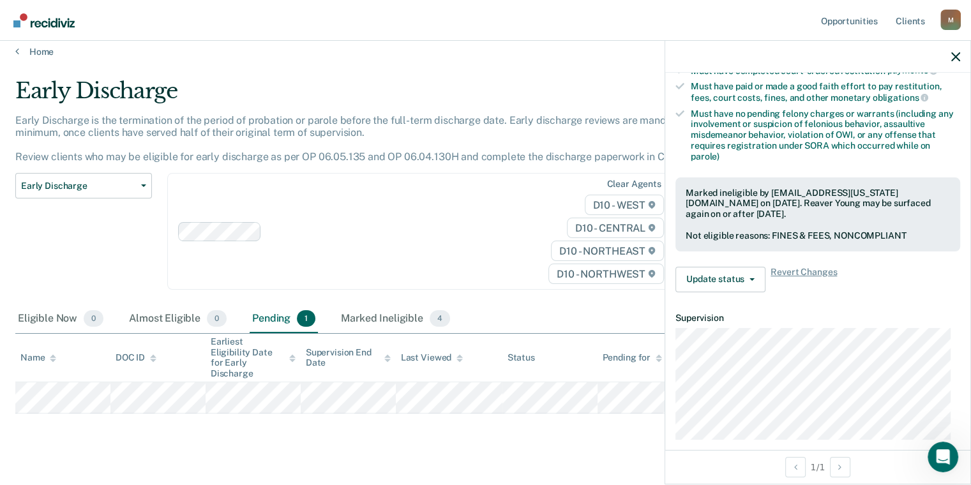
scroll to position [18, 0]
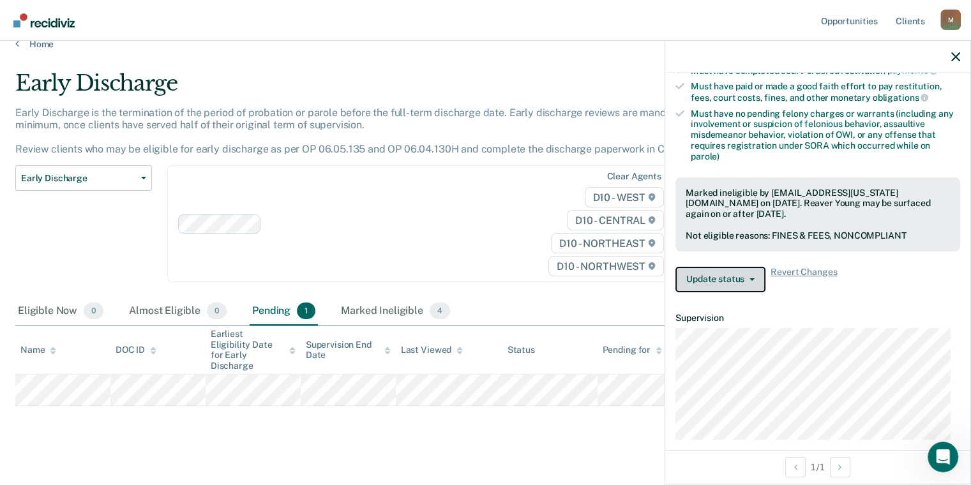
click at [736, 268] on button "Update status" at bounding box center [721, 280] width 90 height 26
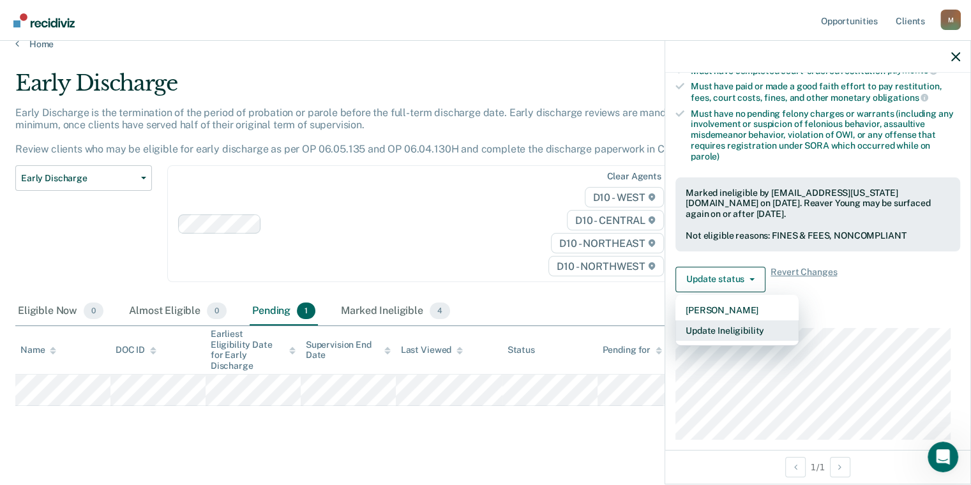
click at [739, 328] on button "Update Ineligibility" at bounding box center [737, 331] width 123 height 20
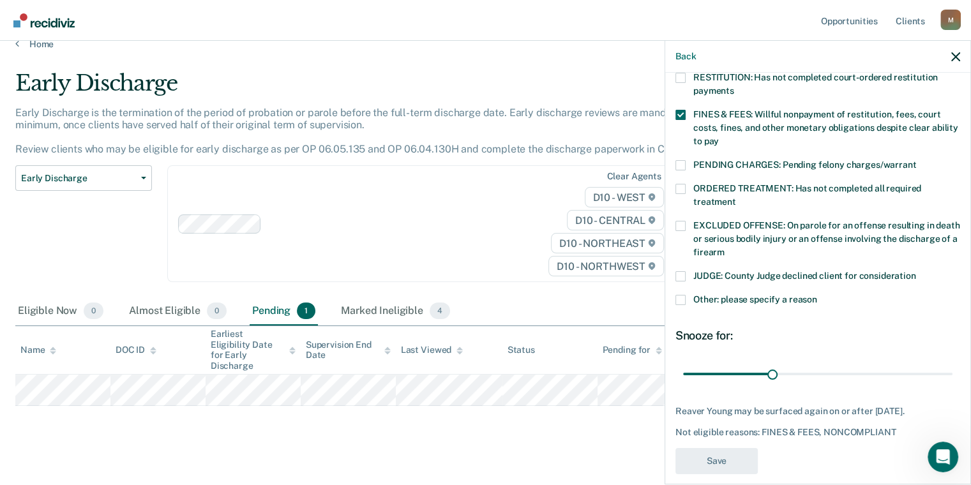
click at [588, 434] on main "Early Discharge Early Discharge is the termination of the period of probation o…" at bounding box center [485, 272] width 971 height 444
click at [392, 310] on div "Marked Ineligible 4" at bounding box center [395, 312] width 114 height 28
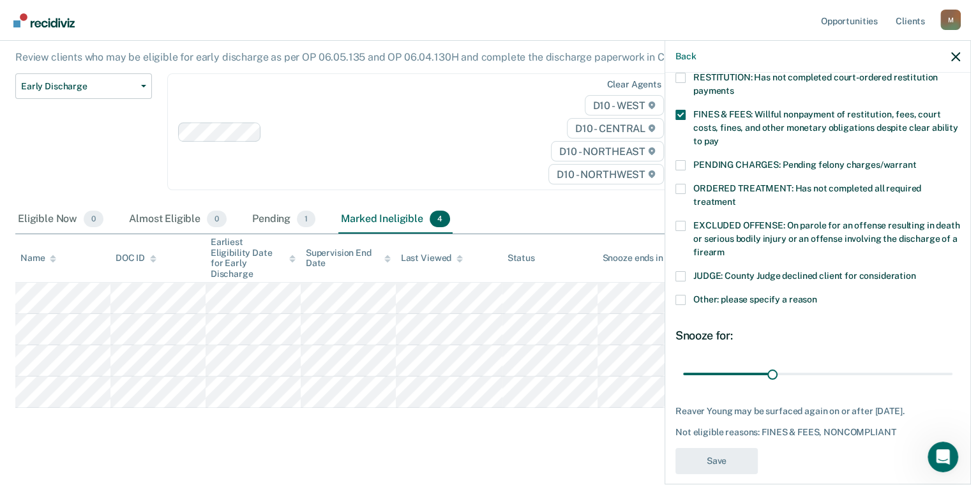
scroll to position [112, 0]
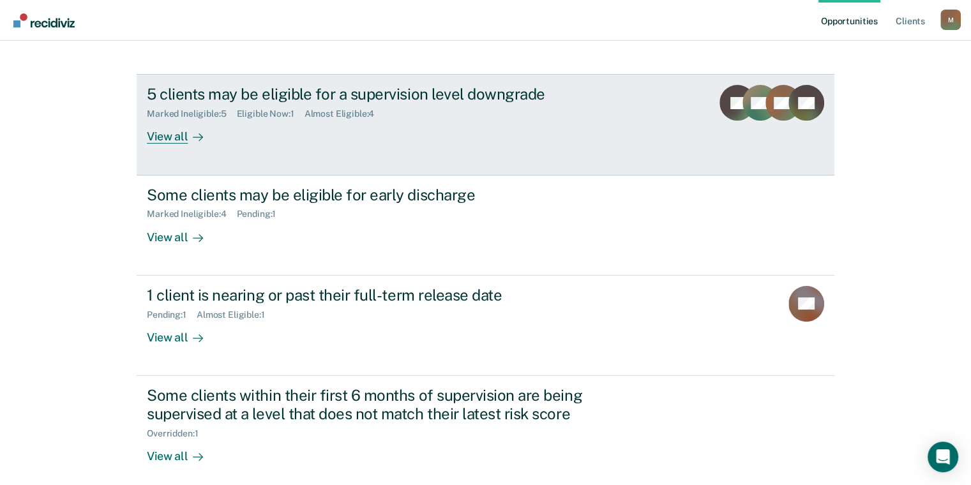
scroll to position [255, 0]
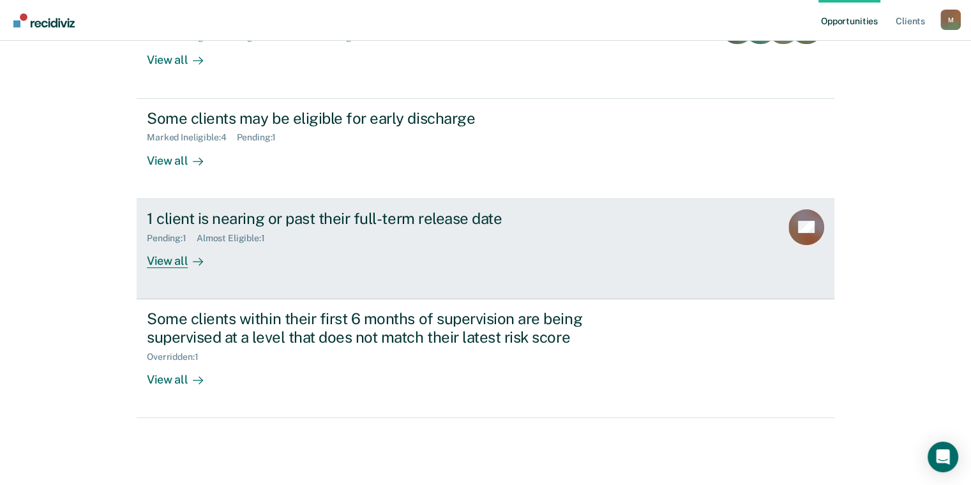
click at [167, 260] on div "View all" at bounding box center [183, 255] width 72 height 25
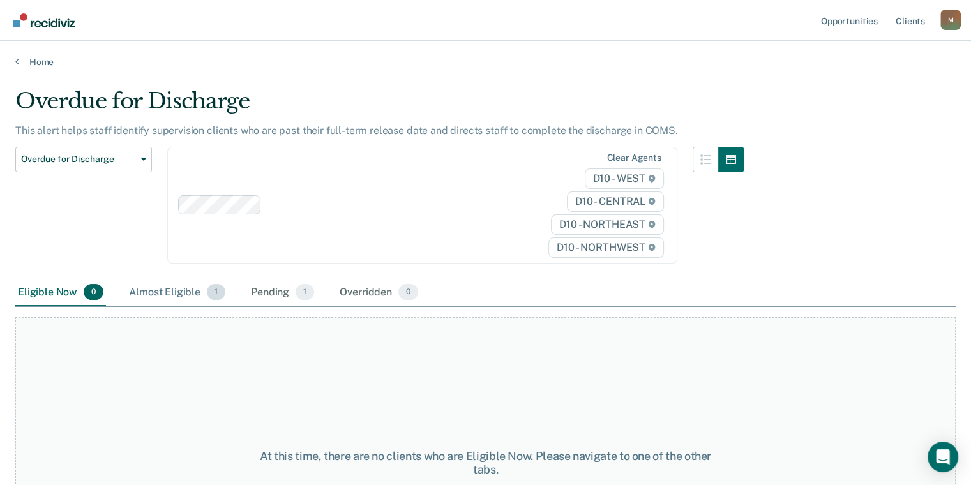
click at [163, 291] on div "Almost Eligible 1" at bounding box center [177, 293] width 102 height 28
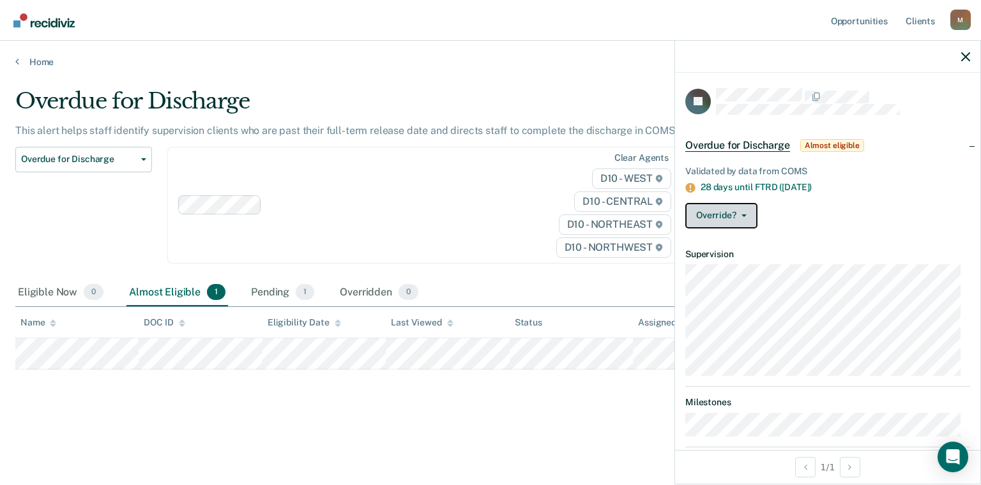
click at [743, 211] on button "Override?" at bounding box center [721, 216] width 72 height 26
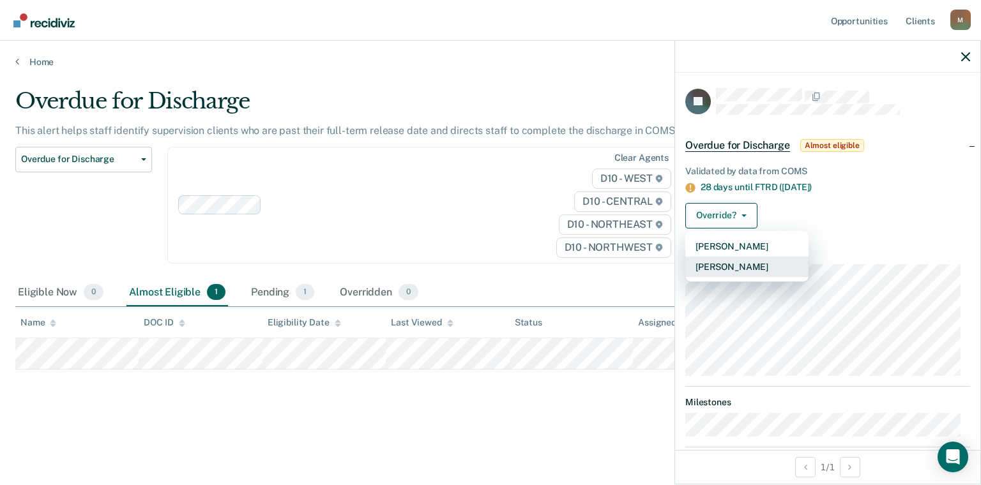
click at [745, 265] on button "[PERSON_NAME]" at bounding box center [746, 267] width 123 height 20
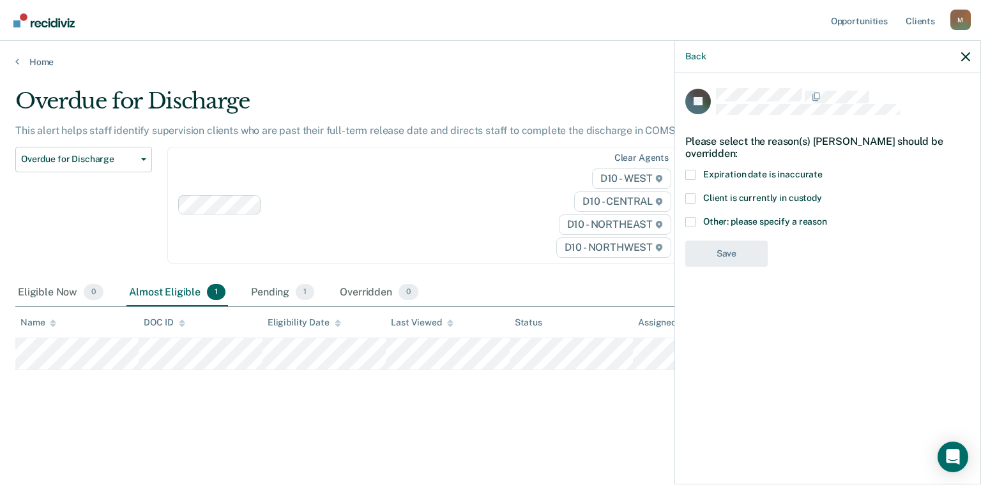
click at [689, 218] on span at bounding box center [690, 222] width 10 height 10
click at [827, 217] on input "Other: please specify a reason" at bounding box center [827, 217] width 0 height 0
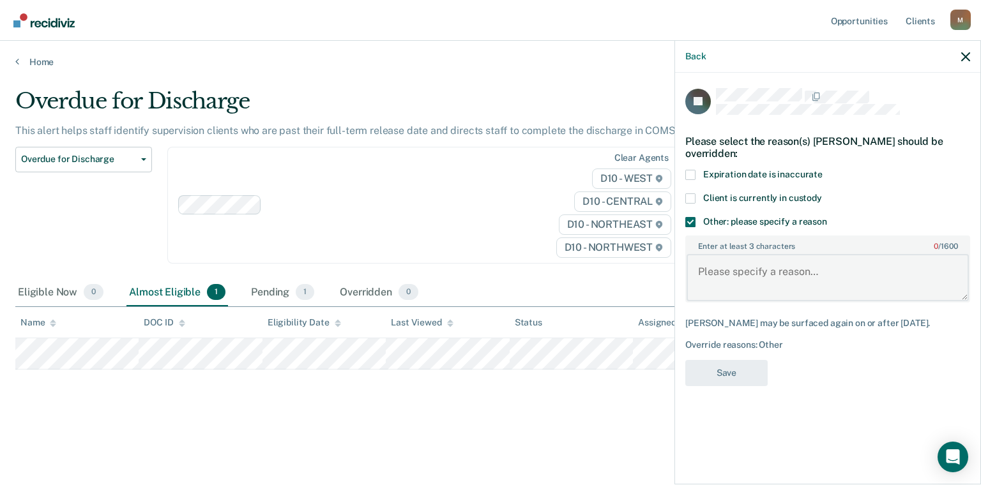
click at [774, 268] on textarea "Enter at least 3 characters 0 / 1600" at bounding box center [828, 277] width 282 height 47
click at [856, 271] on textarea "Sub maxing out on his parole on" at bounding box center [828, 277] width 282 height 47
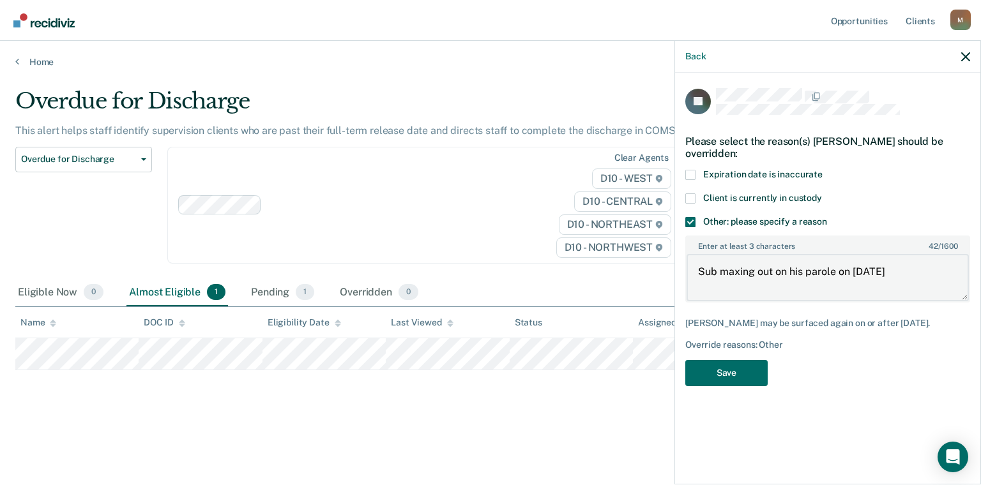
type textarea "Sub maxing out on his parole on [DATE]"
click at [966, 59] on icon "button" at bounding box center [965, 56] width 9 height 9
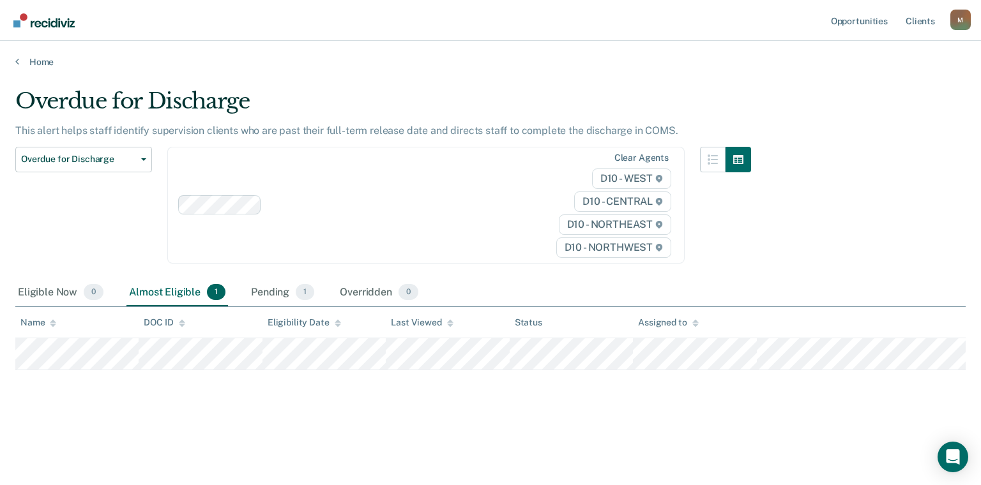
click at [413, 409] on div "Overdue for Discharge This alert helps staff identify supervision clients who a…" at bounding box center [490, 259] width 950 height 342
click at [867, 17] on link "Opportunities" at bounding box center [859, 20] width 62 height 41
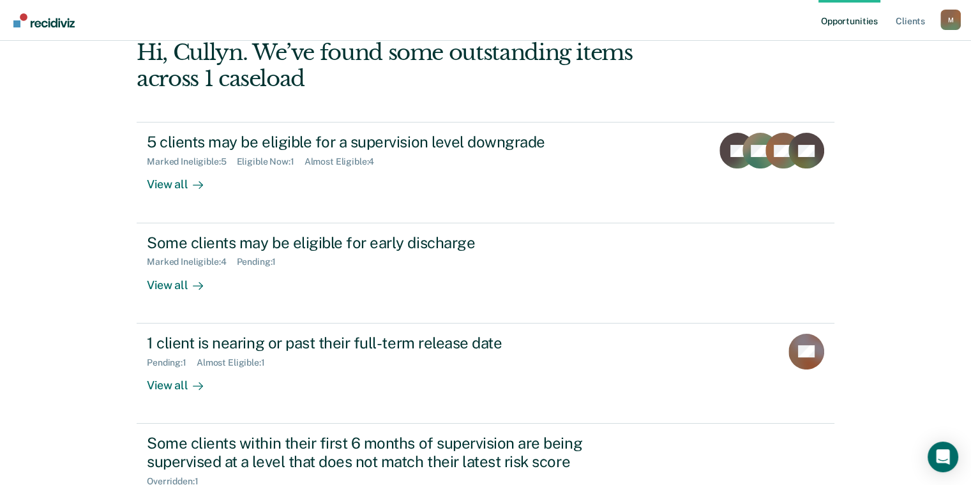
scroll to position [266, 0]
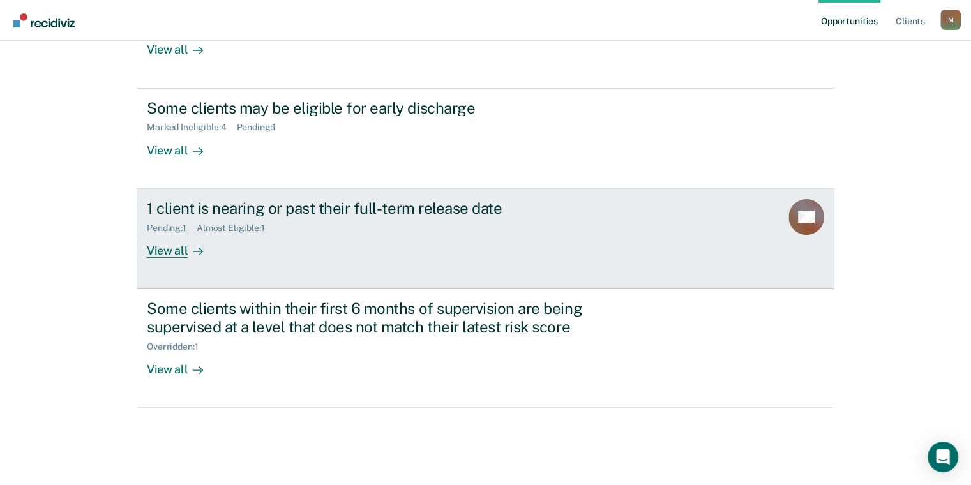
click at [163, 253] on div "View all" at bounding box center [183, 245] width 72 height 25
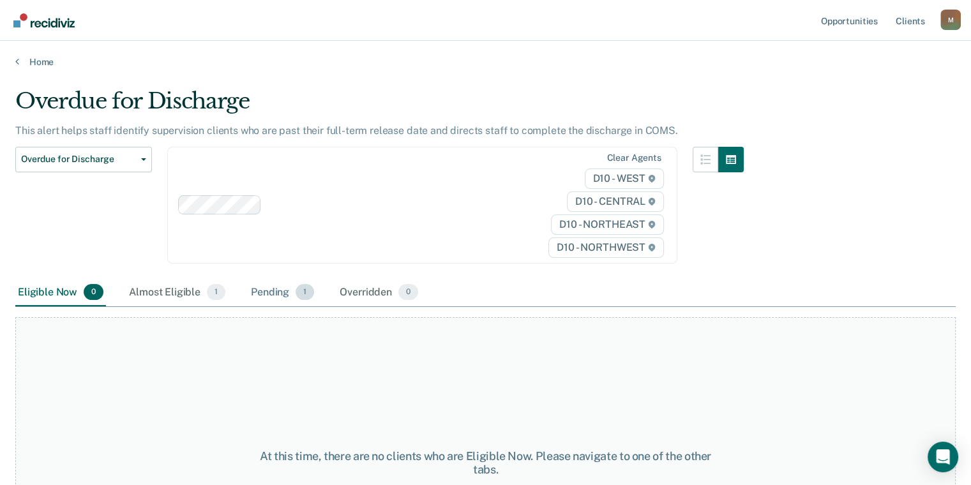
click at [265, 291] on div "Pending 1" at bounding box center [282, 293] width 68 height 28
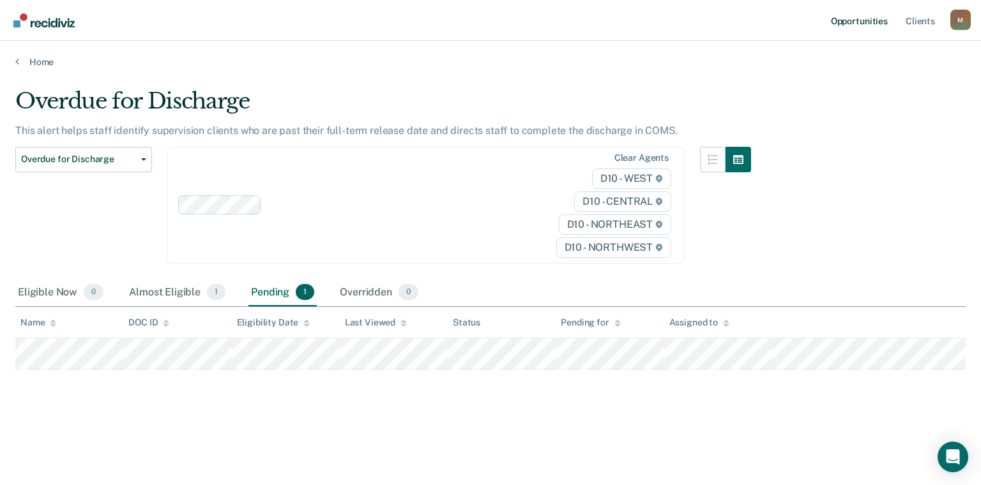
click at [866, 22] on link "Opportunities" at bounding box center [859, 20] width 62 height 41
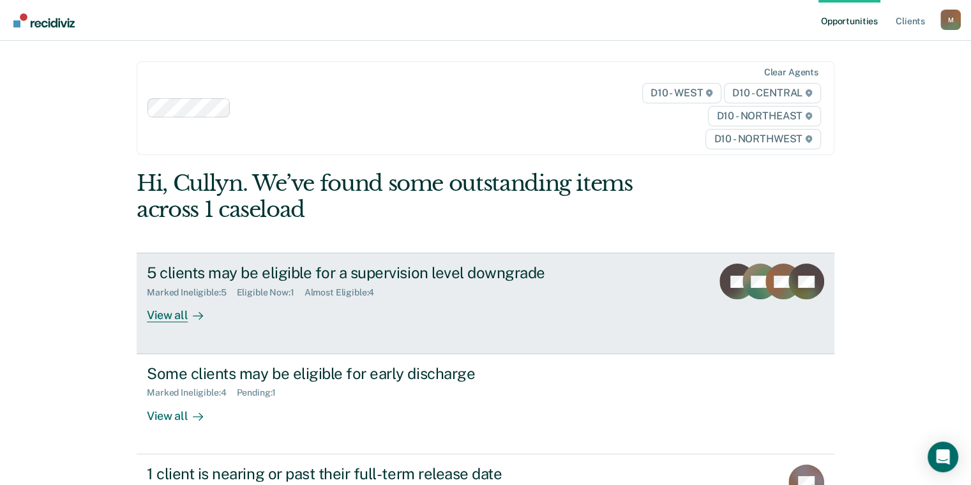
click at [159, 317] on div "View all" at bounding box center [183, 310] width 72 height 25
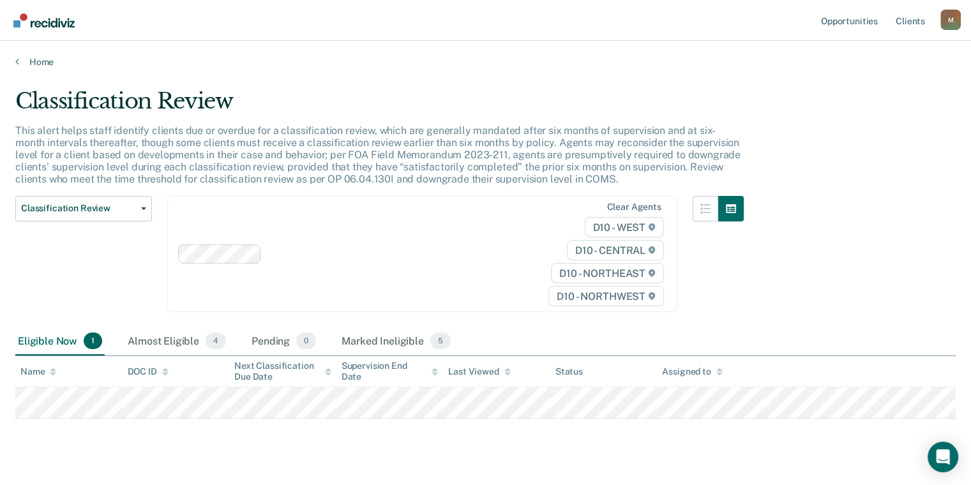
click at [58, 345] on div "Eligible Now 1" at bounding box center [59, 342] width 89 height 28
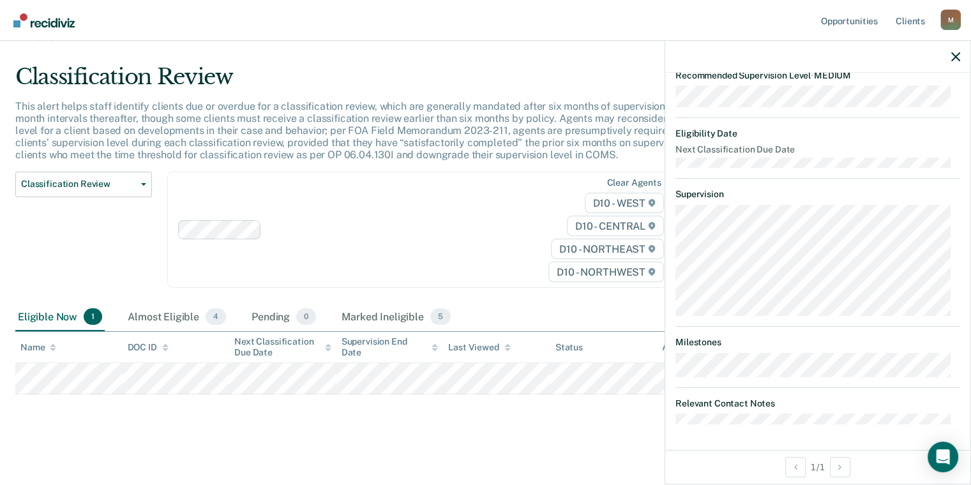
scroll to position [219, 0]
click at [748, 402] on dt "Relevant Contact Notes" at bounding box center [818, 404] width 285 height 11
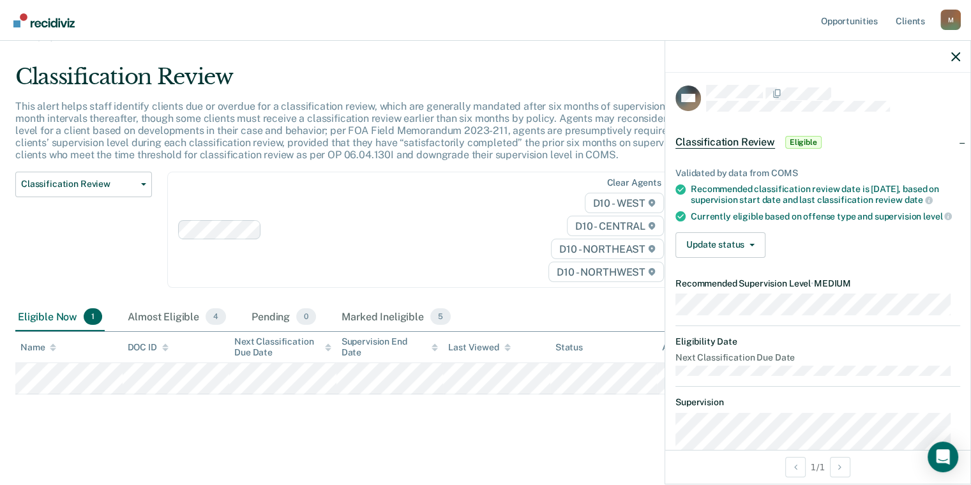
scroll to position [0, 0]
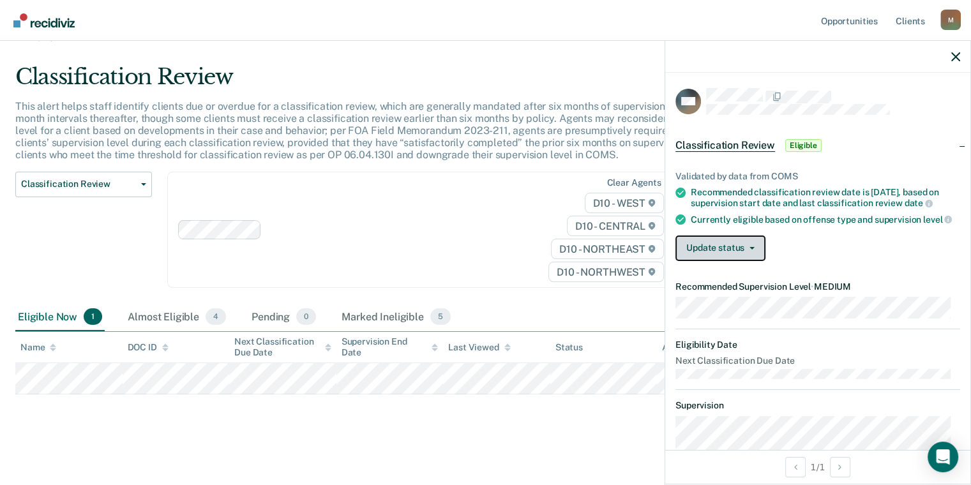
click at [733, 253] on button "Update status" at bounding box center [721, 249] width 90 height 26
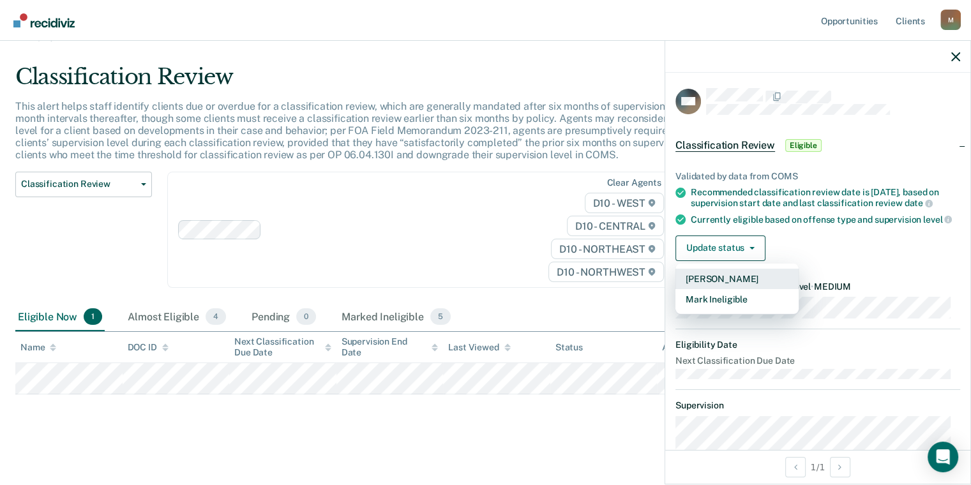
click at [725, 289] on button "[PERSON_NAME]" at bounding box center [737, 279] width 123 height 20
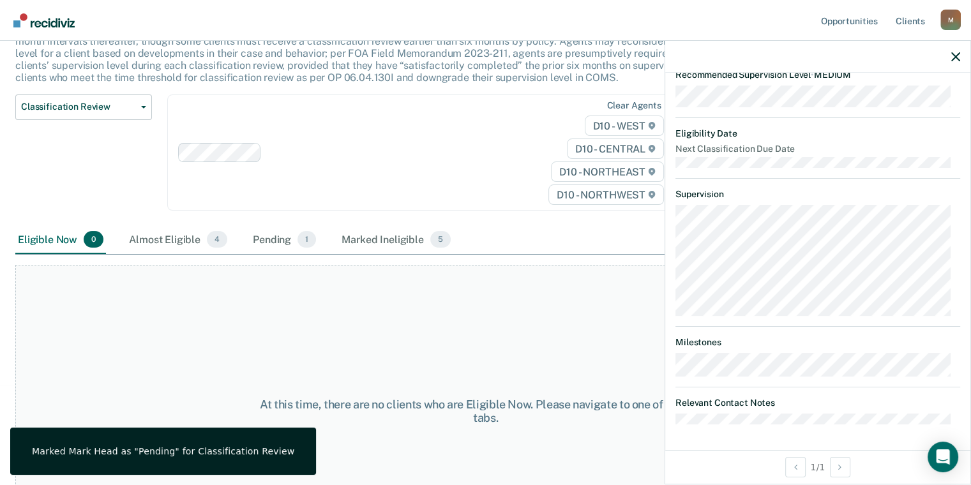
scroll to position [171, 0]
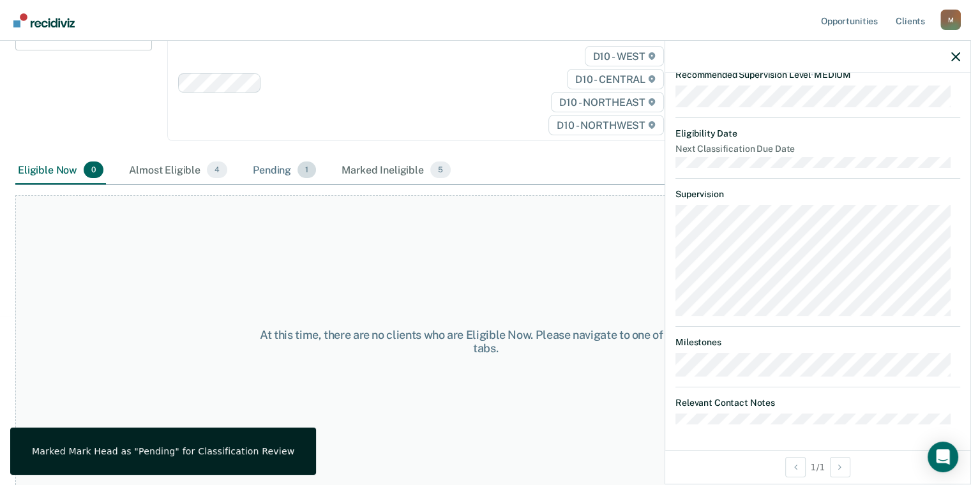
click at [284, 169] on div "Pending 1" at bounding box center [284, 170] width 68 height 28
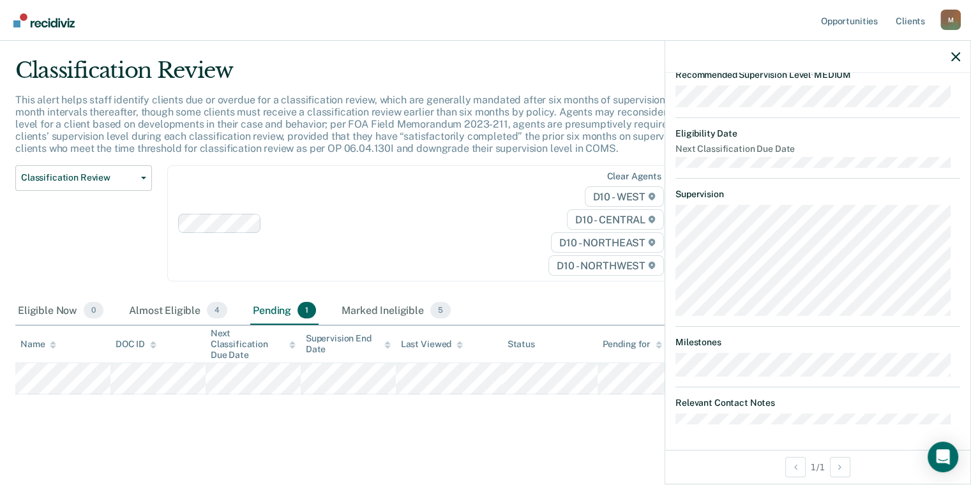
click at [531, 416] on div "Classification Review This alert helps staff identify clients due or overdue fo…" at bounding box center [485, 244] width 941 height 374
click at [959, 53] on icon "button" at bounding box center [956, 56] width 9 height 9
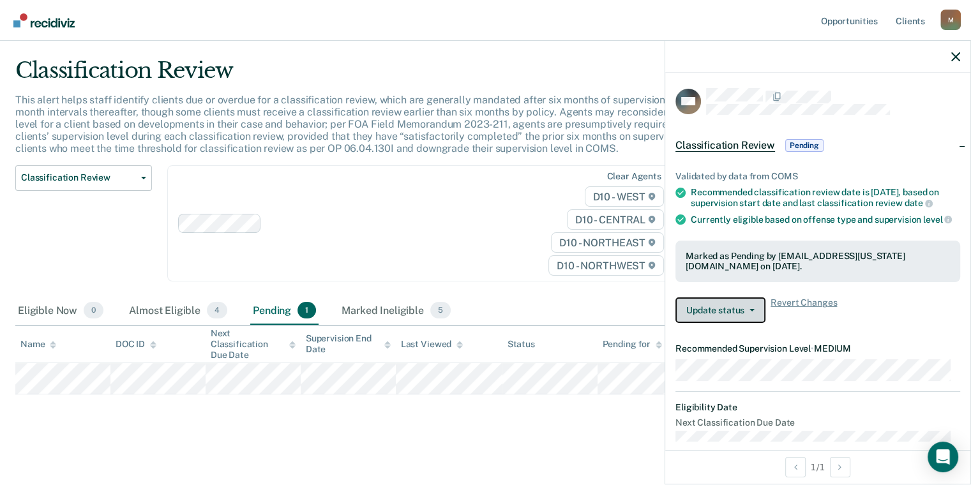
click at [747, 320] on button "Update status" at bounding box center [721, 311] width 90 height 26
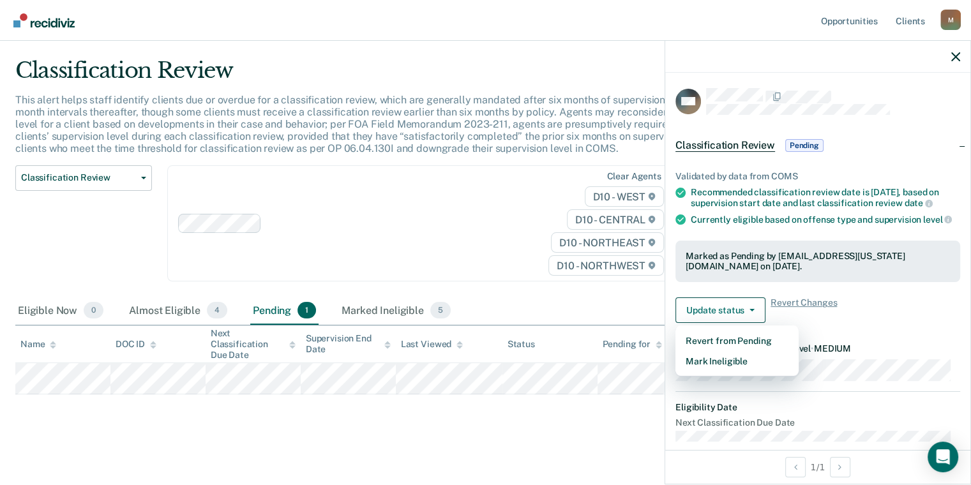
click at [868, 314] on div "Update status Revert from Pending Mark Ineligible Revert Changes" at bounding box center [818, 311] width 285 height 26
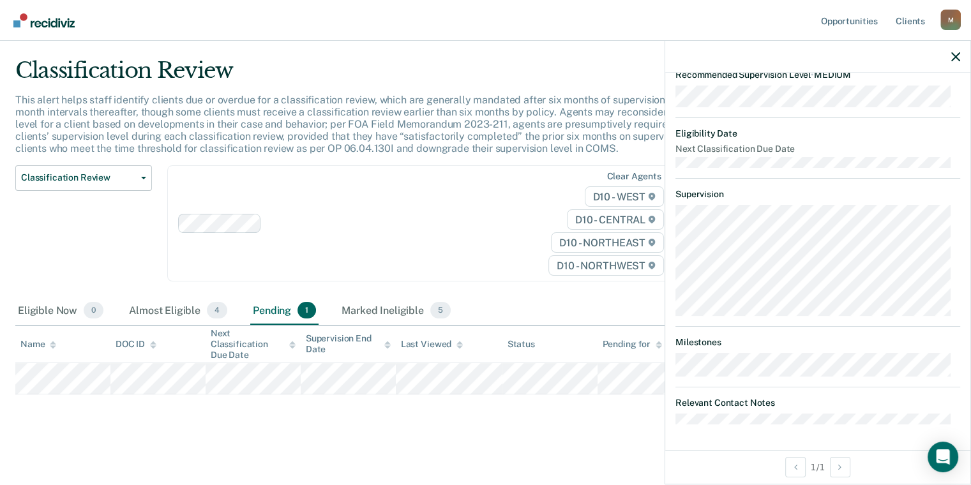
scroll to position [0, 0]
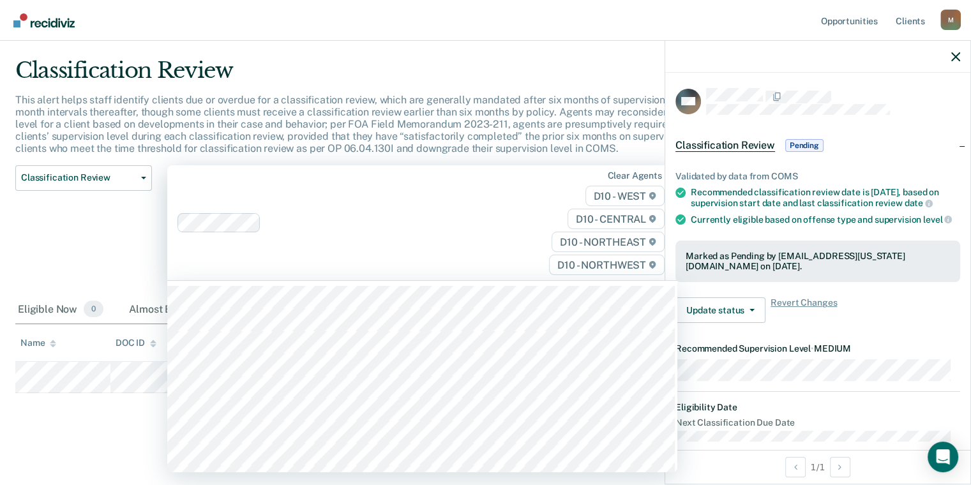
click at [420, 248] on div "Clear agents D10 - WEST D10 - CENTRAL D10 - NORTHEAST D10 - NORTHWEST" at bounding box center [422, 223] width 510 height 116
click at [954, 55] on icon "button" at bounding box center [956, 56] width 9 height 9
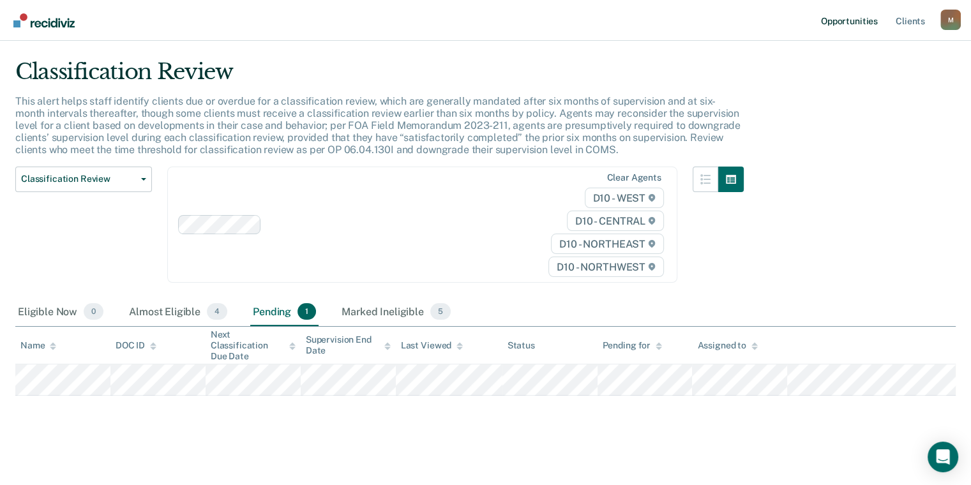
click at [837, 13] on link "Opportunities" at bounding box center [850, 20] width 62 height 41
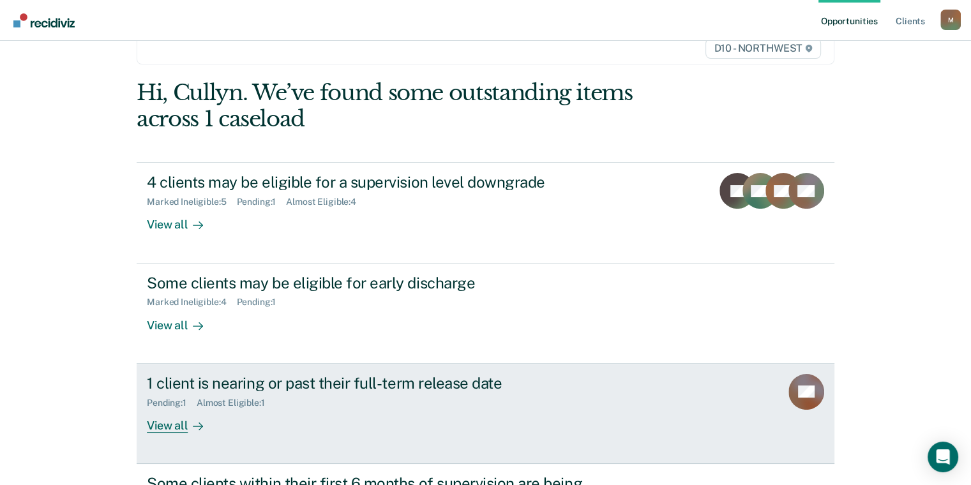
scroll to position [74, 0]
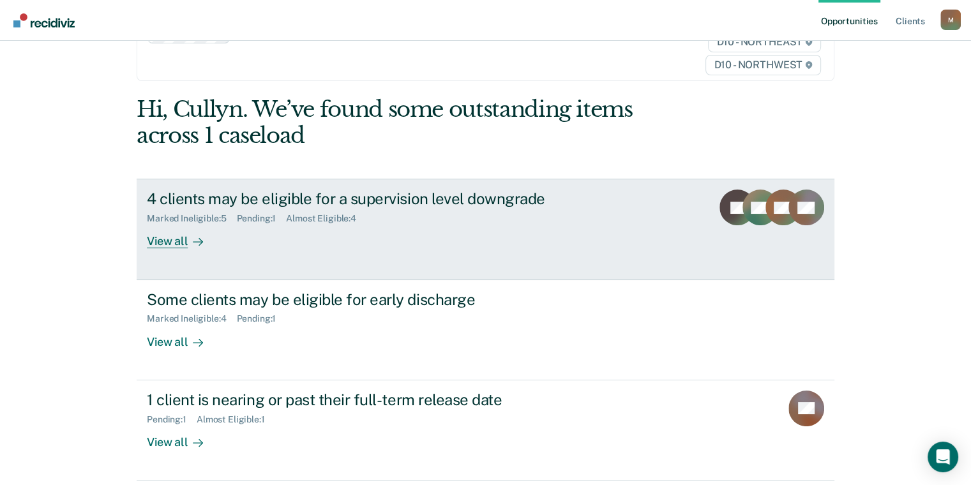
click at [158, 243] on div "View all" at bounding box center [183, 236] width 72 height 25
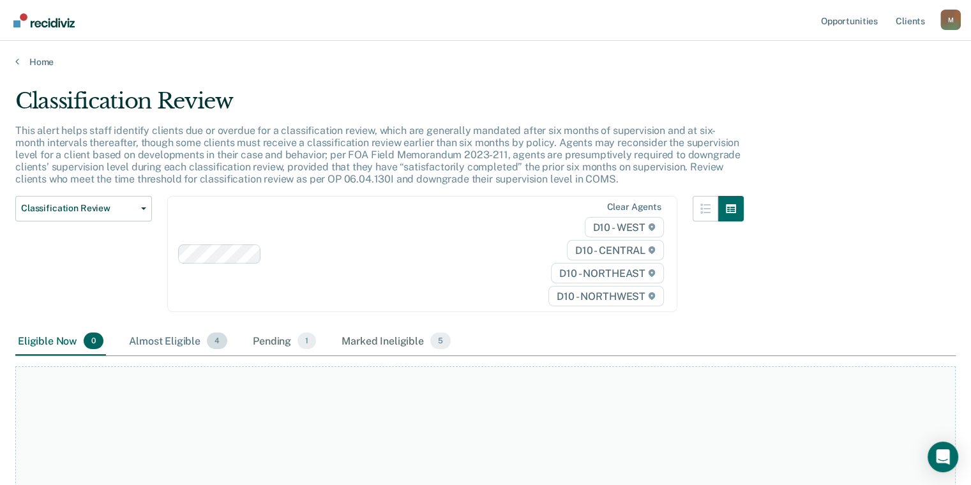
click at [156, 345] on div "Almost Eligible 4" at bounding box center [177, 342] width 103 height 28
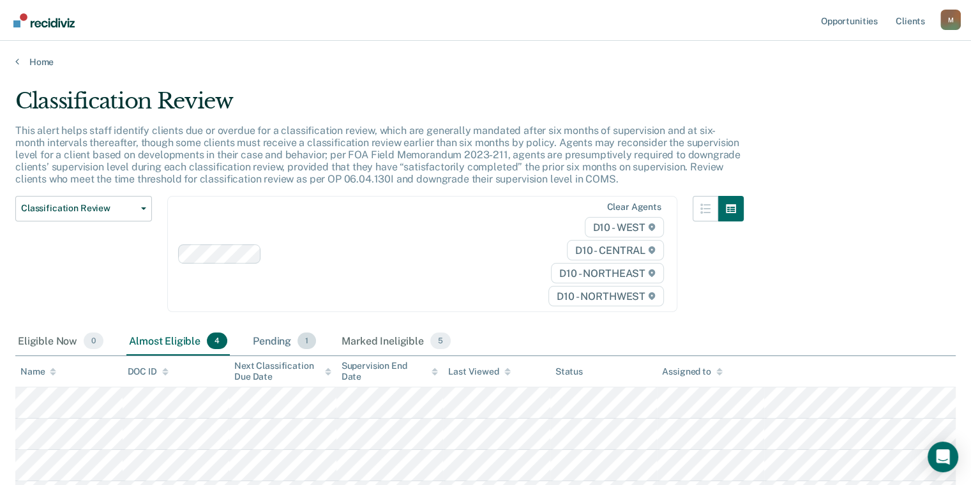
click at [251, 344] on div "Pending 1" at bounding box center [284, 342] width 68 height 28
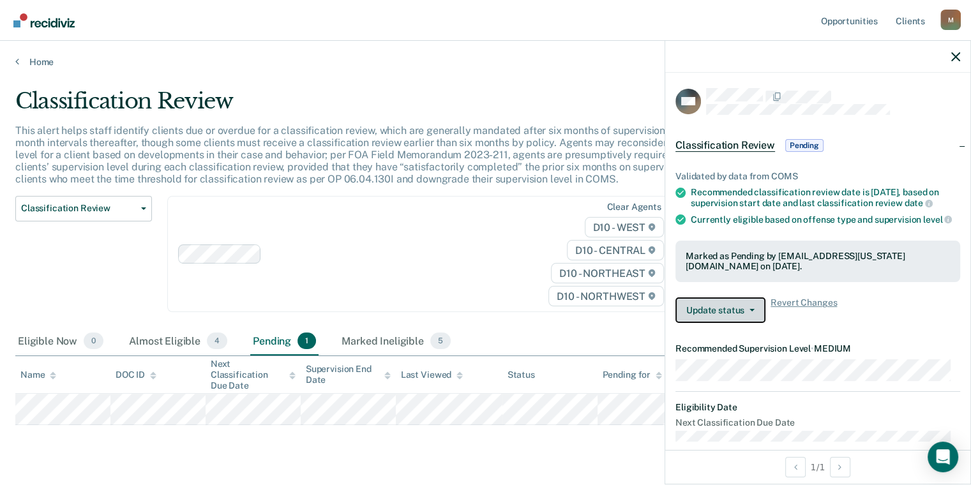
click at [747, 312] on span "button" at bounding box center [750, 310] width 10 height 3
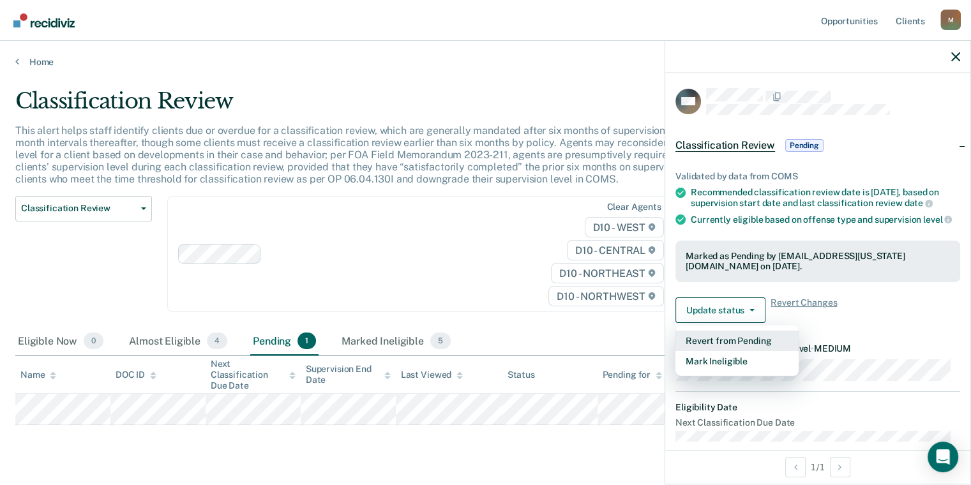
click at [732, 351] on button "Revert from Pending" at bounding box center [737, 341] width 123 height 20
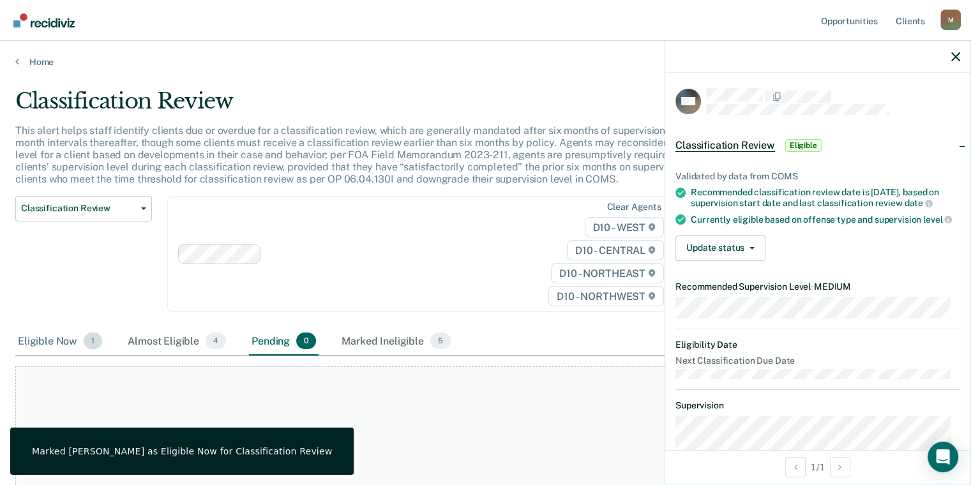
click at [58, 342] on div "Eligible Now 1" at bounding box center [59, 342] width 89 height 28
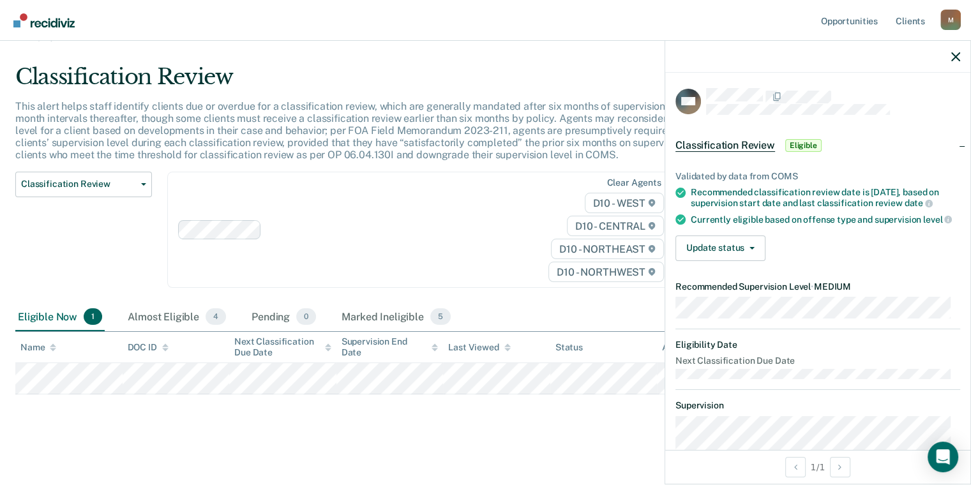
click at [727, 147] on span "Classification Review" at bounding box center [726, 145] width 100 height 13
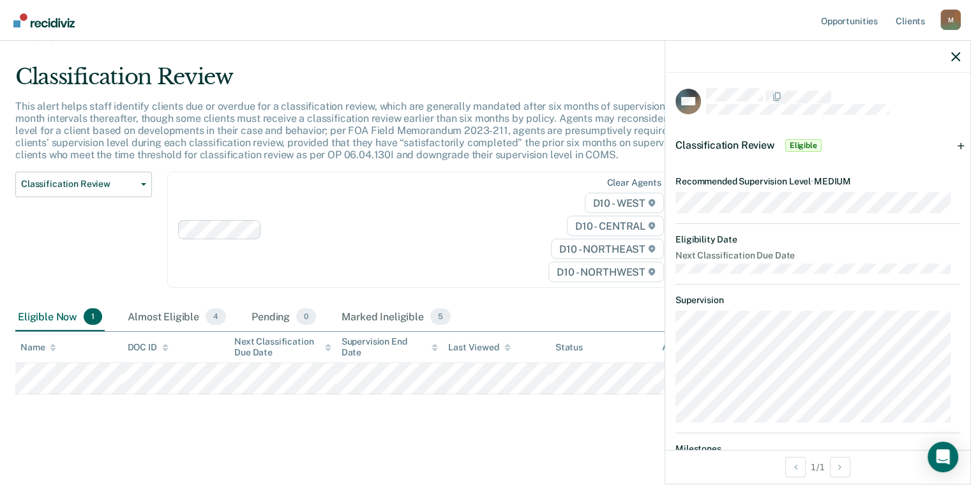
click at [731, 139] on span "Classification Review" at bounding box center [726, 145] width 100 height 12
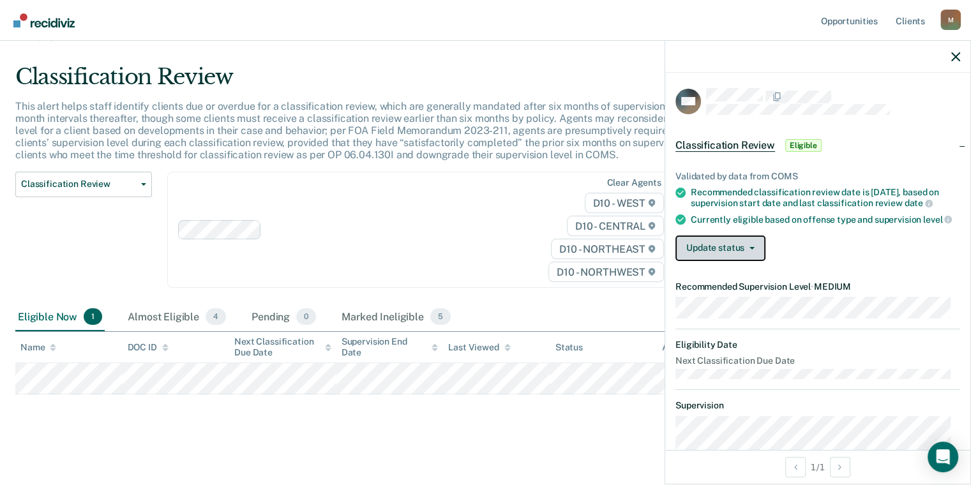
click at [745, 258] on button "Update status" at bounding box center [721, 249] width 90 height 26
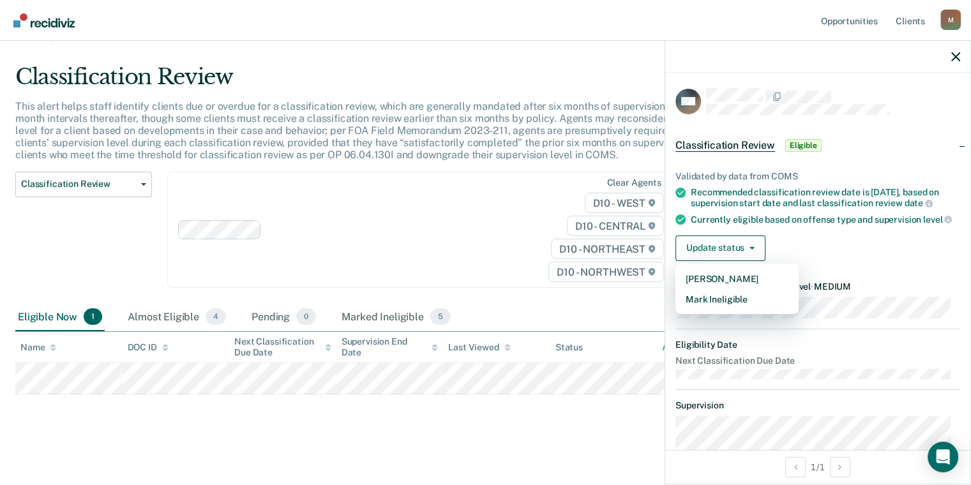
click at [833, 251] on div "Update status [PERSON_NAME] Mark Ineligible" at bounding box center [818, 249] width 285 height 26
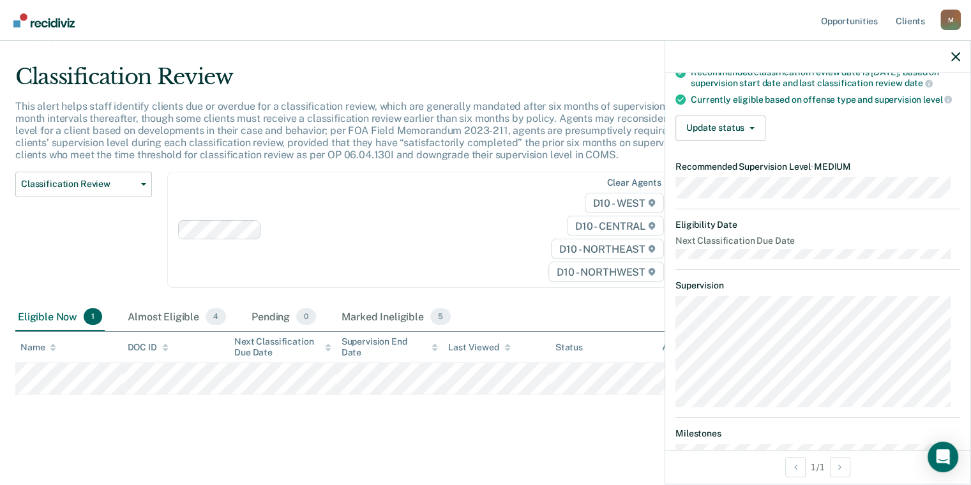
scroll to position [219, 0]
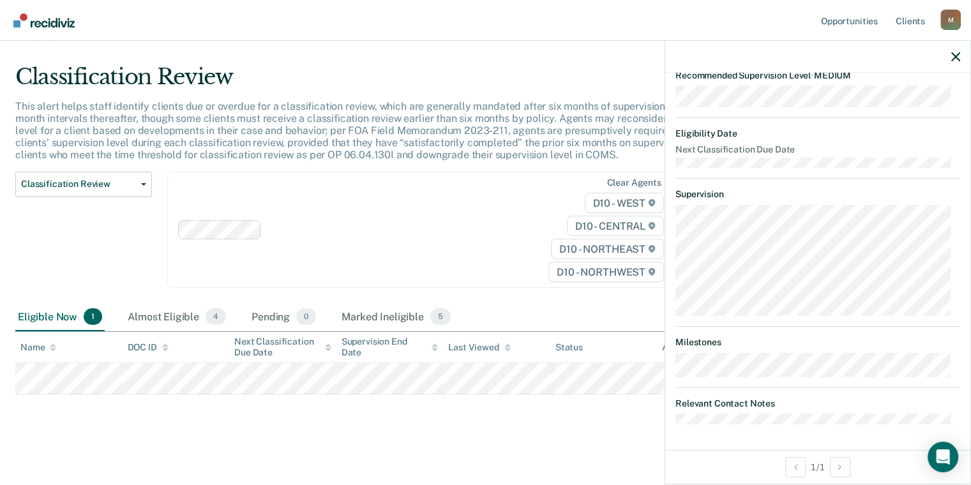
click at [952, 49] on div at bounding box center [817, 57] width 305 height 32
click at [952, 59] on icon "button" at bounding box center [956, 56] width 9 height 9
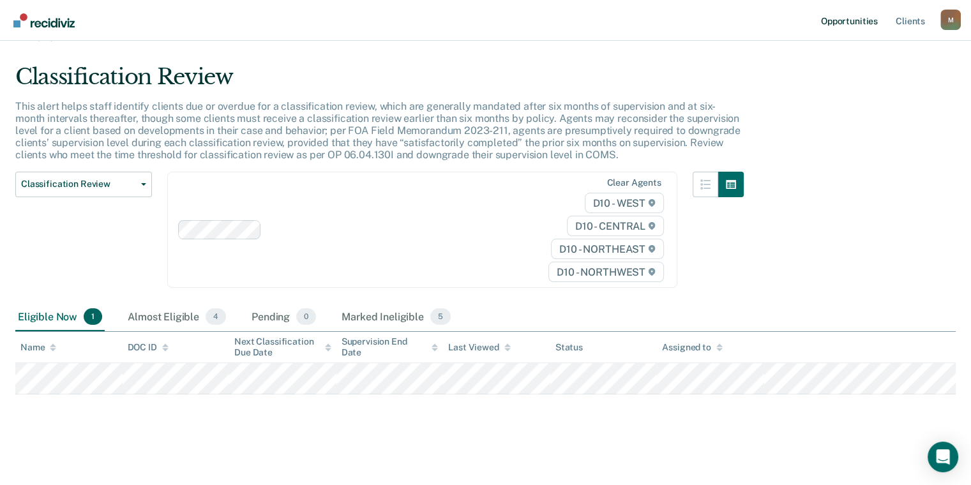
click at [829, 18] on link "Opportunities" at bounding box center [850, 20] width 62 height 41
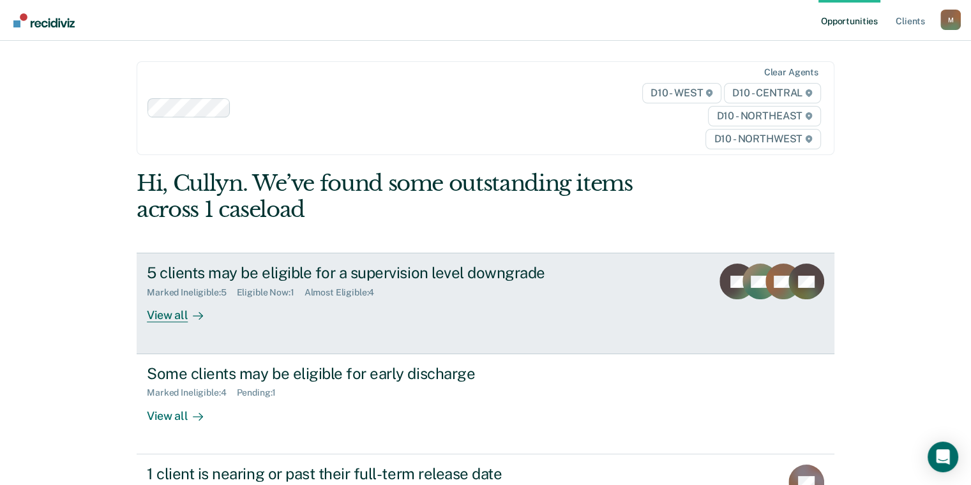
click at [157, 317] on div "View all" at bounding box center [183, 310] width 72 height 25
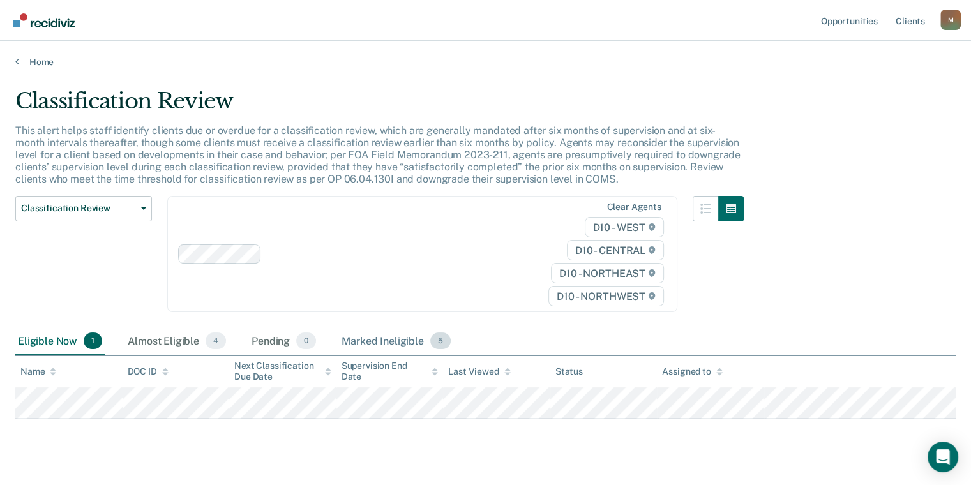
click at [381, 340] on div "Marked Ineligible 5" at bounding box center [396, 342] width 114 height 28
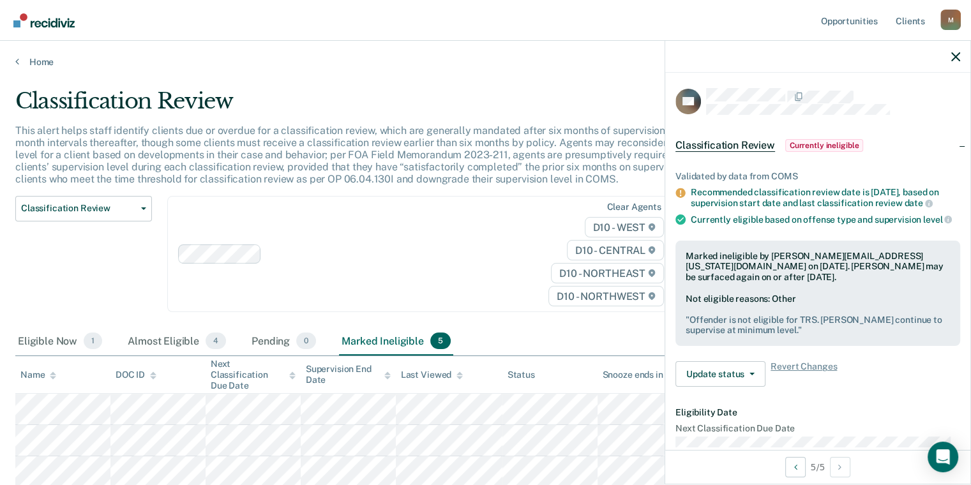
scroll to position [156, 0]
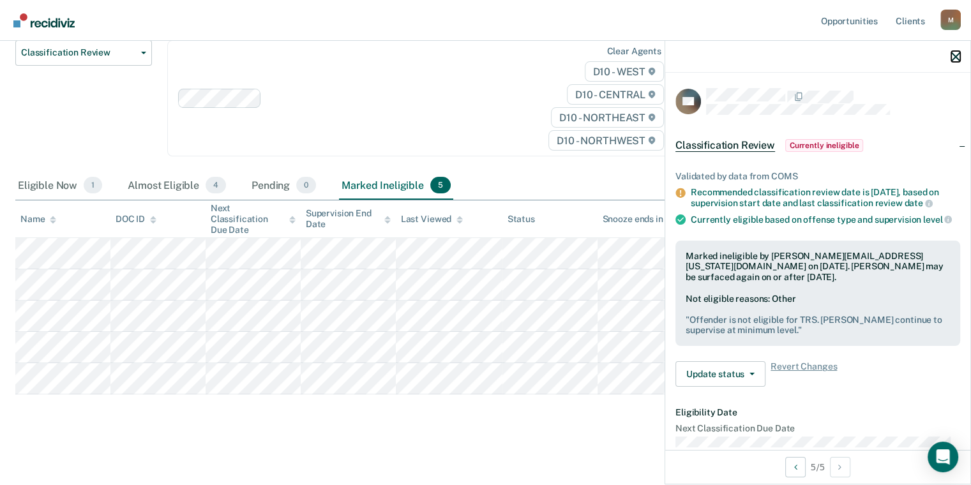
click at [953, 52] on icon "button" at bounding box center [956, 56] width 9 height 9
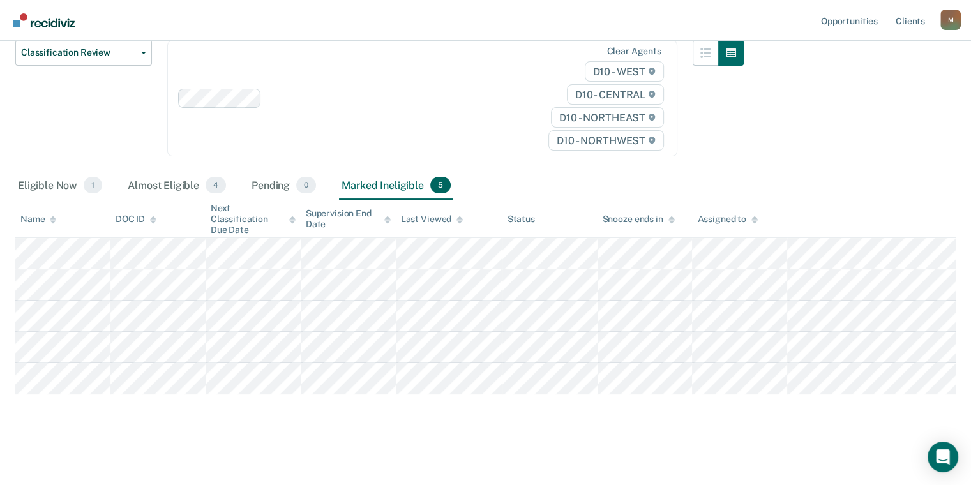
click at [549, 450] on main "Classification Review This alert helps staff identify clients due or overdue fo…" at bounding box center [485, 197] width 971 height 571
click at [174, 187] on div "Almost Eligible 4" at bounding box center [176, 186] width 103 height 28
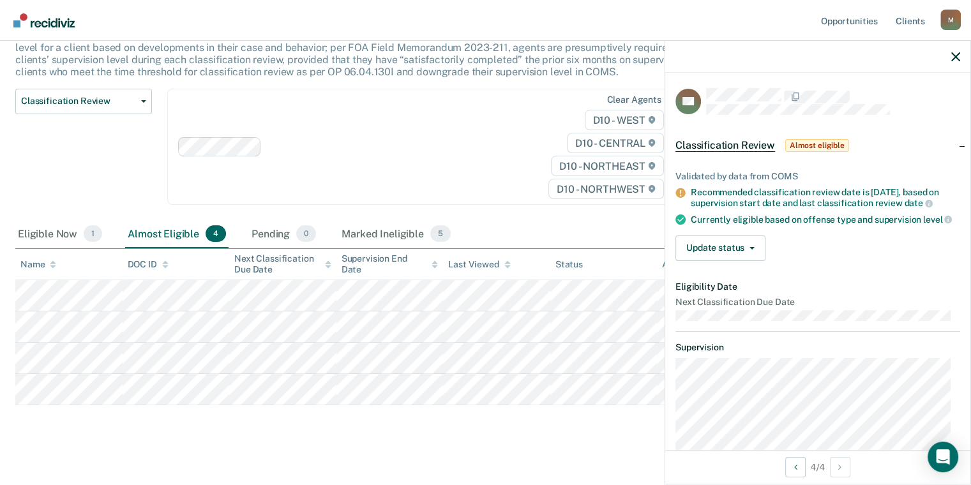
scroll to position [0, 0]
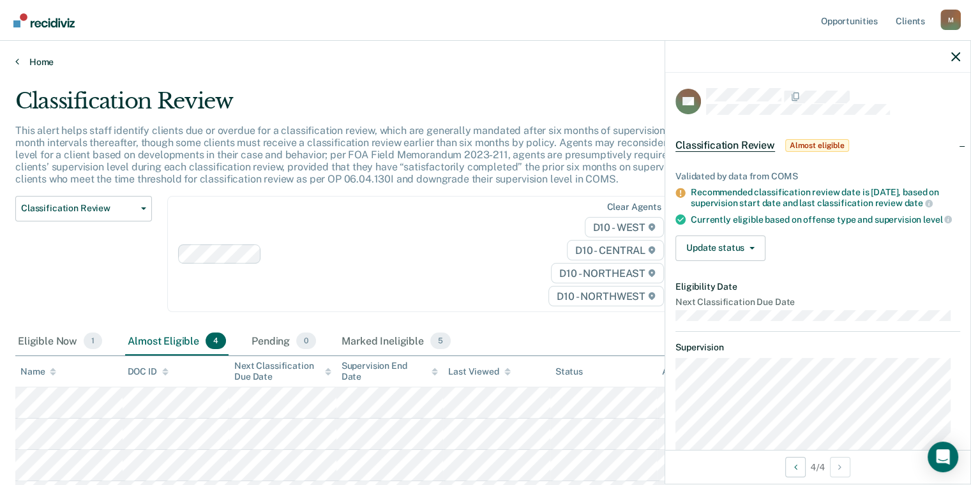
click at [20, 61] on link "Home" at bounding box center [485, 61] width 941 height 11
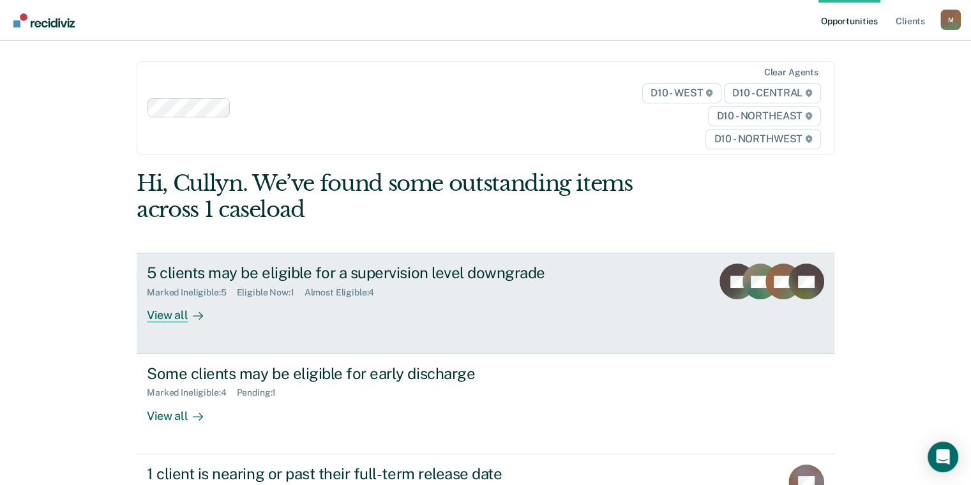
click at [165, 317] on div "View all" at bounding box center [183, 310] width 72 height 25
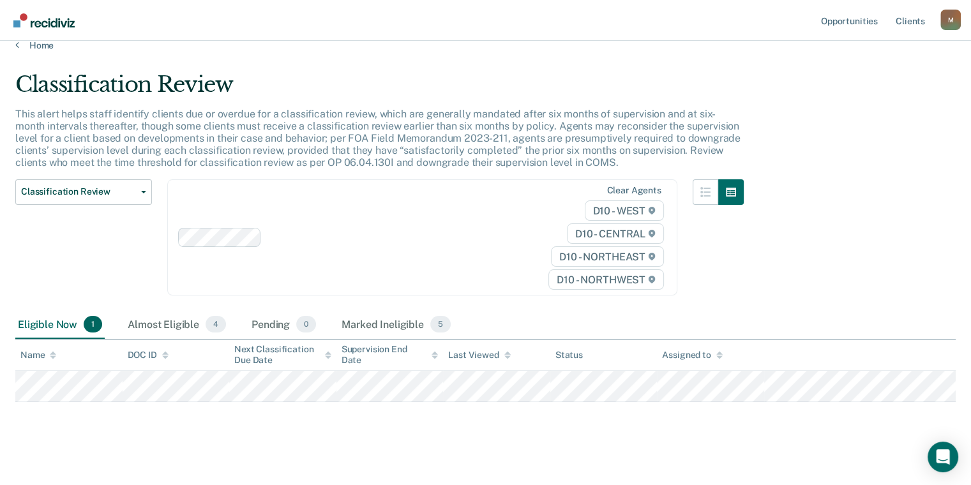
scroll to position [24, 0]
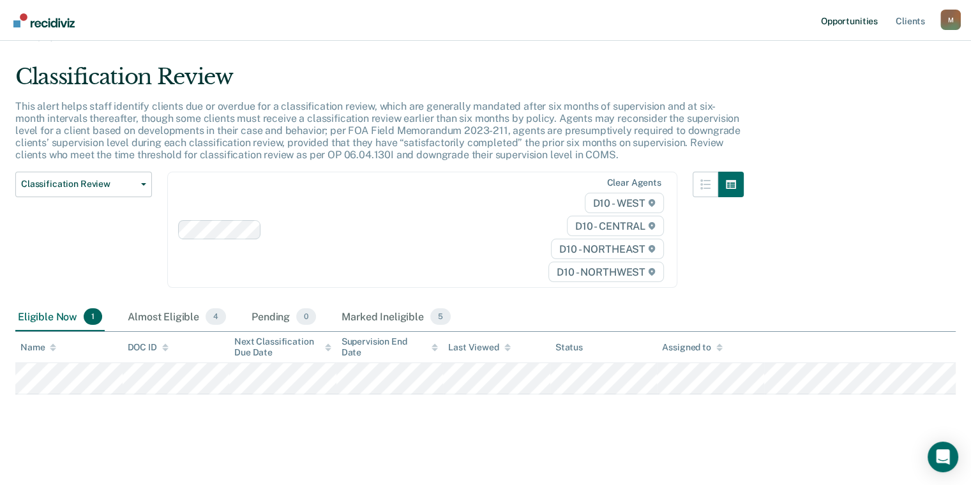
click at [858, 20] on link "Opportunities" at bounding box center [850, 20] width 62 height 41
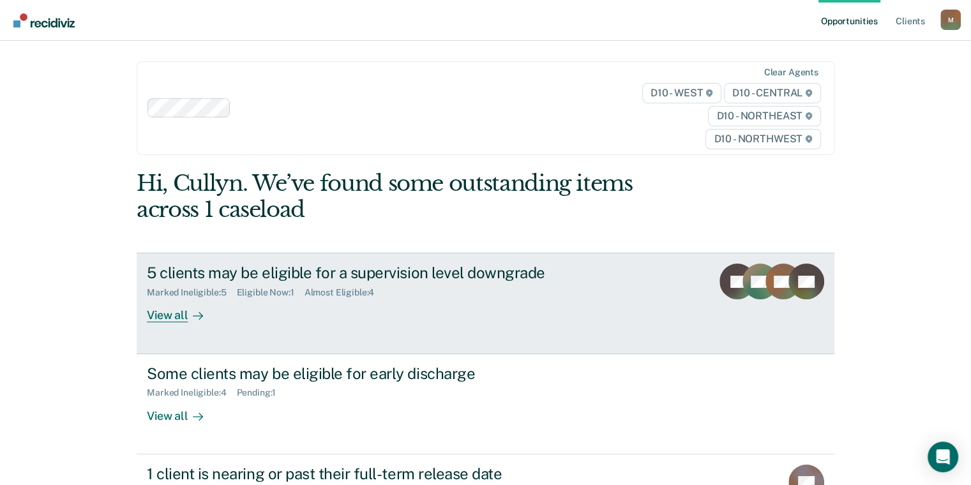
click at [169, 308] on div "View all" at bounding box center [183, 310] width 72 height 25
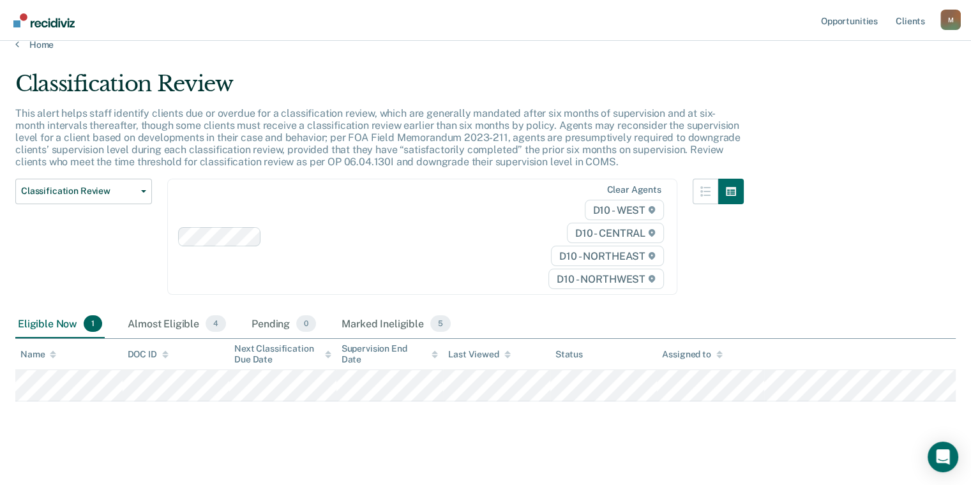
scroll to position [24, 0]
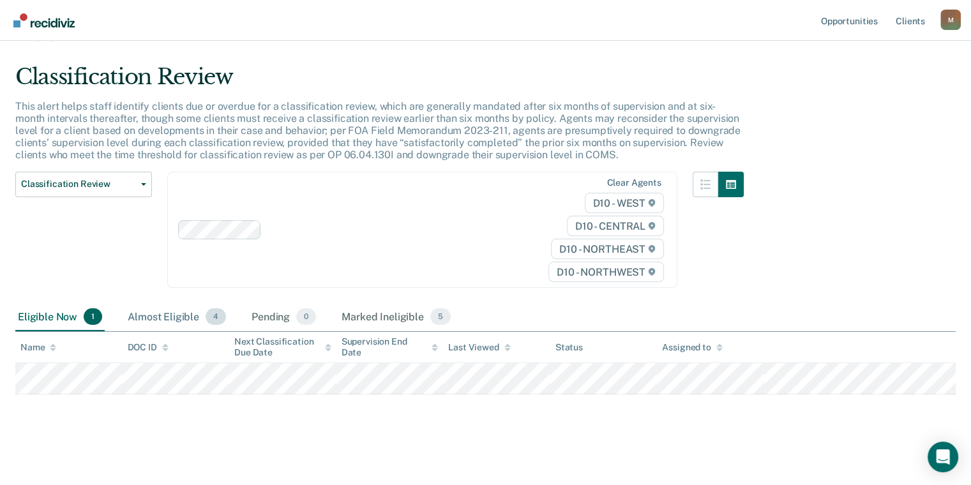
click at [148, 320] on div "Almost Eligible 4" at bounding box center [176, 317] width 103 height 28
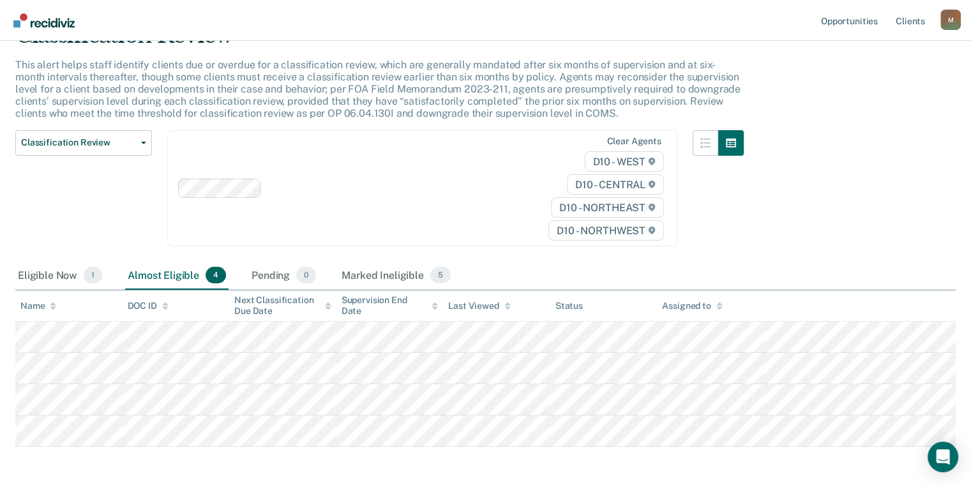
scroll to position [118, 0]
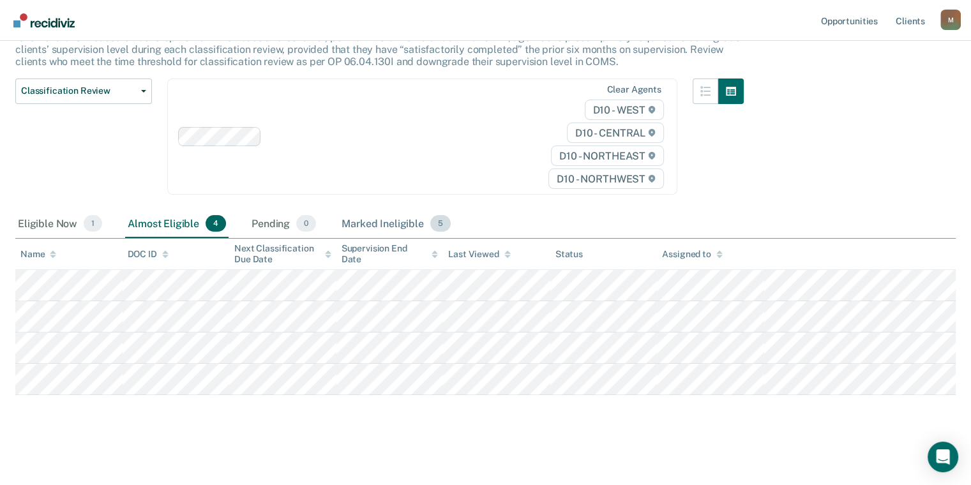
click at [381, 223] on div "Marked Ineligible 5" at bounding box center [396, 224] width 114 height 28
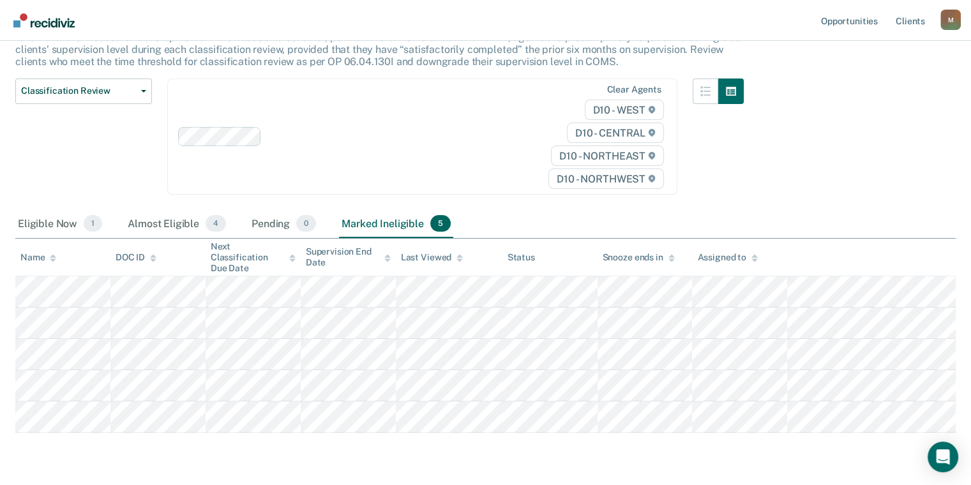
click at [434, 155] on div "Clear agents D10 - WEST D10 - CENTRAL D10 - NORTHEAST D10 - NORTHWEST" at bounding box center [422, 137] width 510 height 117
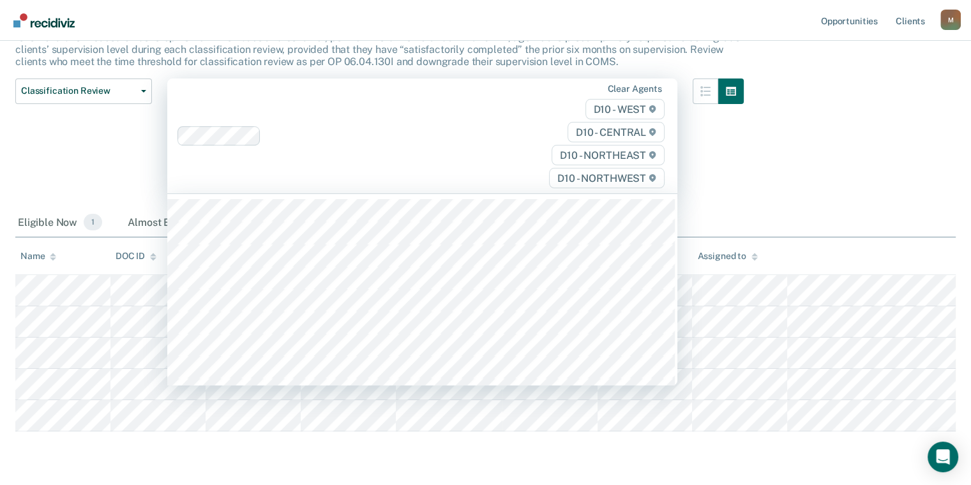
click at [724, 139] on div at bounding box center [718, 144] width 51 height 131
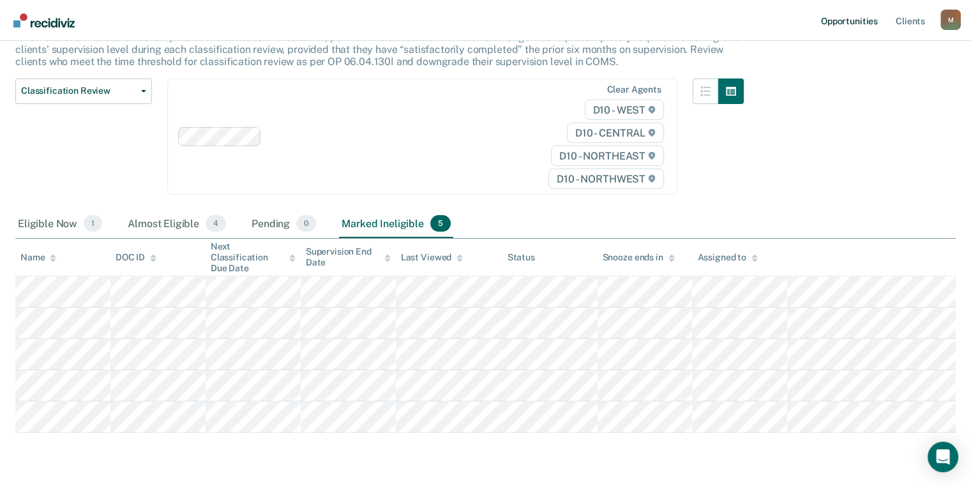
click at [836, 23] on link "Opportunities" at bounding box center [850, 20] width 62 height 41
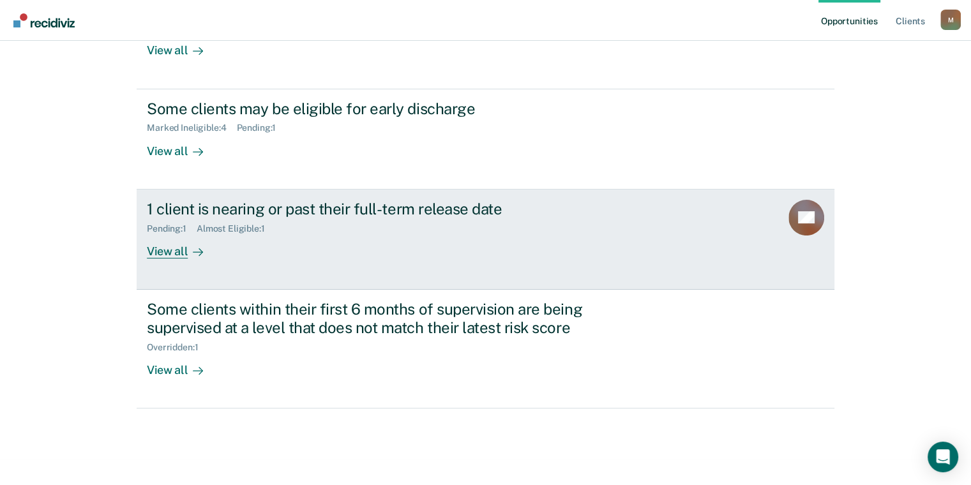
scroll to position [266, 0]
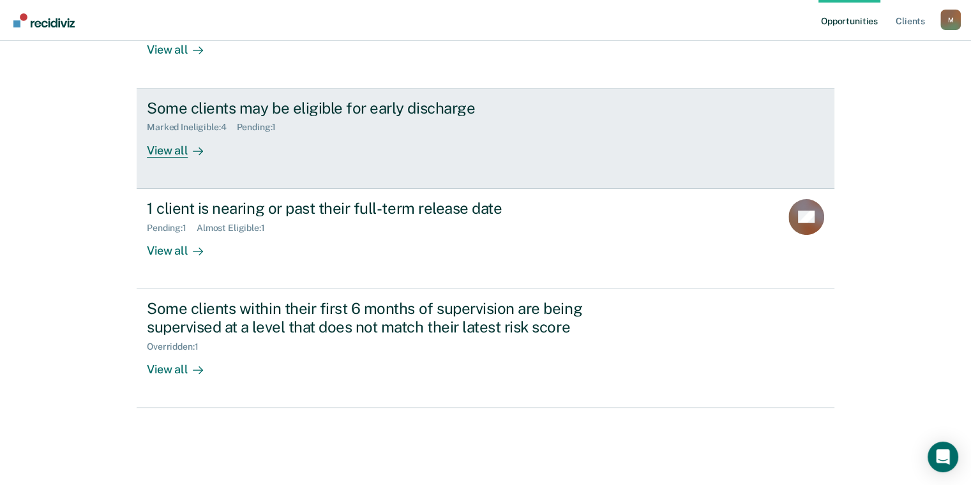
click at [153, 148] on div "View all" at bounding box center [183, 145] width 72 height 25
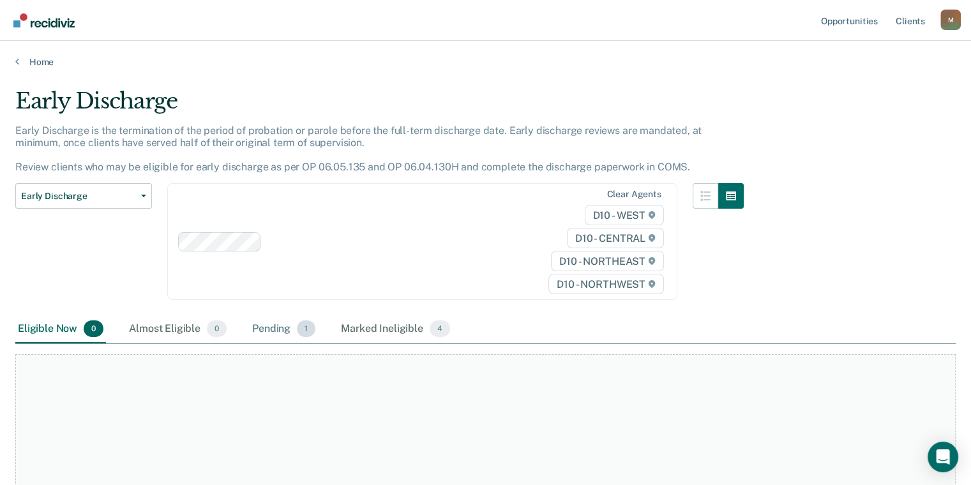
click at [268, 330] on div "Pending 1" at bounding box center [284, 329] width 68 height 28
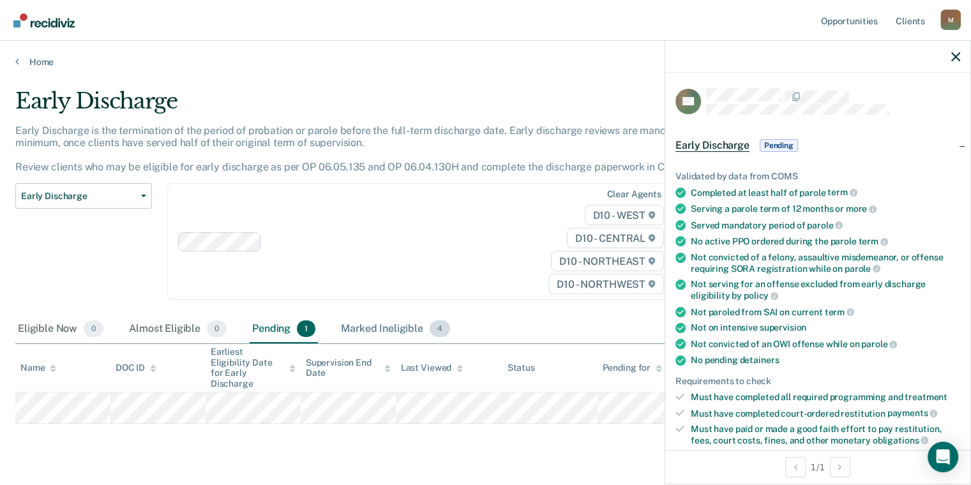
click at [388, 332] on div "Marked Ineligible 4" at bounding box center [395, 329] width 114 height 28
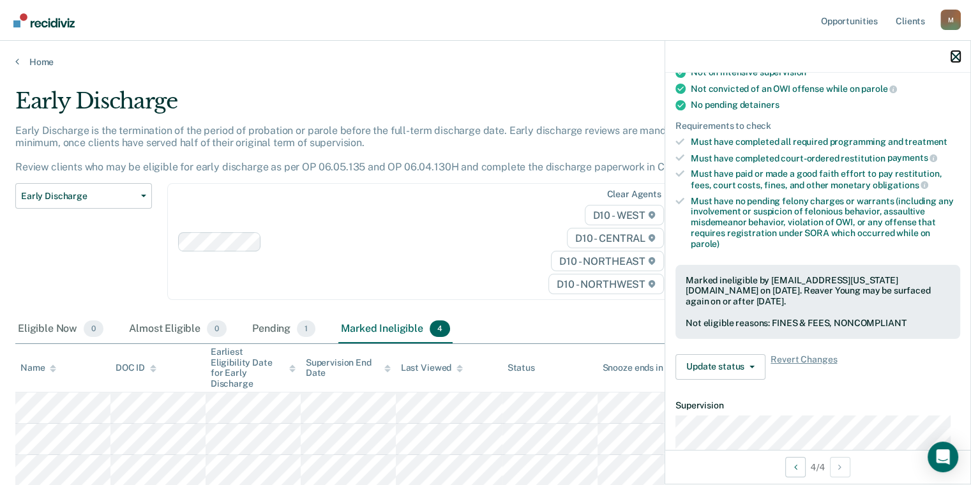
click at [953, 57] on icon "button" at bounding box center [956, 56] width 9 height 9
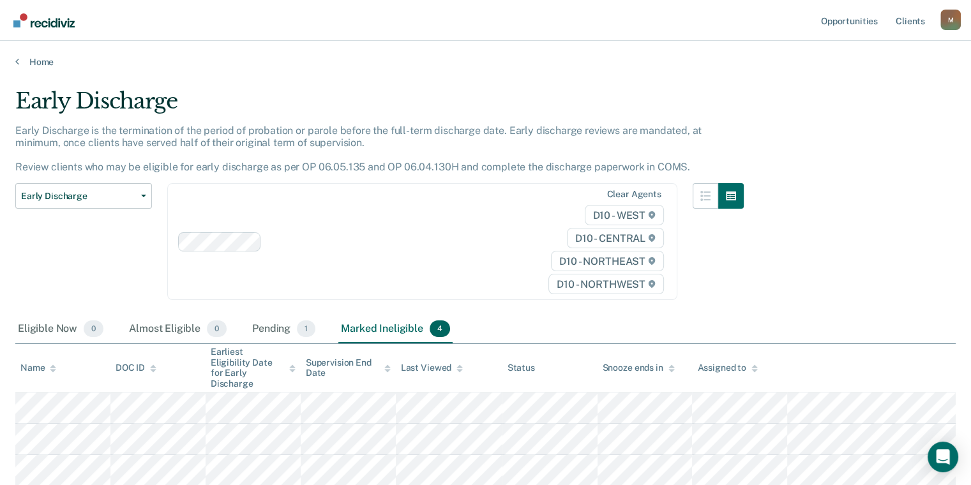
click at [371, 330] on div "Marked Ineligible 4" at bounding box center [395, 329] width 114 height 28
click at [287, 324] on div "Pending 1" at bounding box center [284, 329] width 68 height 28
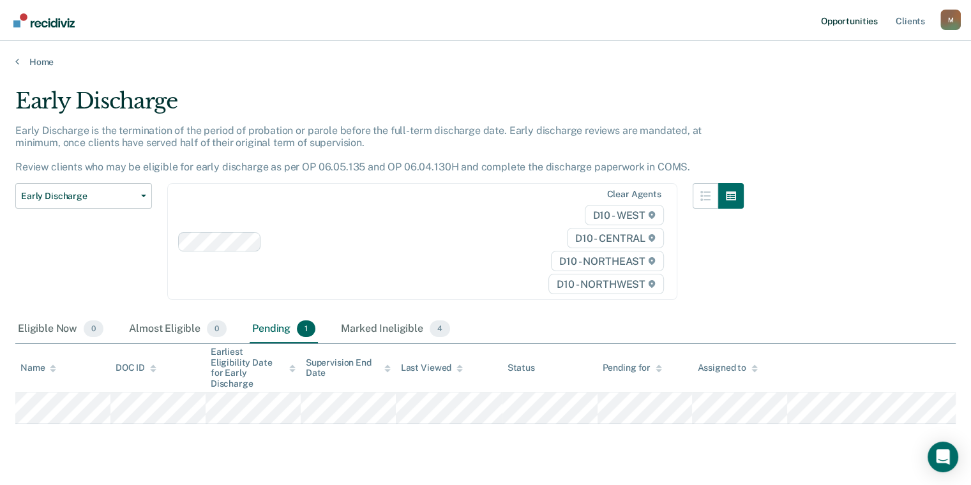
click at [845, 17] on link "Opportunities" at bounding box center [850, 20] width 62 height 41
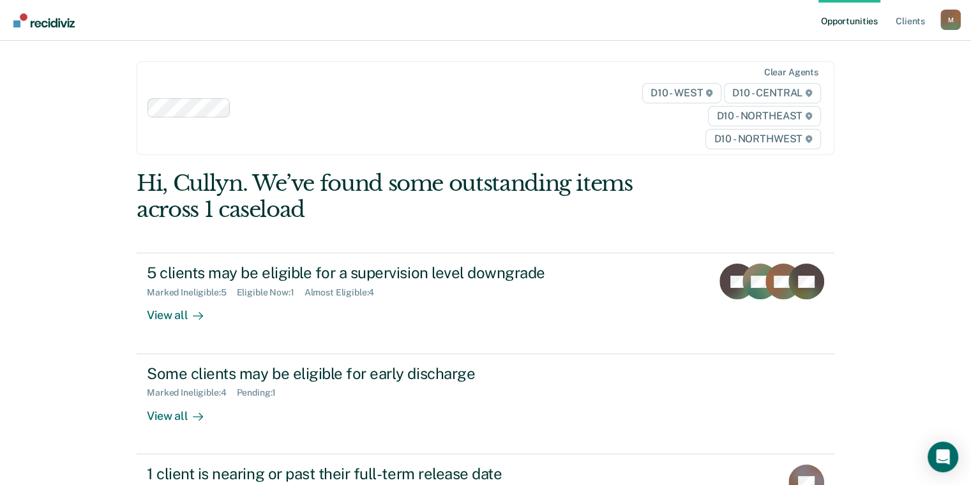
scroll to position [255, 0]
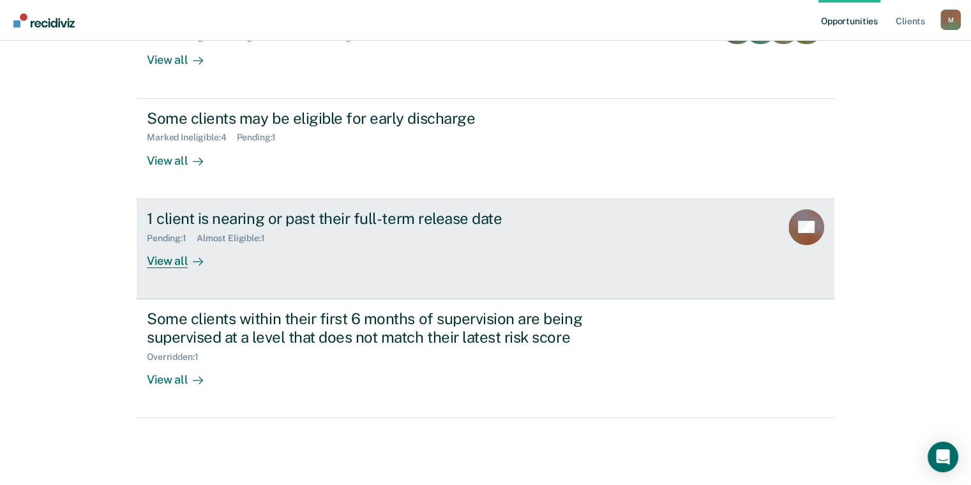
click at [171, 266] on div "View all" at bounding box center [183, 255] width 72 height 25
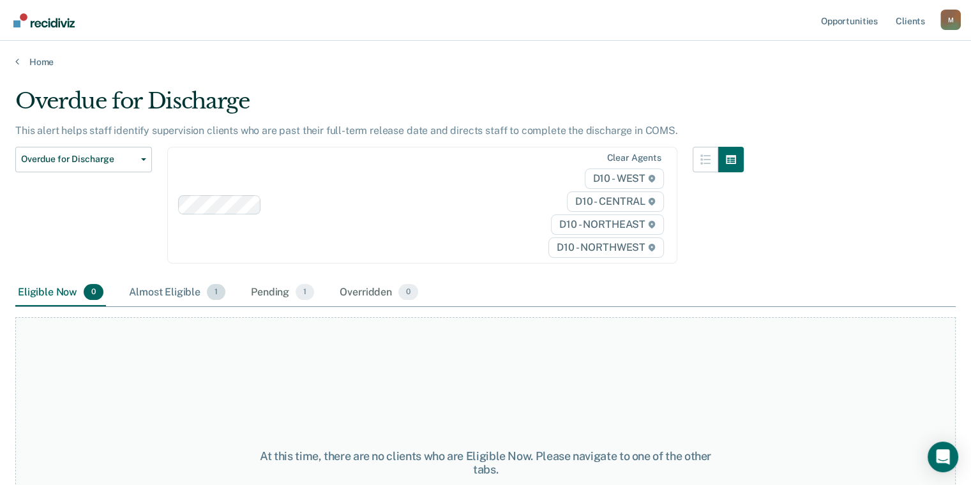
click at [194, 292] on div "Almost Eligible 1" at bounding box center [177, 293] width 102 height 28
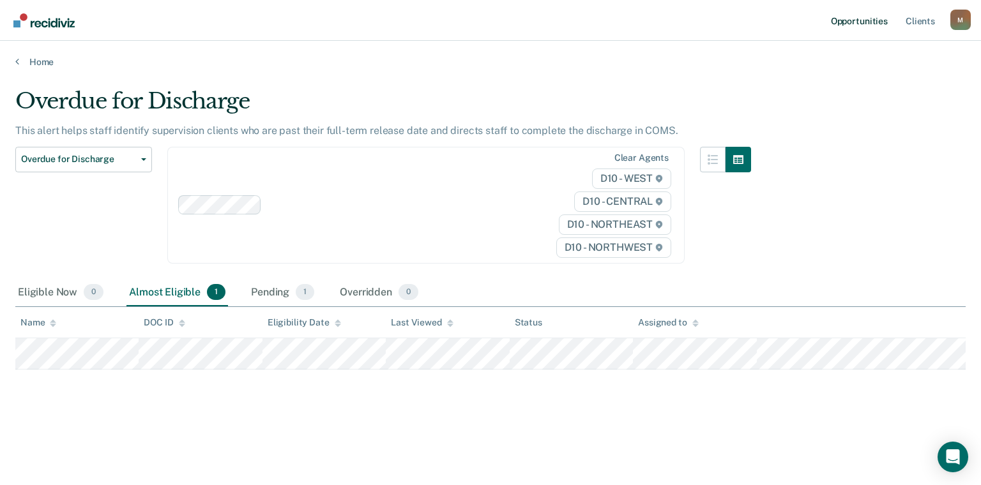
click at [849, 19] on link "Opportunities" at bounding box center [859, 20] width 62 height 41
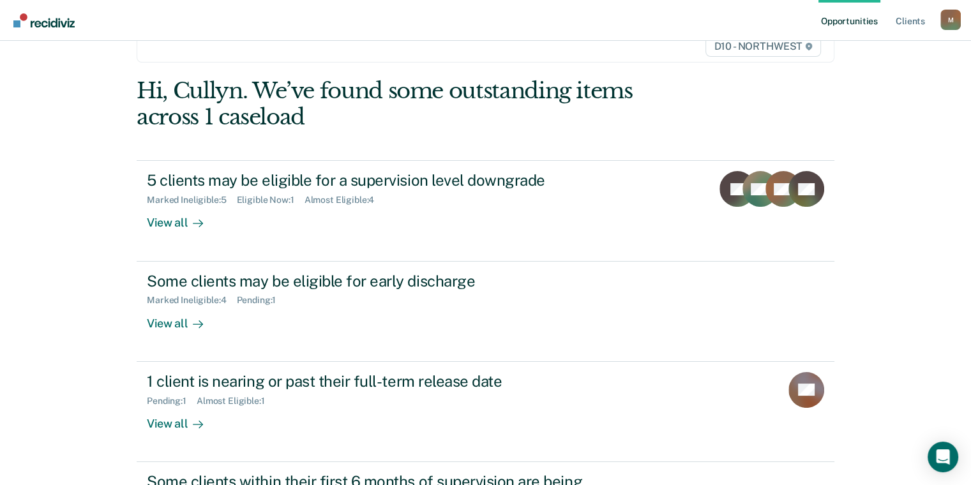
scroll to position [266, 0]
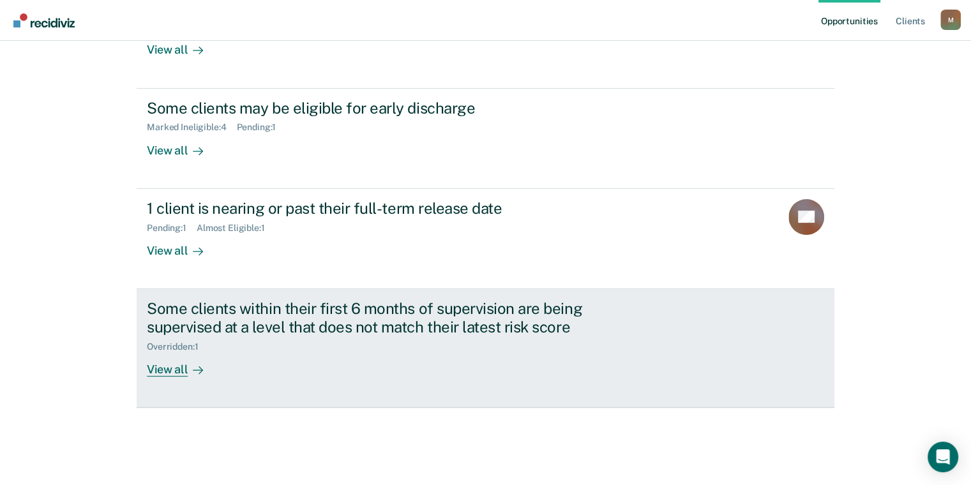
click at [169, 368] on div "View all" at bounding box center [183, 364] width 72 height 25
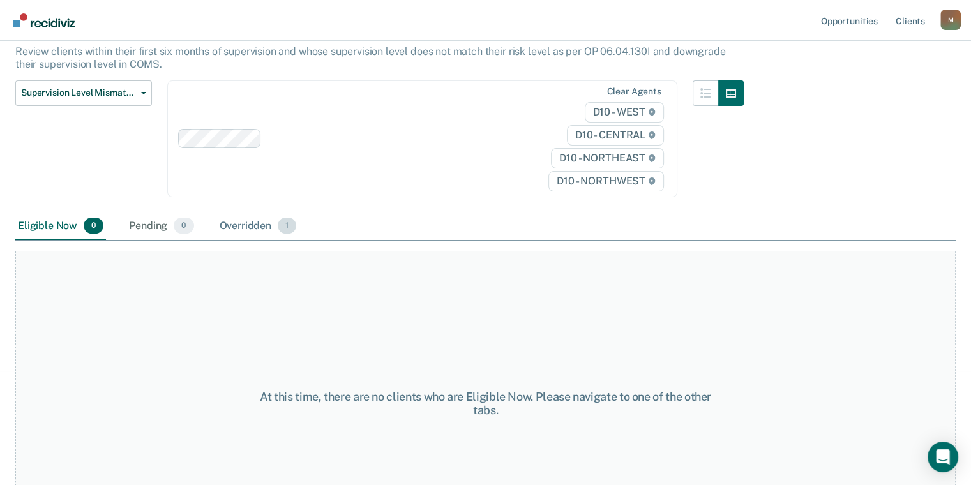
click at [255, 219] on div "Overridden 1" at bounding box center [258, 227] width 82 height 28
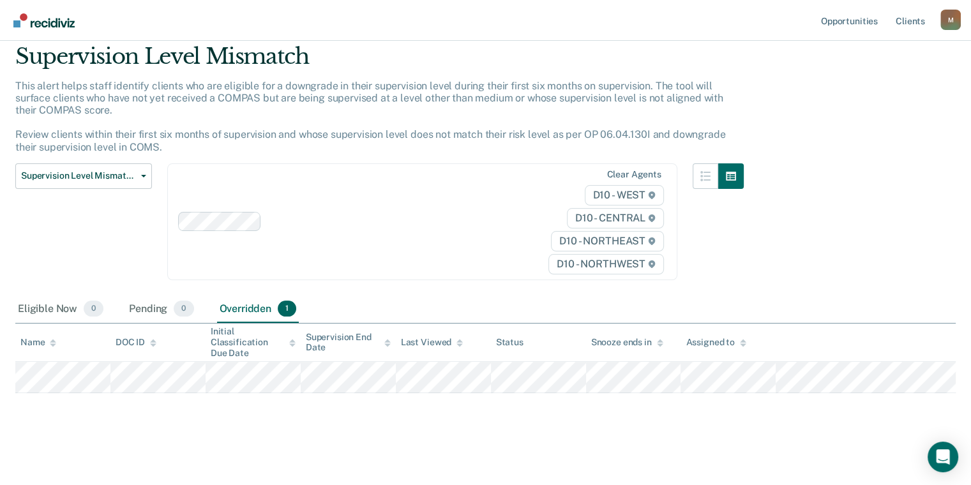
scroll to position [43, 0]
